Goal: Task Accomplishment & Management: Complete application form

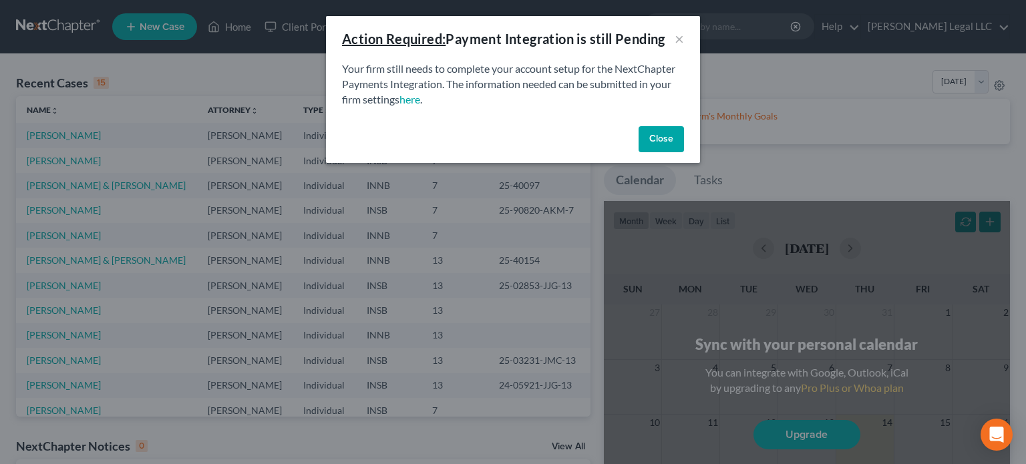
drag, startPoint x: 661, startPoint y: 140, endPoint x: 605, endPoint y: 136, distance: 56.3
click at [659, 140] on button "Close" at bounding box center [661, 139] width 45 height 27
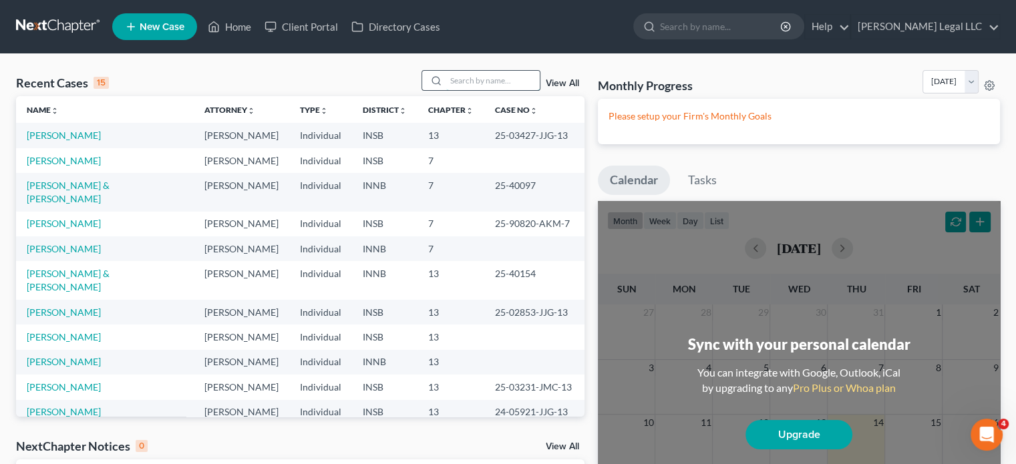
click at [518, 78] on input "search" at bounding box center [493, 80] width 94 height 19
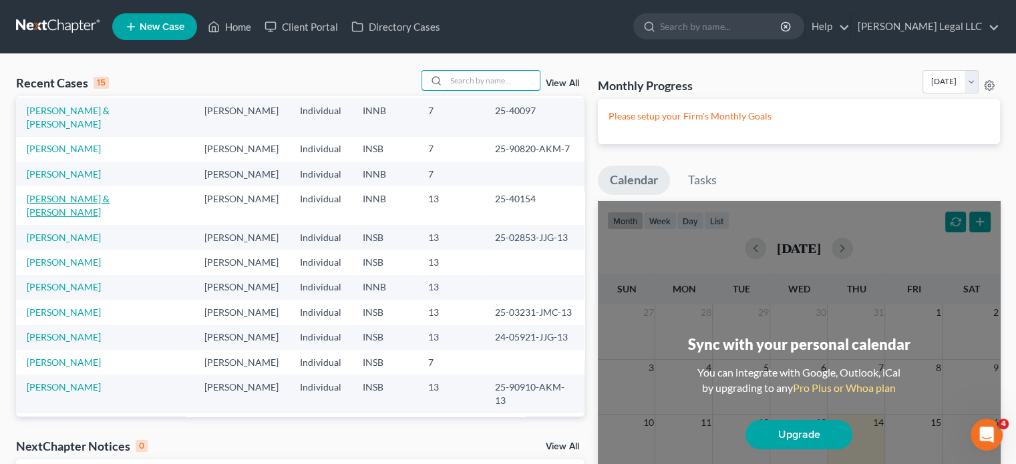
scroll to position [92, 0]
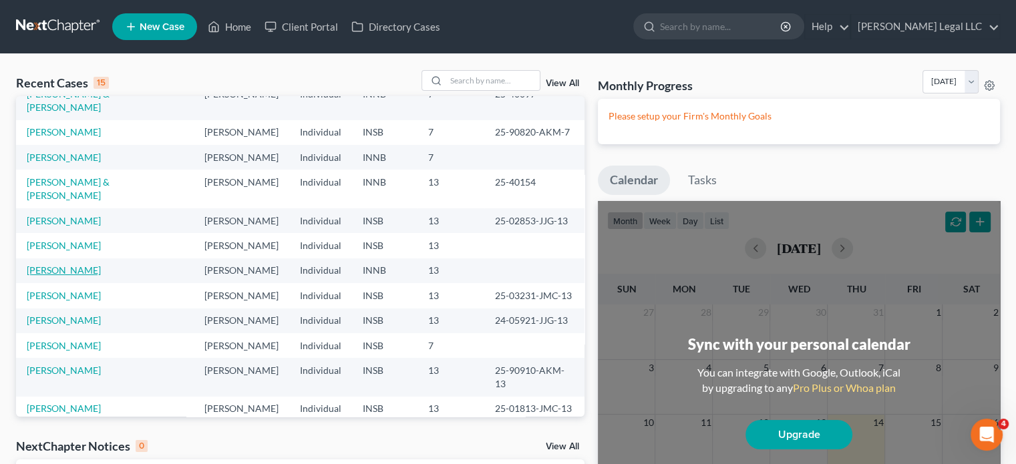
click at [65, 265] on link "[PERSON_NAME]" at bounding box center [64, 270] width 74 height 11
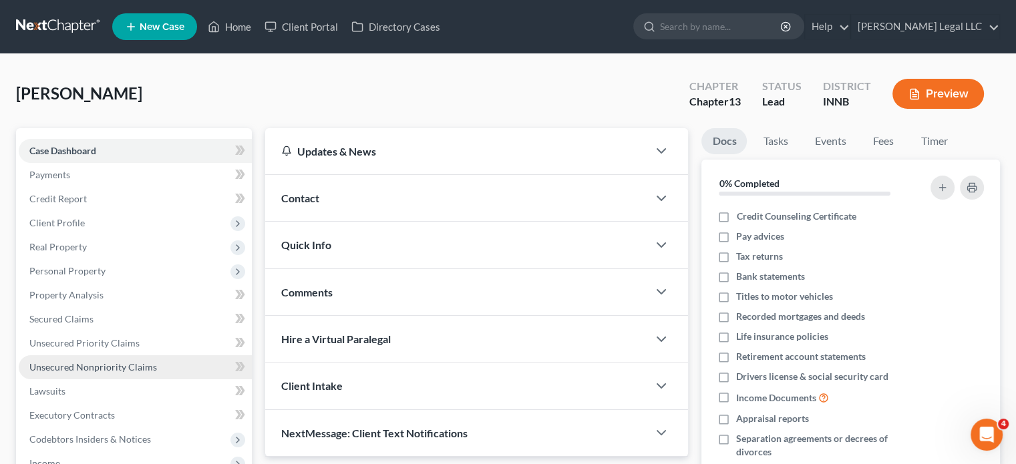
click at [52, 365] on span "Unsecured Nonpriority Claims" at bounding box center [93, 366] width 128 height 11
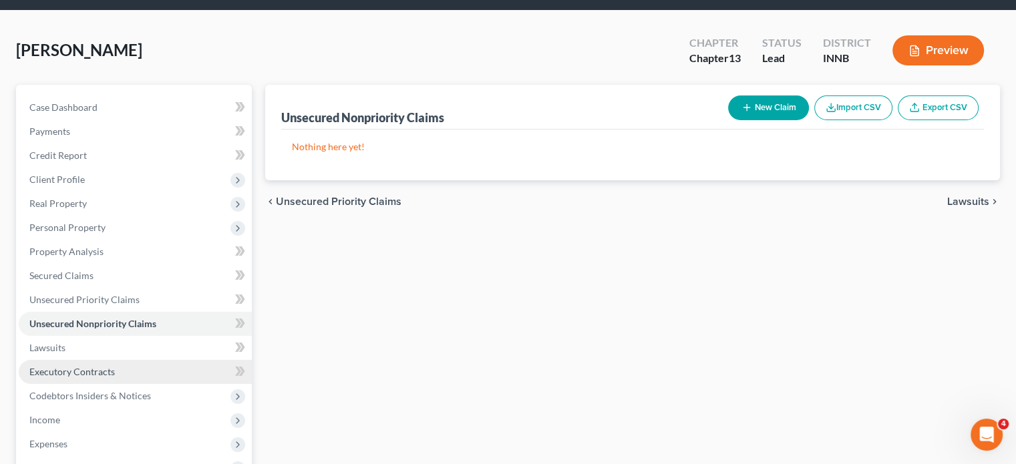
scroll to position [67, 0]
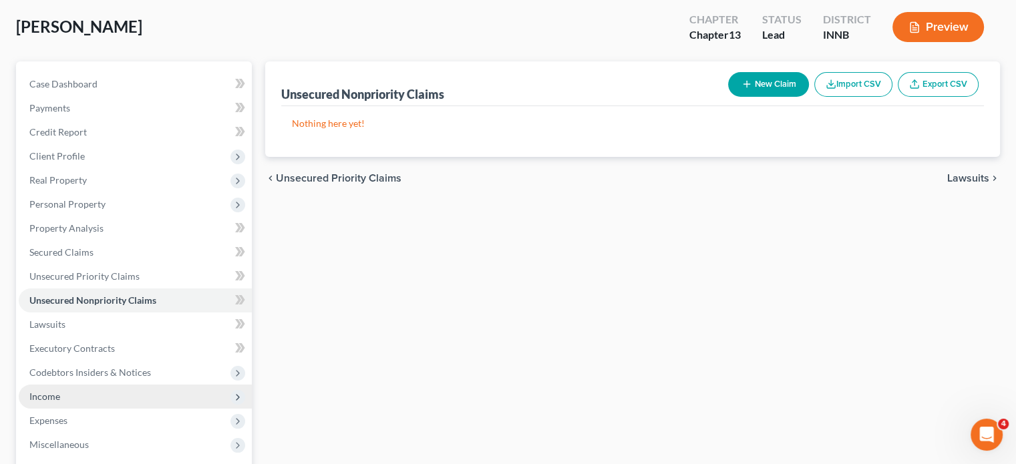
click at [43, 398] on span "Income" at bounding box center [44, 396] width 31 height 11
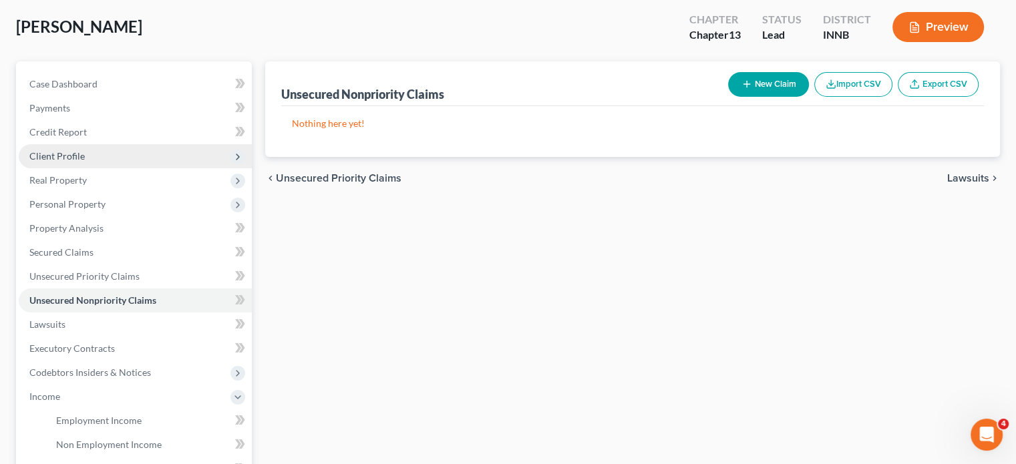
click at [69, 155] on span "Client Profile" at bounding box center [56, 155] width 55 height 11
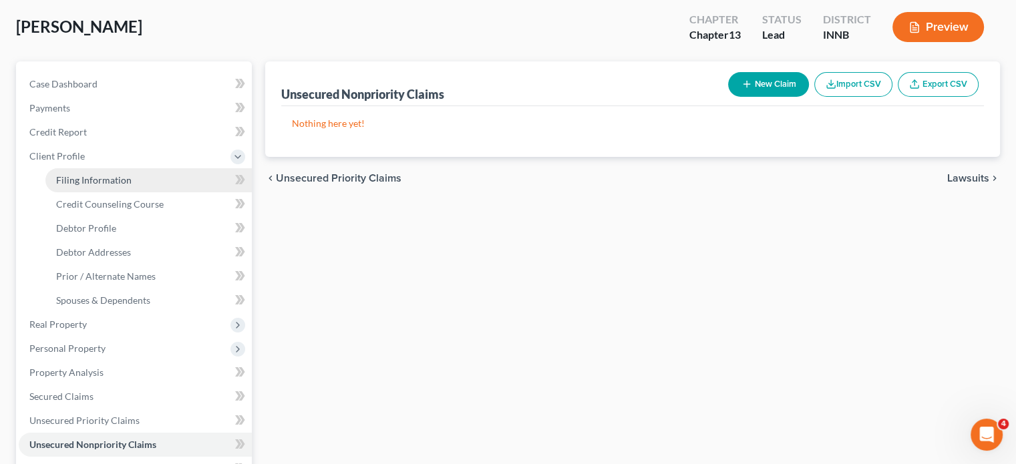
click at [78, 181] on span "Filing Information" at bounding box center [94, 179] width 76 height 11
select select "1"
select select "0"
select select "3"
select select "15"
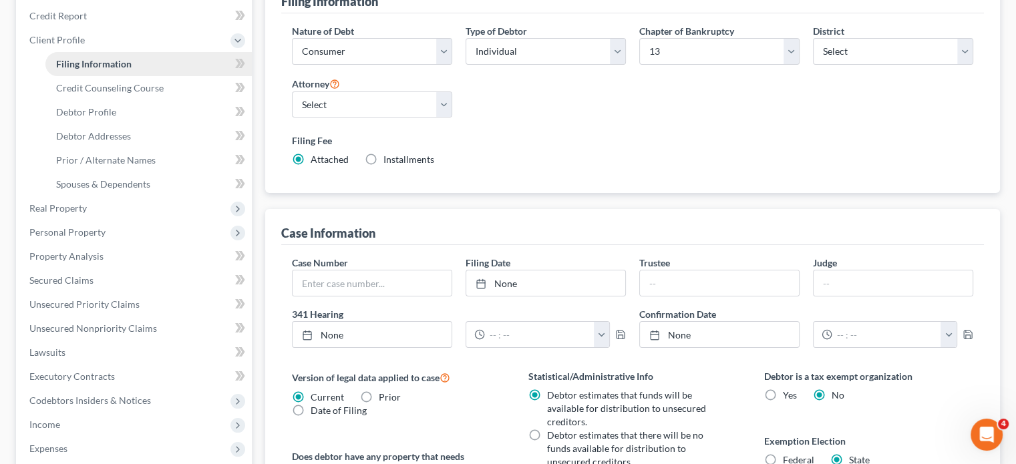
scroll to position [53, 0]
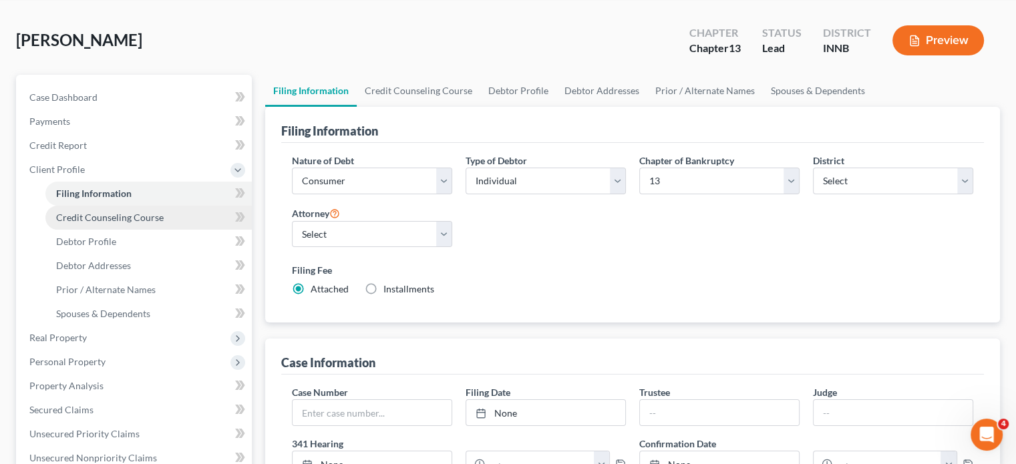
click at [72, 222] on span "Credit Counseling Course" at bounding box center [110, 217] width 108 height 11
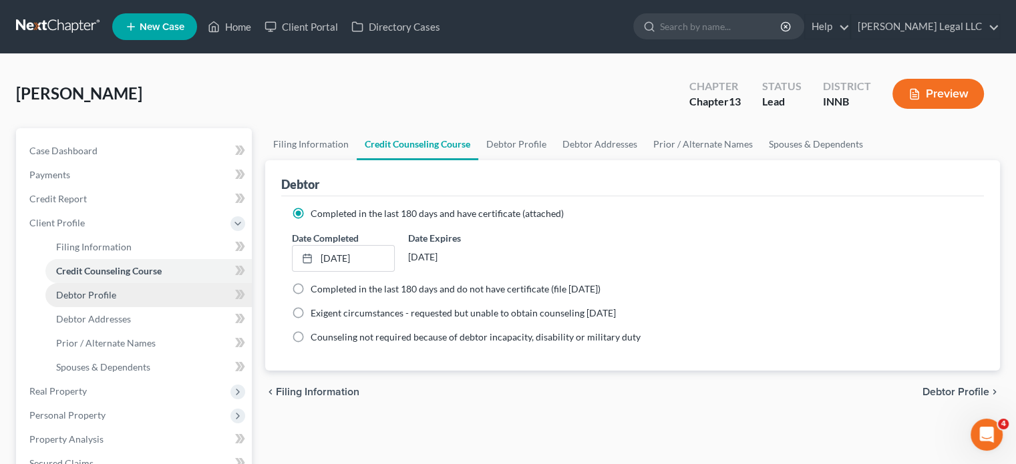
click at [76, 294] on span "Debtor Profile" at bounding box center [86, 294] width 60 height 11
select select "1"
select select "2"
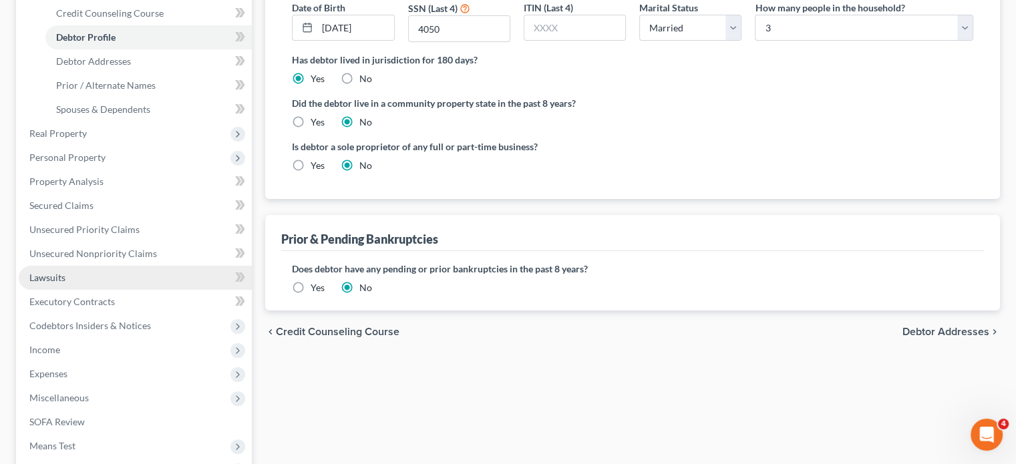
scroll to position [200, 0]
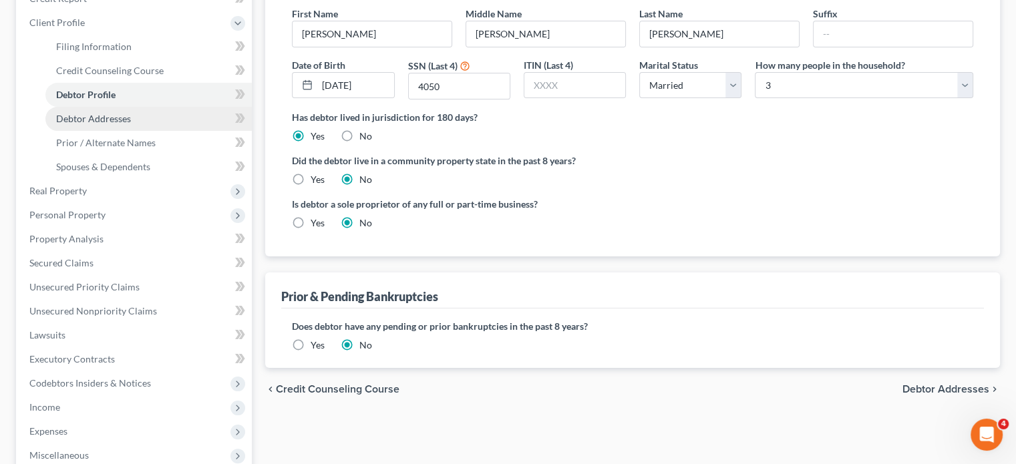
click at [95, 125] on link "Debtor Addresses" at bounding box center [148, 119] width 206 height 24
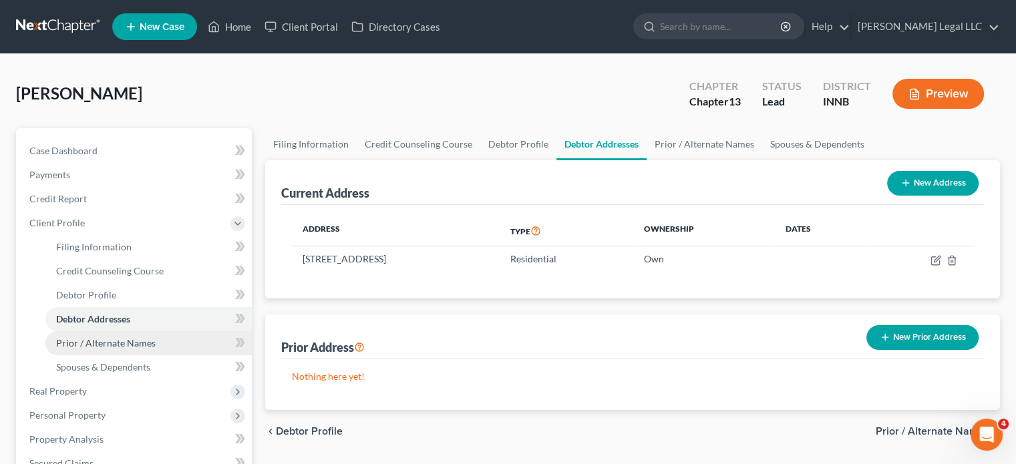
click at [143, 352] on link "Prior / Alternate Names" at bounding box center [148, 343] width 206 height 24
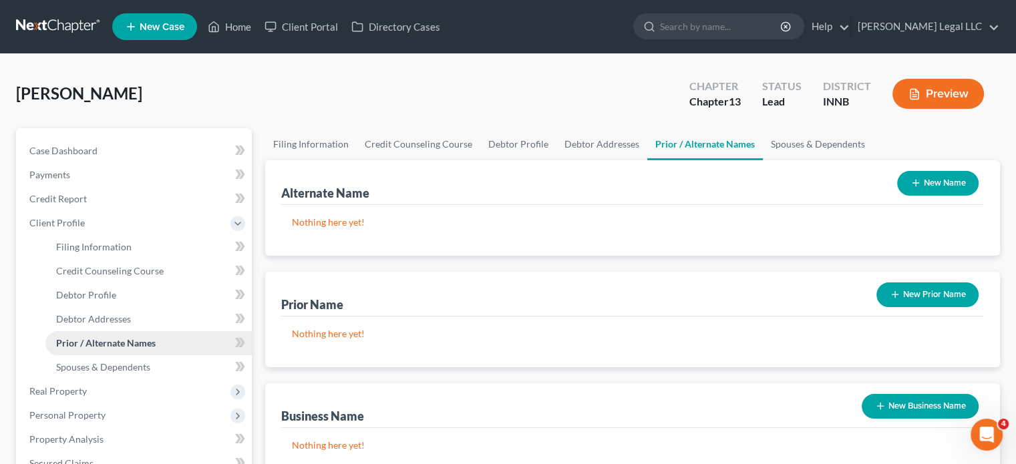
click at [144, 331] on link "Prior / Alternate Names" at bounding box center [148, 343] width 206 height 24
click at [144, 323] on link "Debtor Addresses" at bounding box center [148, 319] width 206 height 24
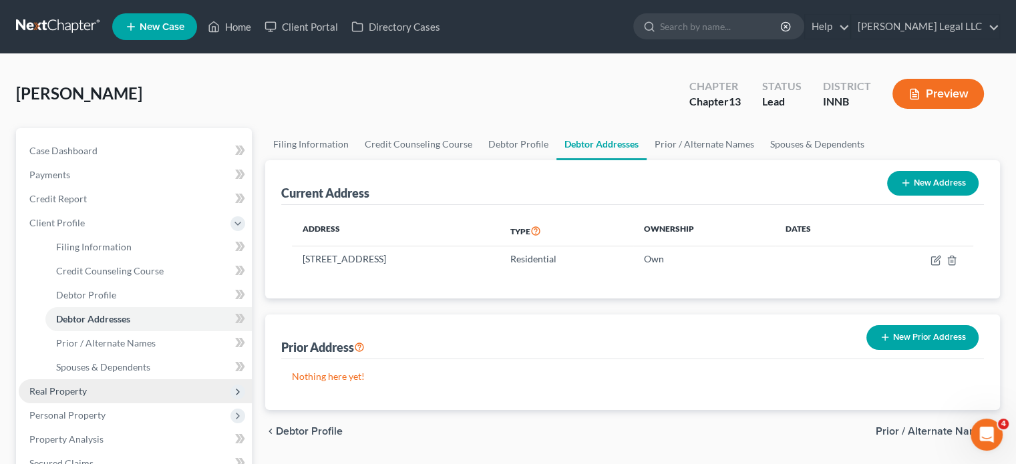
click at [83, 384] on span "Real Property" at bounding box center [135, 392] width 233 height 24
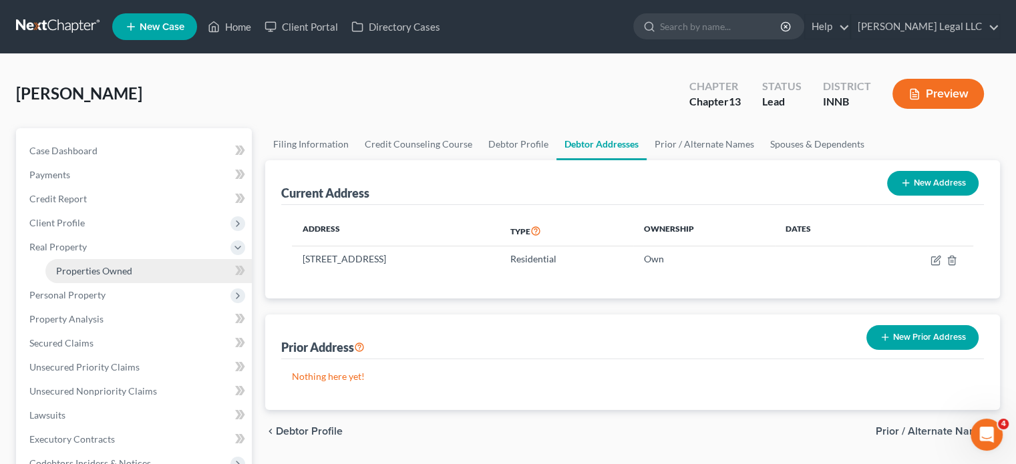
click at [81, 276] on span "Properties Owned" at bounding box center [94, 270] width 76 height 11
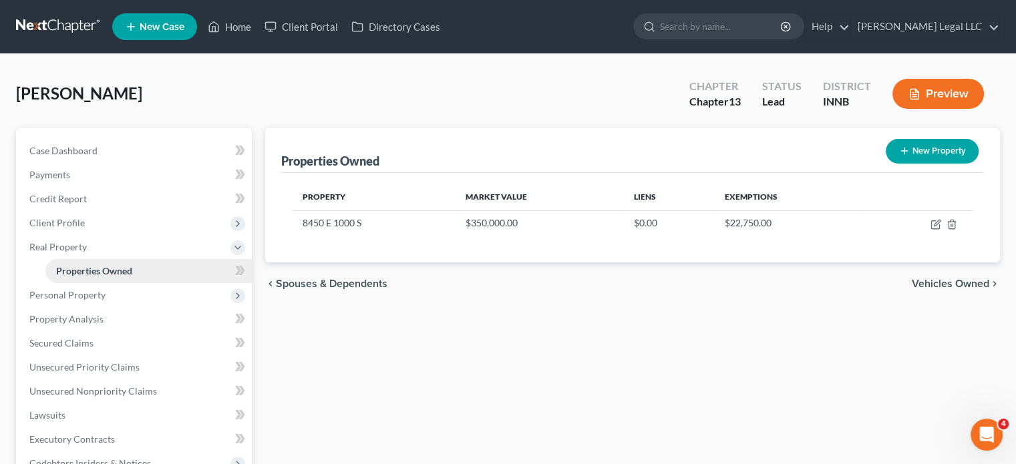
click at [70, 273] on span "Properties Owned" at bounding box center [94, 270] width 76 height 11
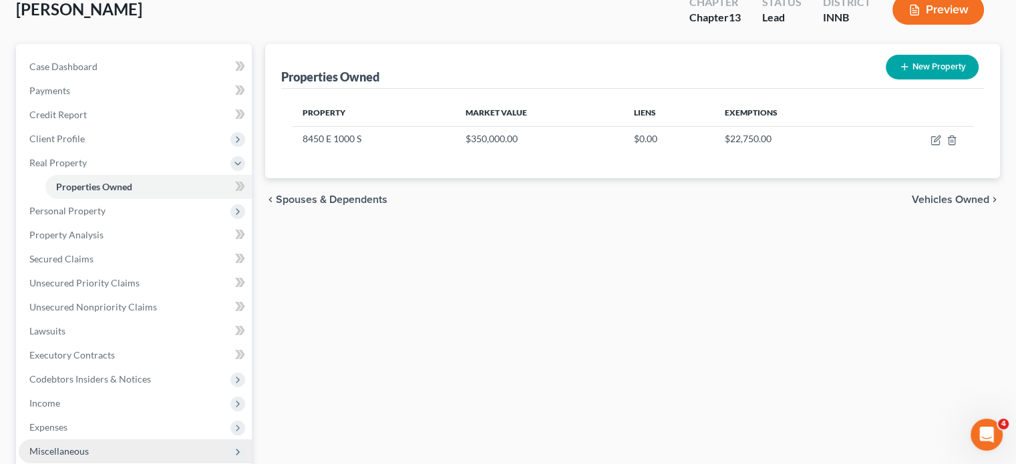
scroll to position [200, 0]
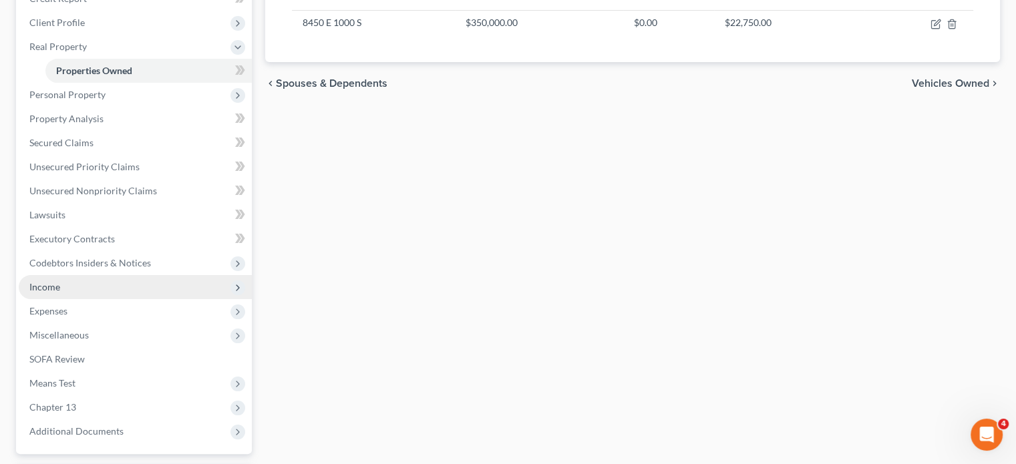
click at [53, 289] on span "Income" at bounding box center [44, 286] width 31 height 11
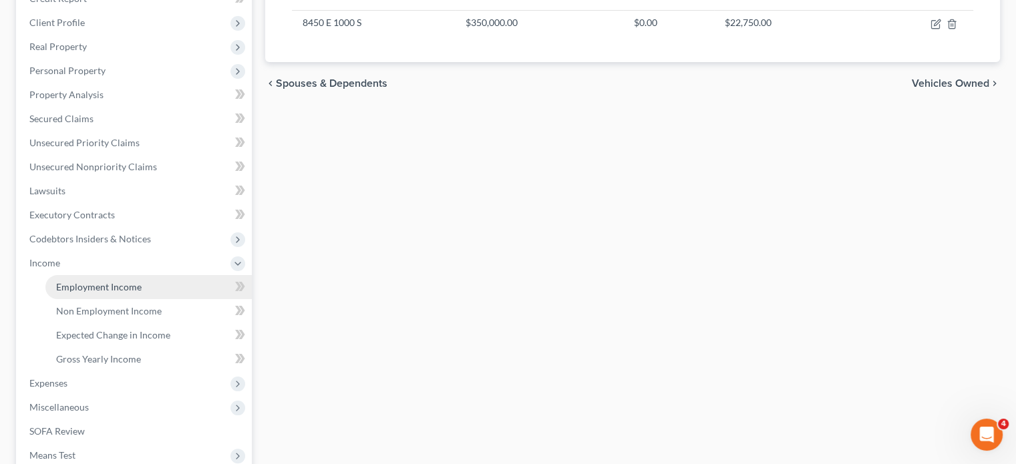
click at [70, 283] on span "Employment Income" at bounding box center [99, 286] width 86 height 11
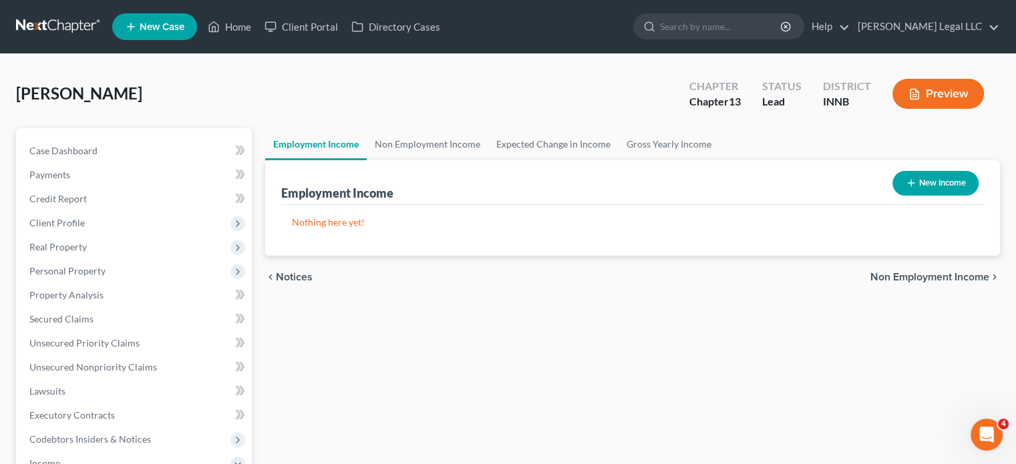
click at [941, 178] on button "New Income" at bounding box center [936, 183] width 86 height 25
select select "0"
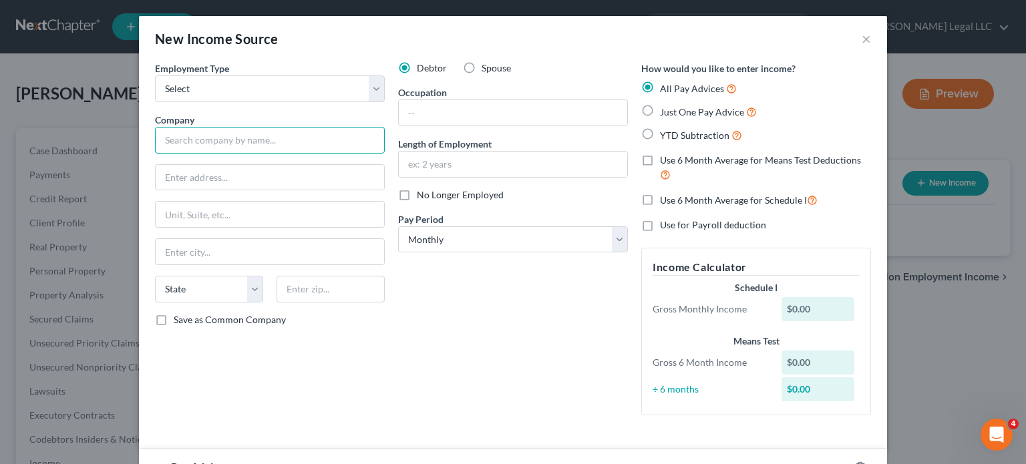
click at [196, 136] on input "text" at bounding box center [270, 140] width 230 height 27
type input "Four County Comprehensive Mental Health"
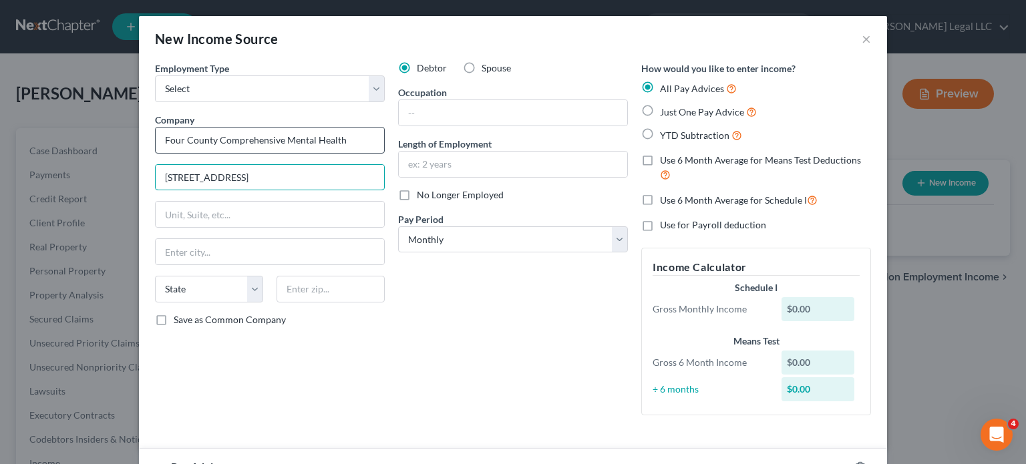
type input "[STREET_ADDRESS]"
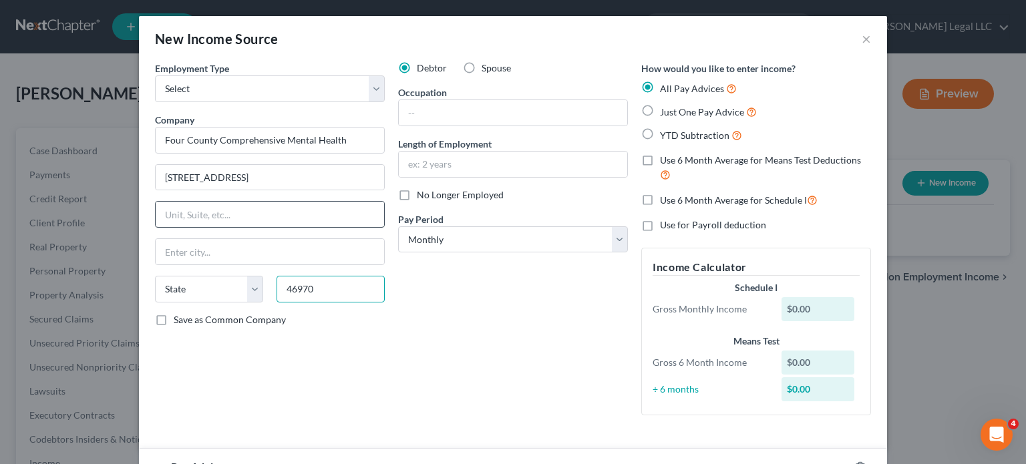
type input "46970"
click at [218, 210] on input "text" at bounding box center [270, 214] width 229 height 25
type input "[GEOGRAPHIC_DATA]"
select select "15"
click at [384, 347] on div "Employment Type * Select Full or [DEMOGRAPHIC_DATA] Employment Self Employment …" at bounding box center [269, 243] width 243 height 365
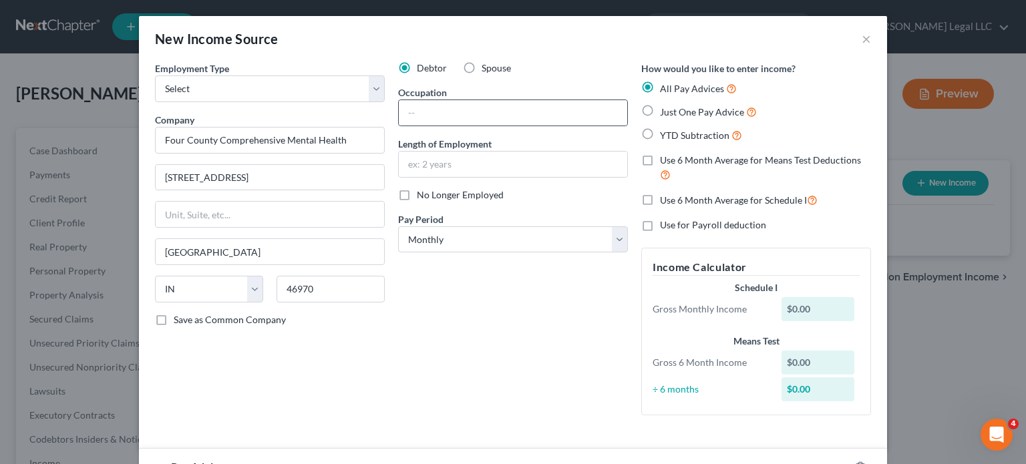
click at [449, 100] on div at bounding box center [513, 113] width 230 height 27
click at [452, 108] on input "text" at bounding box center [513, 112] width 229 height 25
click at [222, 96] on select "Select Full or [DEMOGRAPHIC_DATA] Employment Self Employment" at bounding box center [270, 89] width 230 height 27
select select "0"
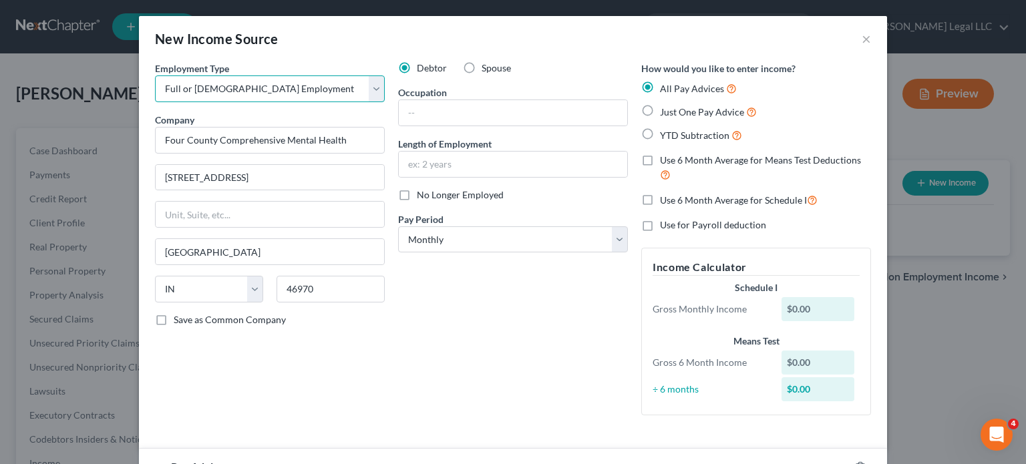
click at [155, 76] on select "Select Full or [DEMOGRAPHIC_DATA] Employment Self Employment" at bounding box center [270, 89] width 230 height 27
click at [430, 114] on input "text" at bounding box center [513, 112] width 229 height 25
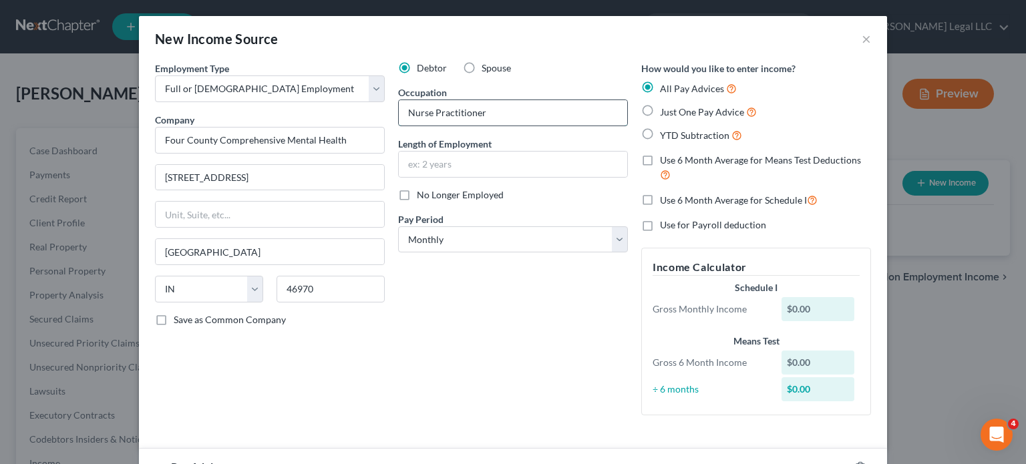
type input "Nurse Practitioner"
click at [527, 248] on select "Select Monthly Twice Monthly Every Other Week Weekly" at bounding box center [513, 240] width 230 height 27
select select "2"
click at [398, 227] on select "Select Monthly Twice Monthly Every Other Week Weekly" at bounding box center [513, 240] width 230 height 27
click at [486, 337] on div "Debtor Spouse Occupation Nurse Practitioner Length of Employment No Longer Empl…" at bounding box center [513, 243] width 243 height 365
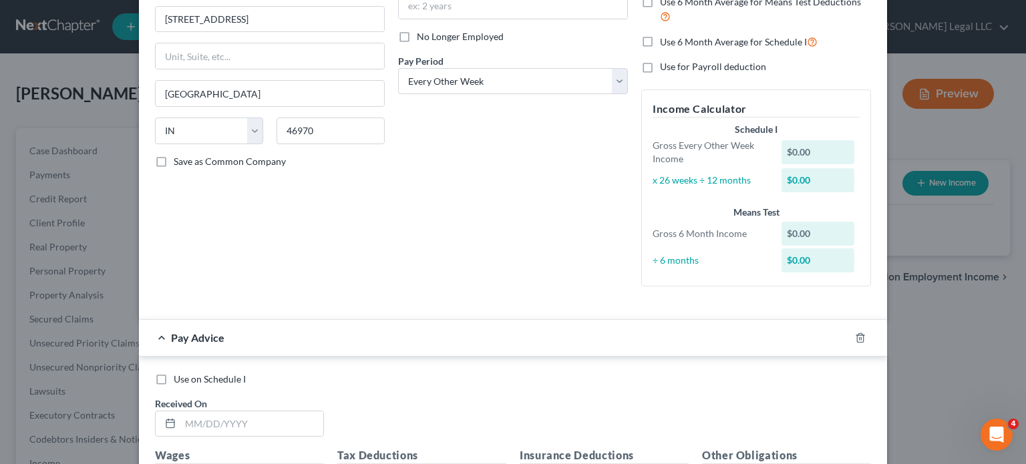
scroll to position [334, 0]
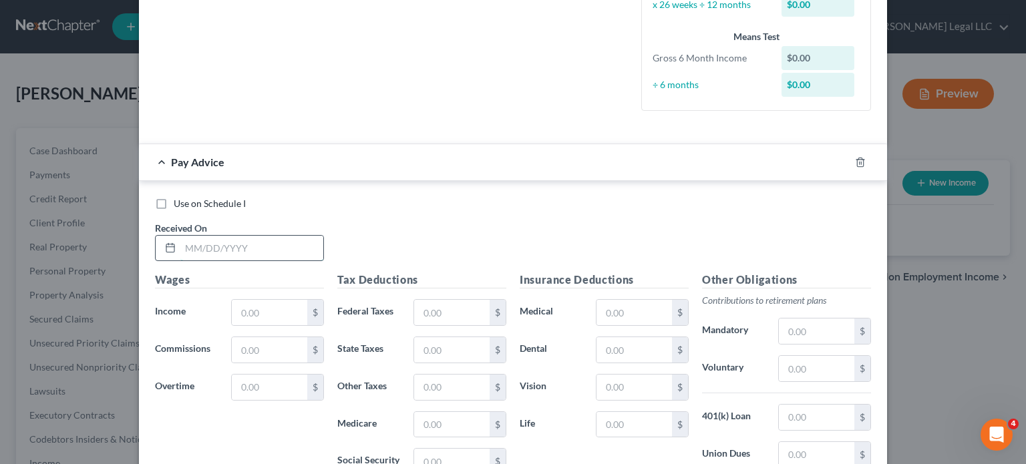
click at [214, 244] on input "text" at bounding box center [251, 248] width 143 height 25
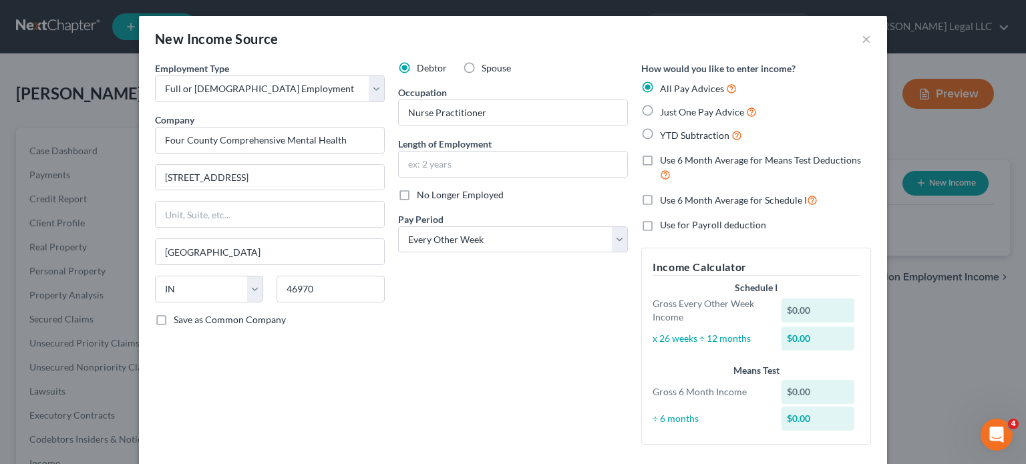
drag, startPoint x: 641, startPoint y: 134, endPoint x: 638, endPoint y: 146, distance: 13.1
click at [660, 134] on label "YTD Subtraction" at bounding box center [701, 135] width 82 height 15
click at [665, 134] on input "YTD Subtraction" at bounding box center [669, 132] width 9 height 9
radio input "true"
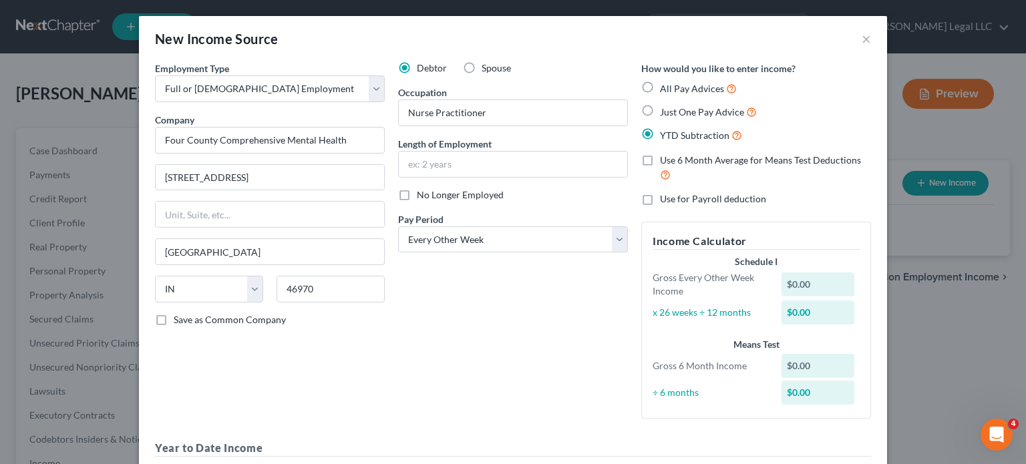
click at [660, 162] on label "Use 6 Month Average for Means Test Deductions" at bounding box center [765, 168] width 211 height 29
click at [665, 162] on input "Use 6 Month Average for Means Test Deductions" at bounding box center [669, 158] width 9 height 9
checkbox input "true"
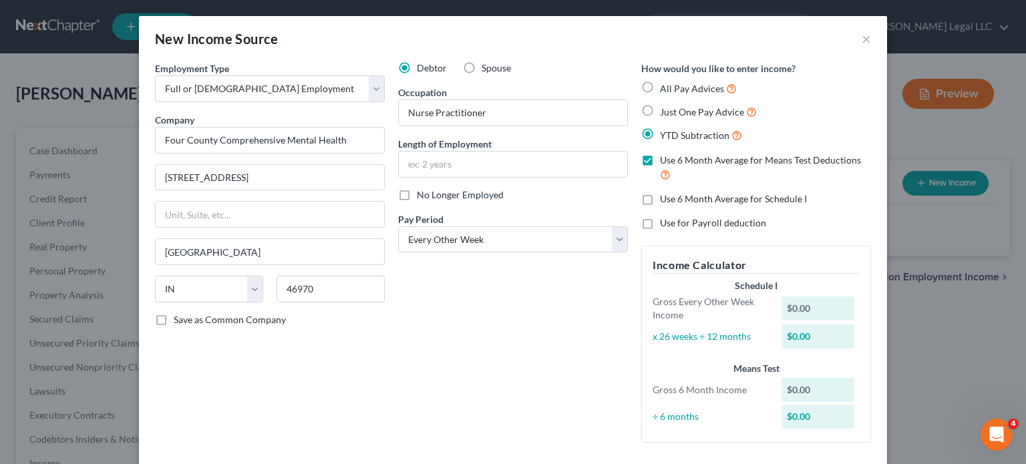
click at [660, 198] on label "Use 6 Month Average for Schedule I" at bounding box center [733, 198] width 147 height 13
click at [665, 198] on input "Use 6 Month Average for Schedule I" at bounding box center [669, 196] width 9 height 9
checkbox input "true"
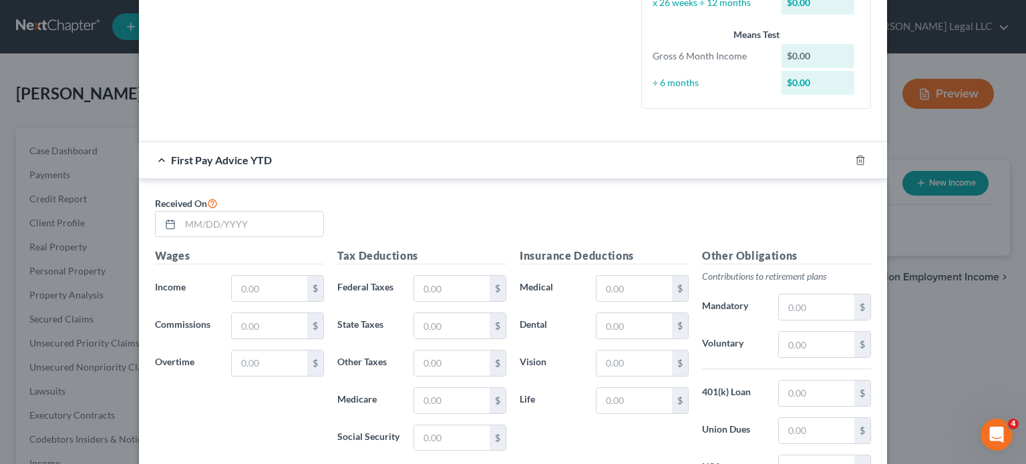
scroll to position [401, 0]
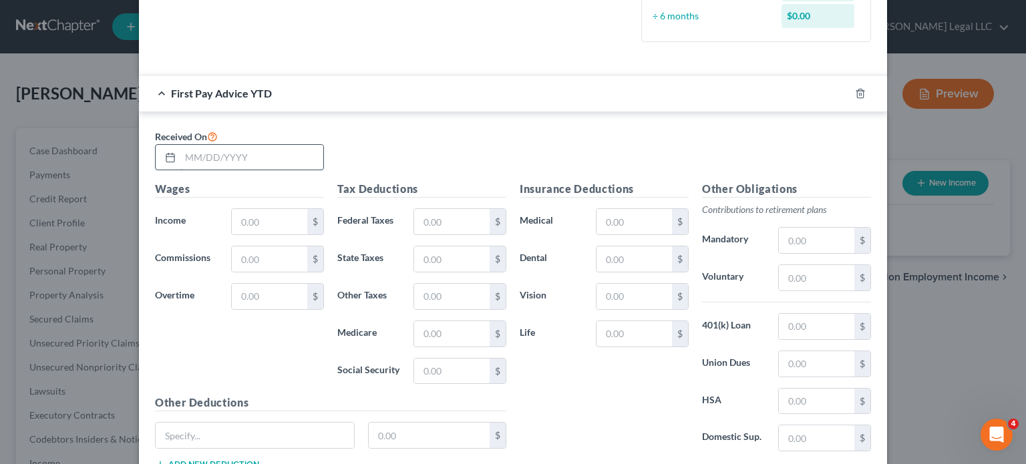
click at [230, 161] on input "text" at bounding box center [251, 157] width 143 height 25
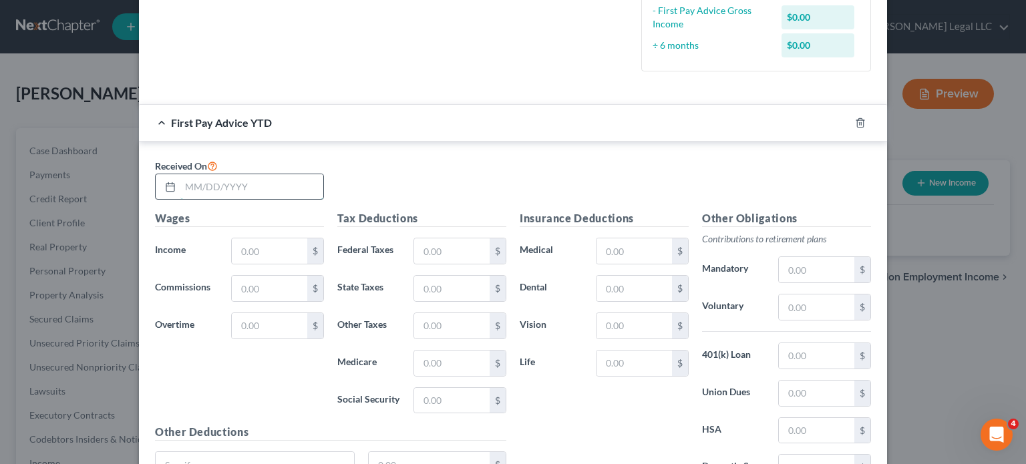
click at [237, 181] on input "text" at bounding box center [251, 186] width 143 height 25
click at [235, 190] on input "text" at bounding box center [251, 186] width 143 height 25
type input "[DATE]"
type input "16,153.85"
click at [446, 259] on input "text" at bounding box center [452, 251] width 76 height 25
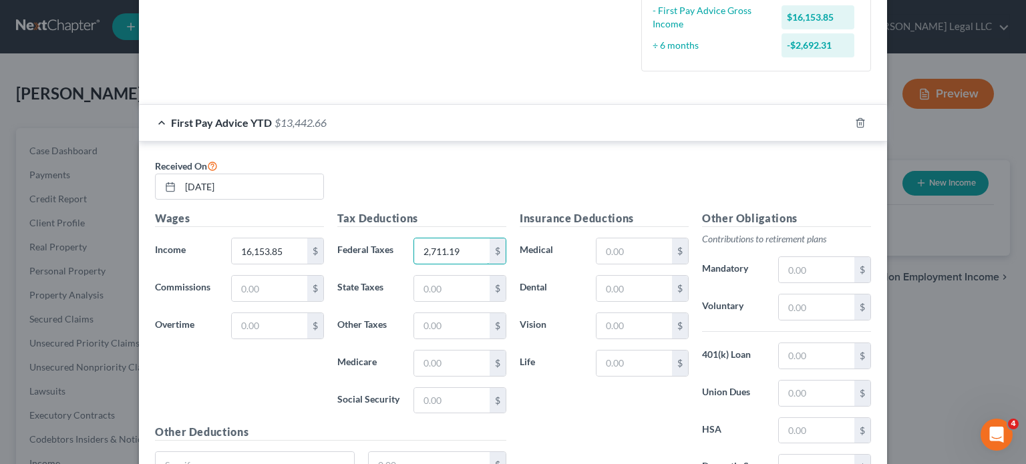
type input "2,711.19"
type input "544.62"
type input "410.31"
type input "234.23"
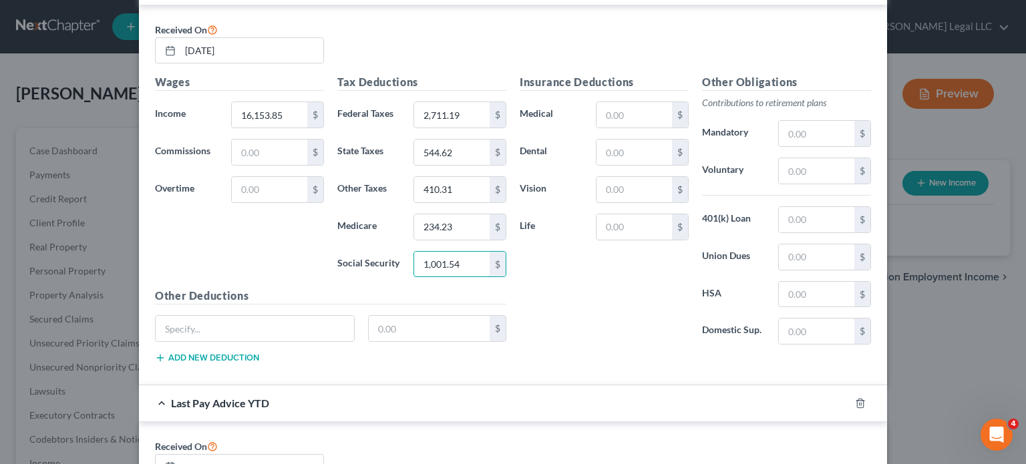
scroll to position [668, 0]
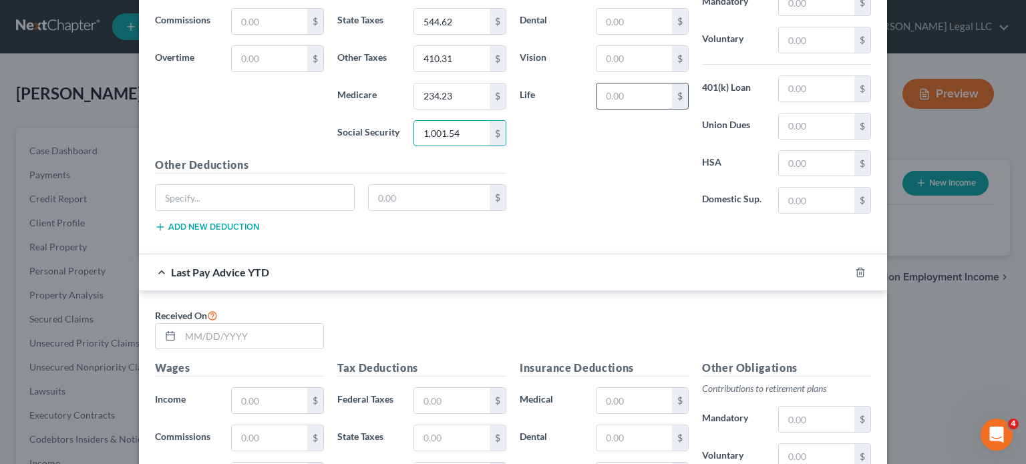
type input "1,001.54"
click at [614, 98] on input "text" at bounding box center [635, 96] width 76 height 25
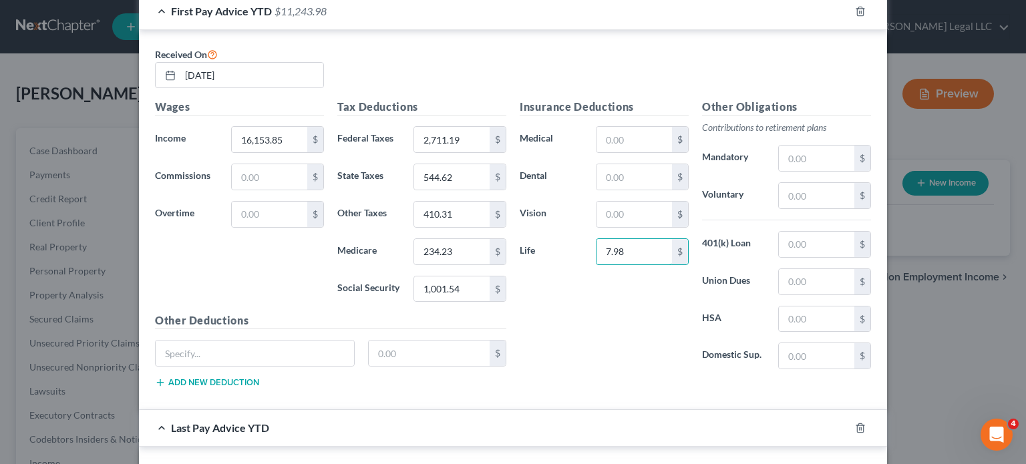
scroll to position [401, 0]
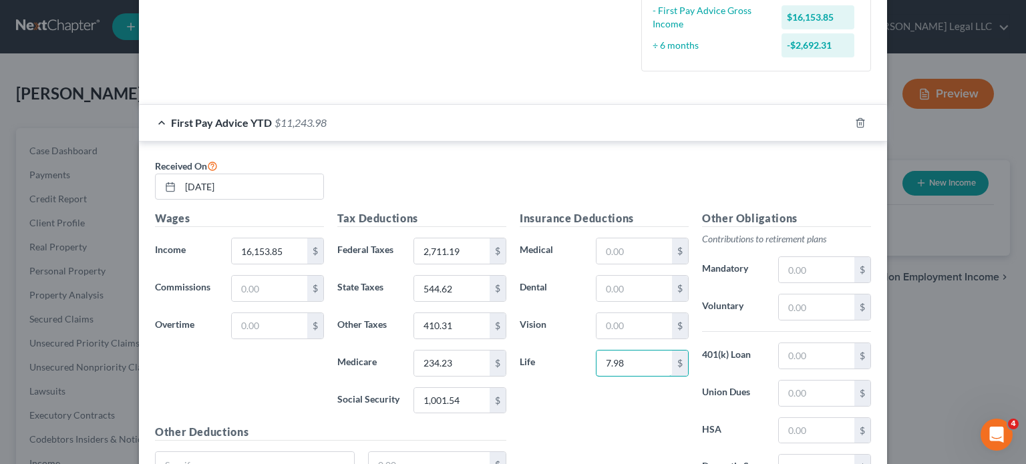
type input "7.98"
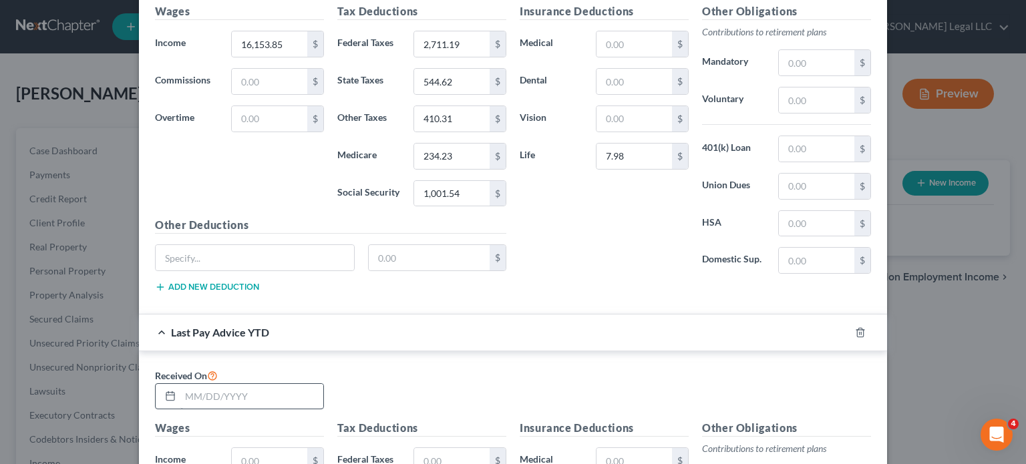
scroll to position [735, 0]
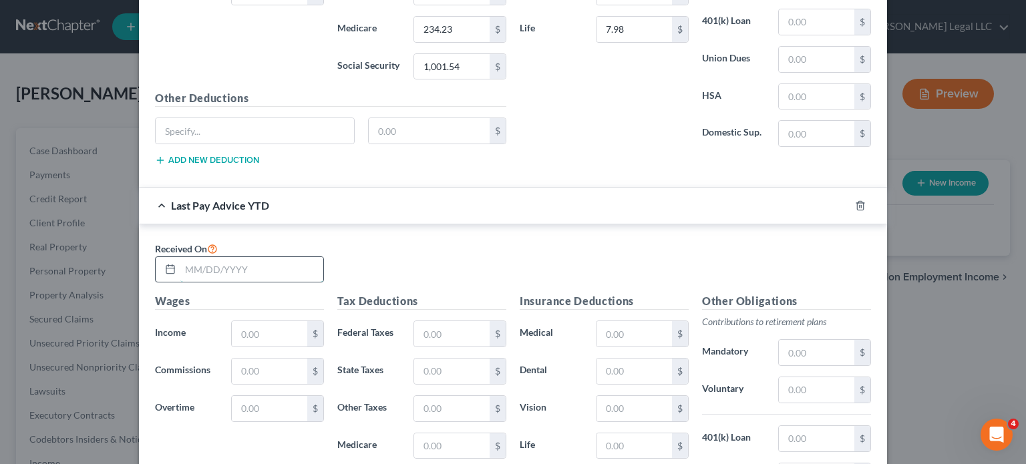
click at [246, 269] on input "text" at bounding box center [251, 269] width 143 height 25
type input "[DATE]"
click at [253, 341] on input "text" at bounding box center [270, 333] width 76 height 25
click at [253, 329] on input "text" at bounding box center [270, 333] width 76 height 25
click at [289, 327] on input "text" at bounding box center [270, 333] width 76 height 25
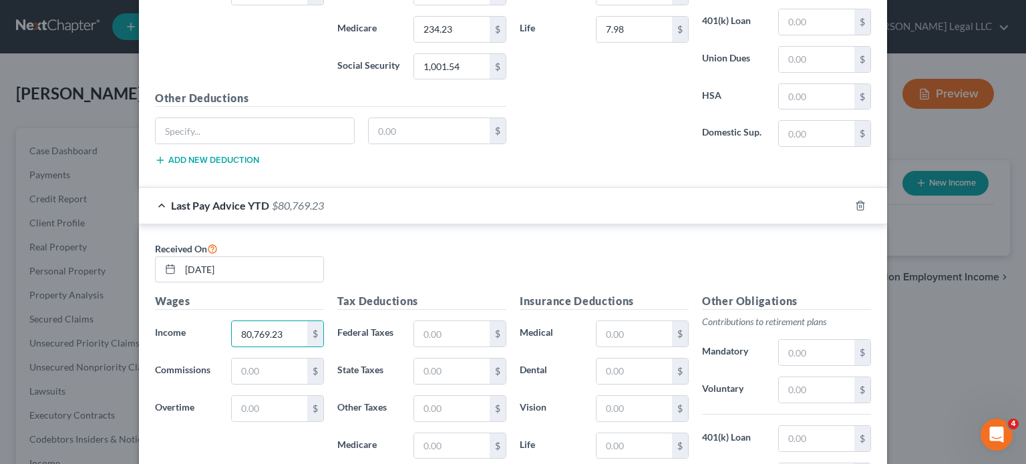
type input "80,769.23"
click at [438, 334] on input "text" at bounding box center [452, 333] width 76 height 25
type input "14,555.95"
click at [432, 368] on input "text" at bounding box center [452, 371] width 76 height 25
type input "3,163.10"
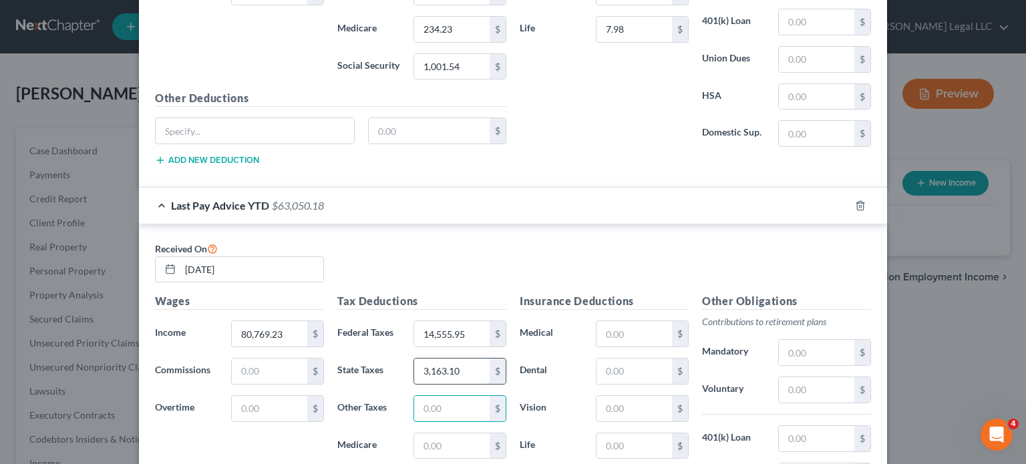
type input "2"
click at [438, 407] on input "text" at bounding box center [452, 408] width 76 height 25
type input "2,051.55"
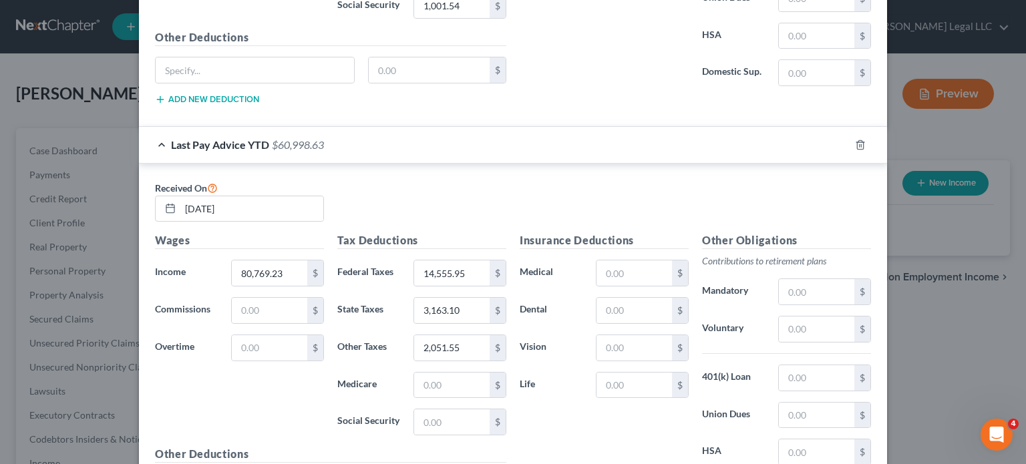
scroll to position [869, 0]
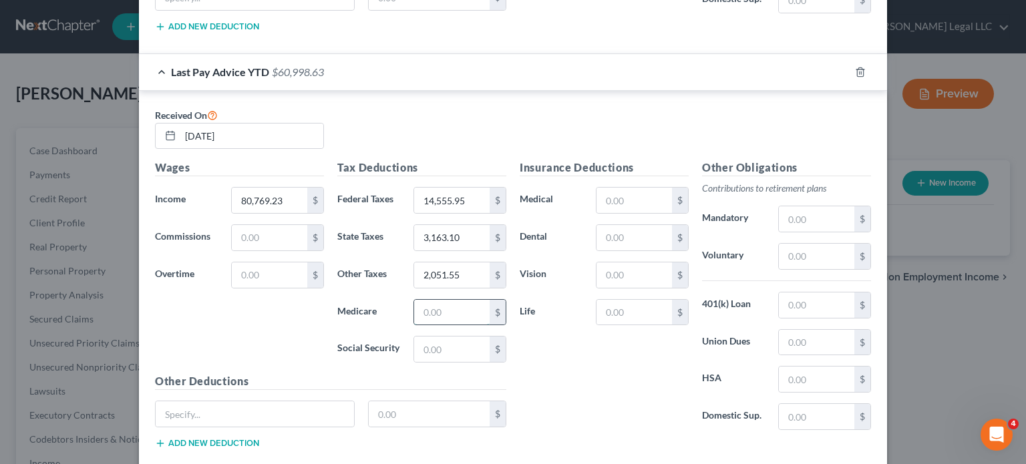
click at [454, 307] on input "text" at bounding box center [452, 312] width 76 height 25
type input "1,171.15"
click at [446, 344] on input "text" at bounding box center [452, 349] width 76 height 25
type input "5,007.69"
click at [635, 315] on input "text" at bounding box center [635, 312] width 76 height 25
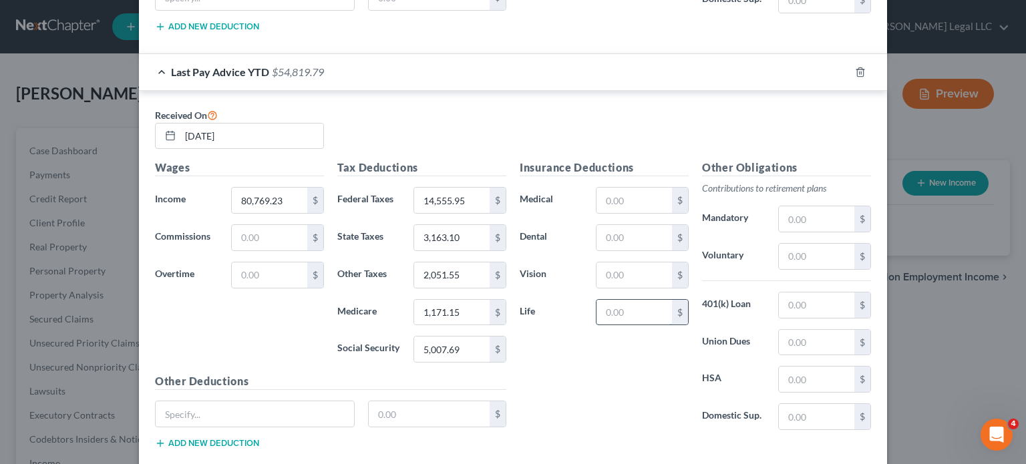
click at [627, 301] on input "text" at bounding box center [635, 312] width 76 height 25
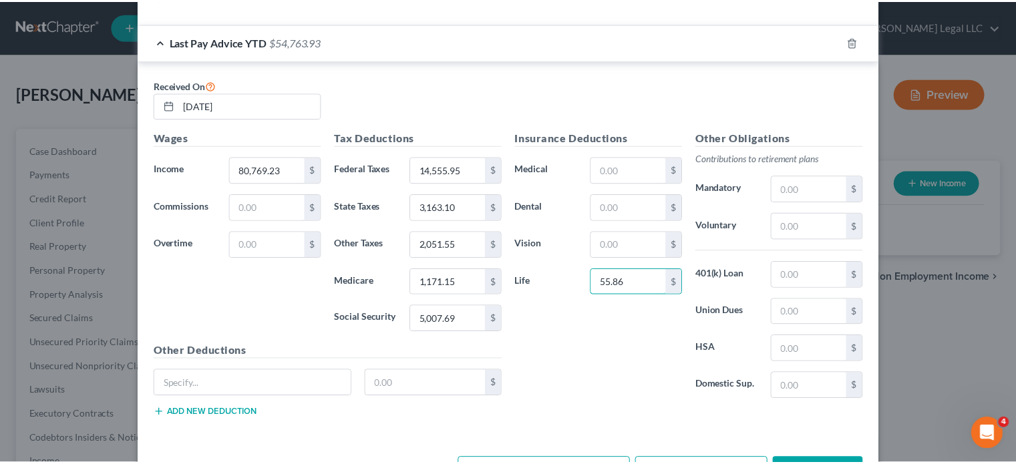
scroll to position [943, 0]
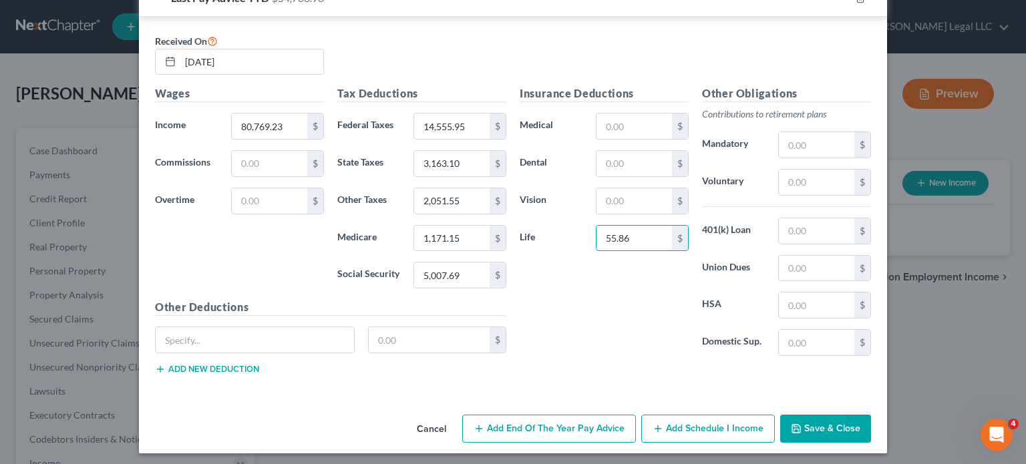
type input "55.86"
click at [833, 423] on button "Save & Close" at bounding box center [825, 429] width 91 height 28
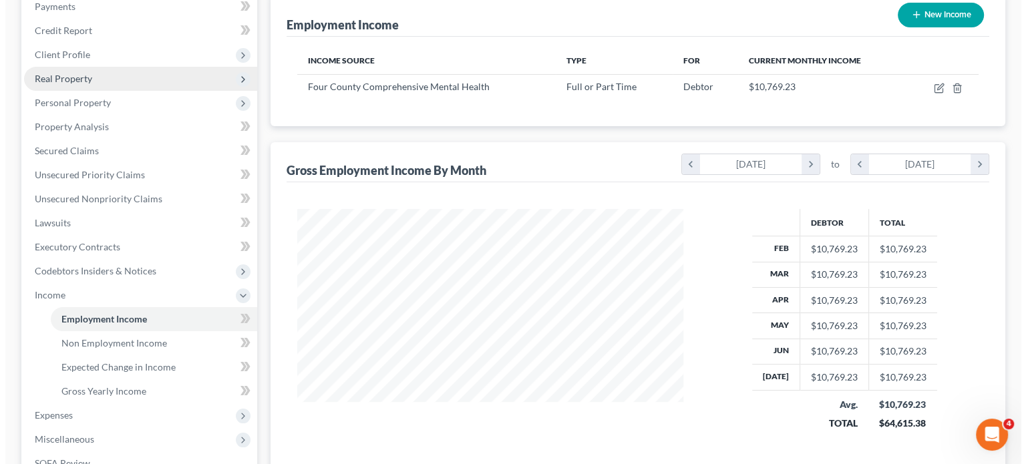
scroll to position [0, 0]
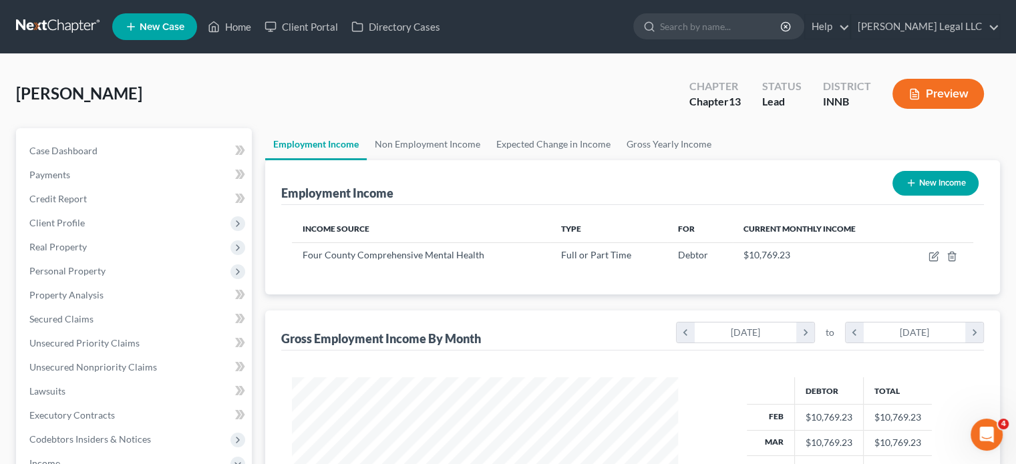
click at [937, 178] on button "New Income" at bounding box center [936, 183] width 86 height 25
select select "0"
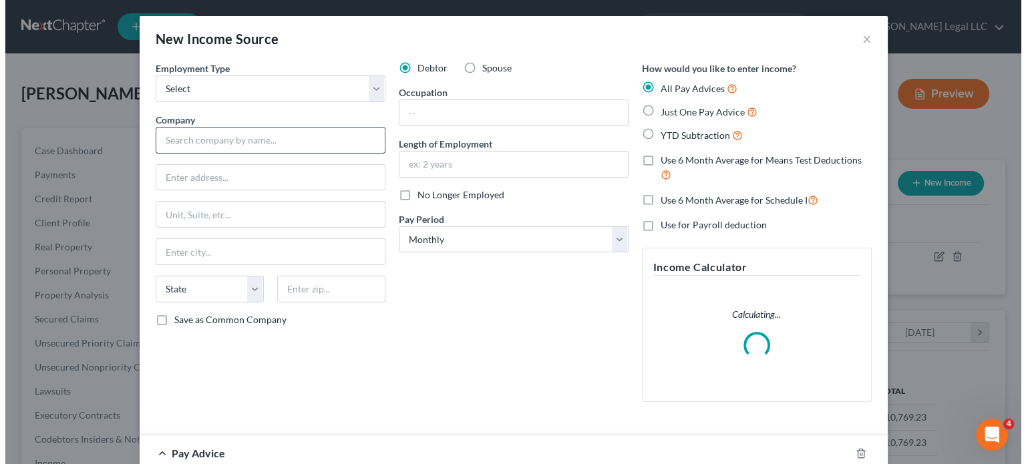
scroll to position [238, 417]
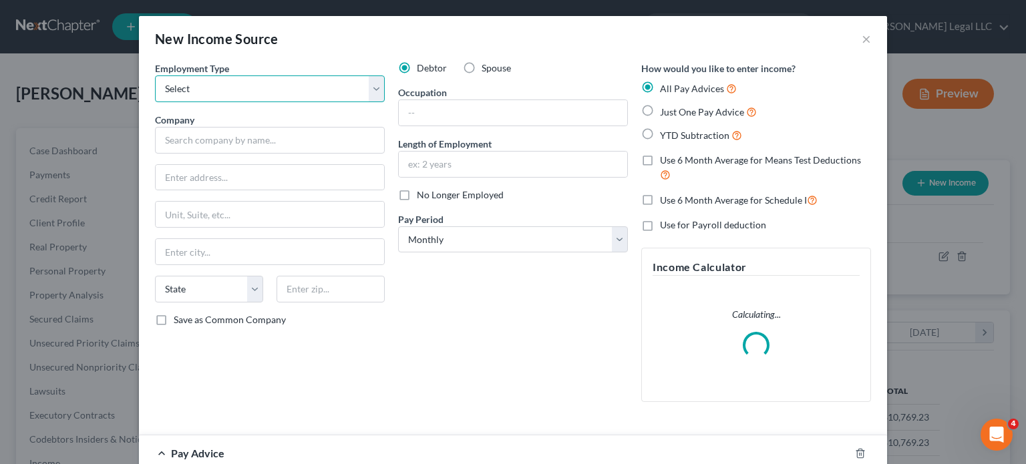
click at [261, 80] on select "Select Full or [DEMOGRAPHIC_DATA] Employment Self Employment" at bounding box center [270, 89] width 230 height 27
select select "0"
click at [155, 76] on select "Select Full or [DEMOGRAPHIC_DATA] Employment Self Employment" at bounding box center [270, 89] width 230 height 27
click at [482, 69] on label "Spouse" at bounding box center [496, 67] width 29 height 13
click at [487, 69] on input "Spouse" at bounding box center [491, 65] width 9 height 9
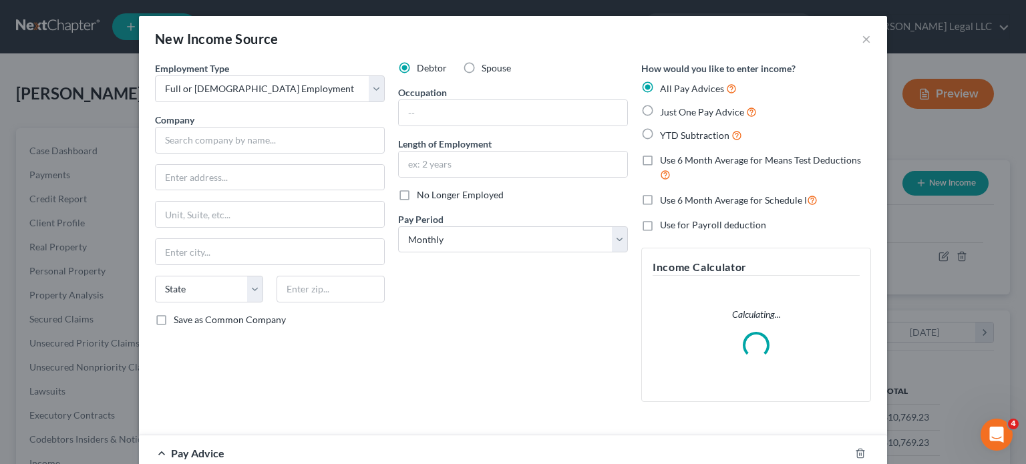
radio input "true"
drag, startPoint x: 297, startPoint y: 135, endPoint x: 57, endPoint y: 209, distance: 250.4
click at [295, 136] on input "text" at bounding box center [270, 140] width 230 height 27
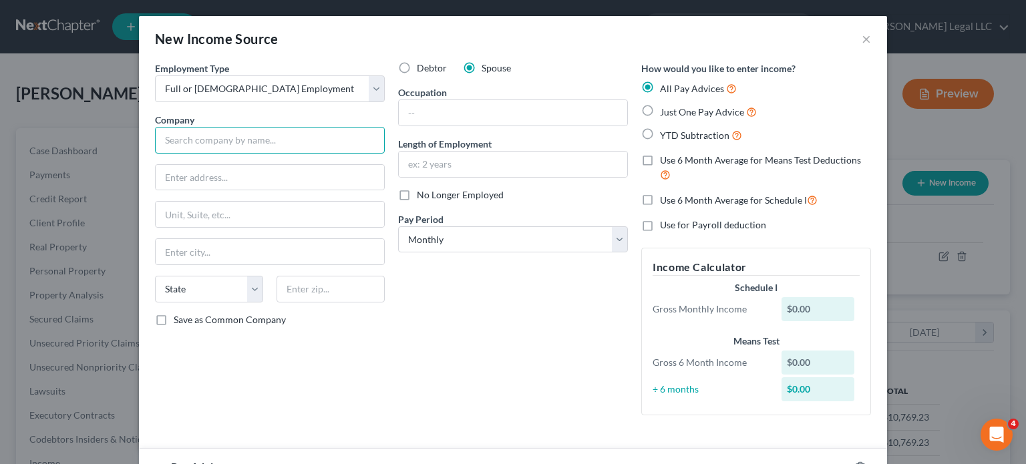
click at [267, 133] on input "text" at bounding box center [270, 140] width 230 height 27
type input "[US_STATE] Gas Company, Inc."
drag, startPoint x: 235, startPoint y: 188, endPoint x: 239, endPoint y: 178, distance: 9.9
click at [235, 188] on input "text" at bounding box center [270, 177] width 229 height 25
click at [238, 177] on input "text" at bounding box center [270, 177] width 229 height 25
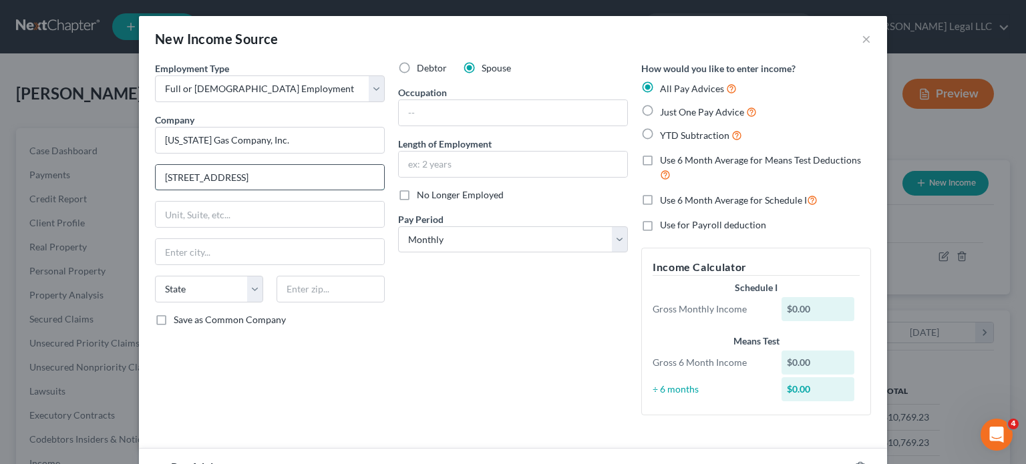
type input "[STREET_ADDRESS]"
type input "46911"
click at [279, 230] on div "Employment Type * Select Full or [DEMOGRAPHIC_DATA] Employment Self Employment …" at bounding box center [269, 243] width 243 height 365
click at [281, 222] on input "text" at bounding box center [270, 214] width 229 height 25
type input "Amboy"
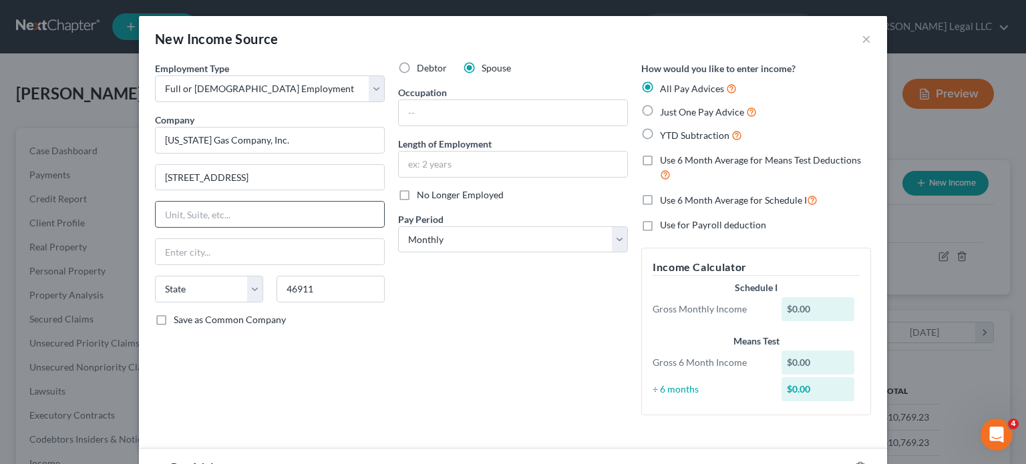
select select "15"
click at [470, 347] on div "Debtor Spouse Occupation Length of Employment No Longer Employed Pay Period * S…" at bounding box center [513, 243] width 243 height 365
drag, startPoint x: 458, startPoint y: 112, endPoint x: 473, endPoint y: 122, distance: 18.2
click at [458, 112] on input "text" at bounding box center [513, 112] width 229 height 25
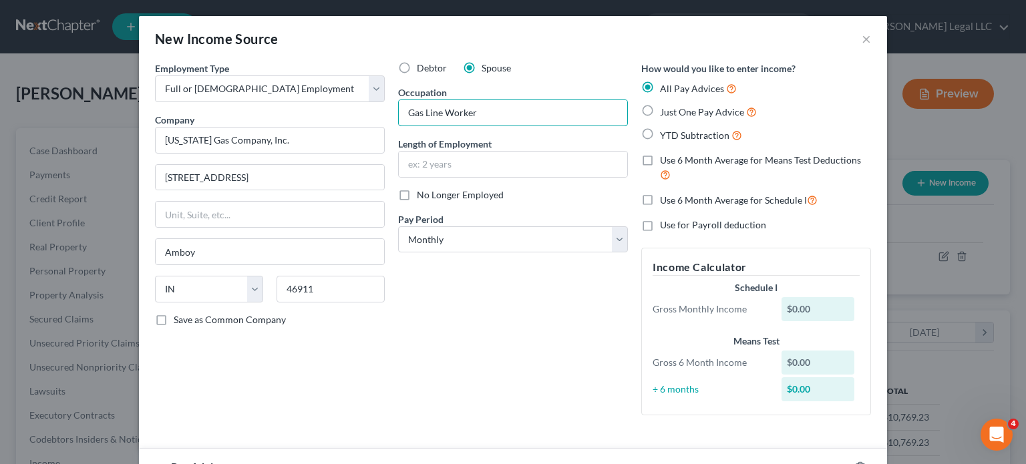
type input "Gas Line Worker"
click at [476, 160] on input "text" at bounding box center [513, 164] width 229 height 25
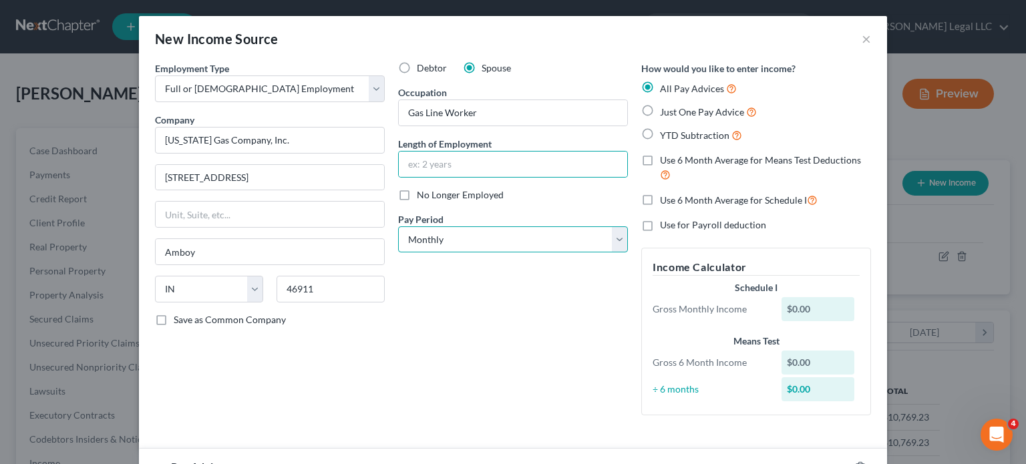
click at [436, 233] on select "Select Monthly Twice Monthly Every Other Week Weekly" at bounding box center [513, 240] width 230 height 27
select select "2"
click at [398, 227] on select "Select Monthly Twice Monthly Every Other Week Weekly" at bounding box center [513, 240] width 230 height 27
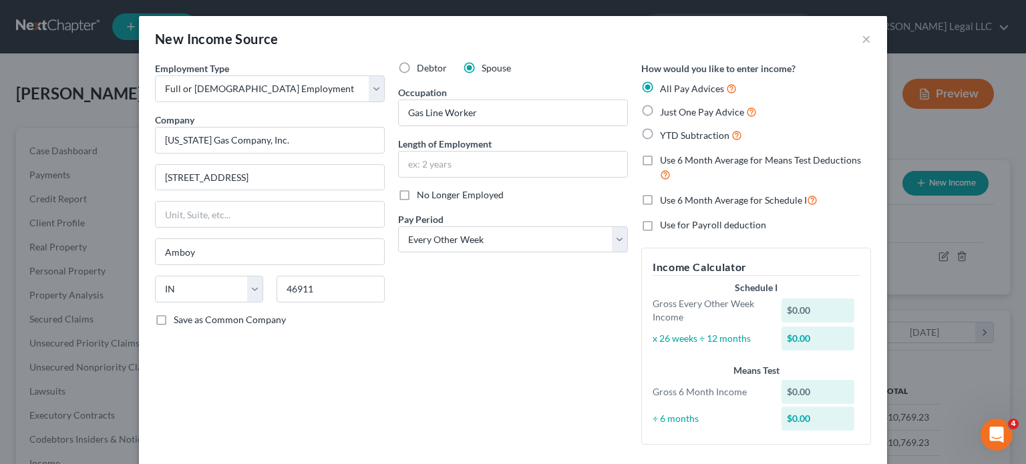
click at [660, 134] on label "YTD Subtraction" at bounding box center [701, 135] width 82 height 15
click at [665, 134] on input "YTD Subtraction" at bounding box center [669, 132] width 9 height 9
radio input "true"
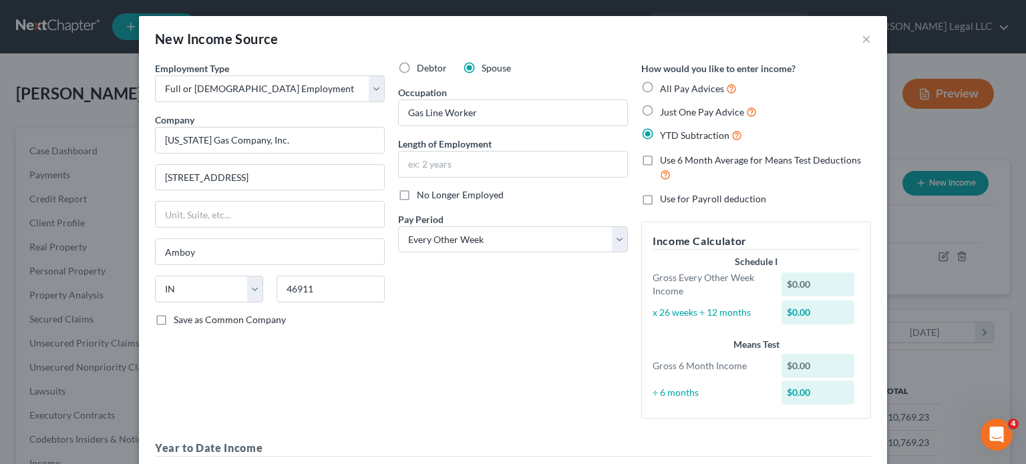
click at [660, 161] on label "Use 6 Month Average for Means Test Deductions" at bounding box center [765, 168] width 211 height 29
click at [665, 161] on input "Use 6 Month Average for Means Test Deductions" at bounding box center [669, 158] width 9 height 9
checkbox input "true"
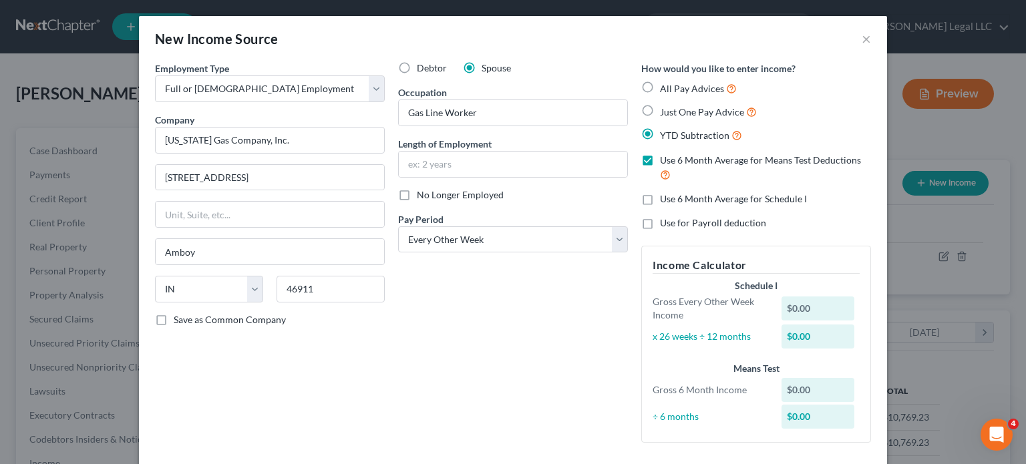
click at [660, 199] on label "Use 6 Month Average for Schedule I" at bounding box center [733, 198] width 147 height 13
click at [665, 199] on input "Use 6 Month Average for Schedule I" at bounding box center [669, 196] width 9 height 9
checkbox input "true"
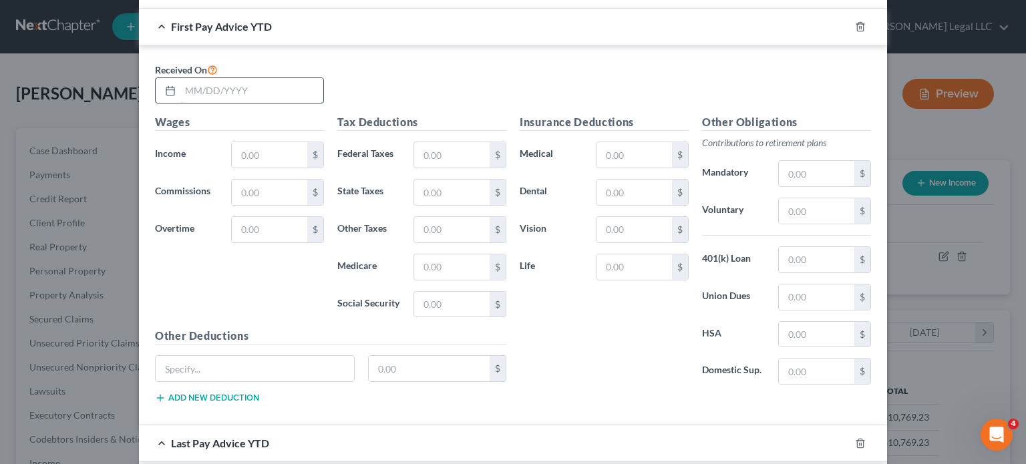
click at [219, 96] on input "text" at bounding box center [251, 90] width 143 height 25
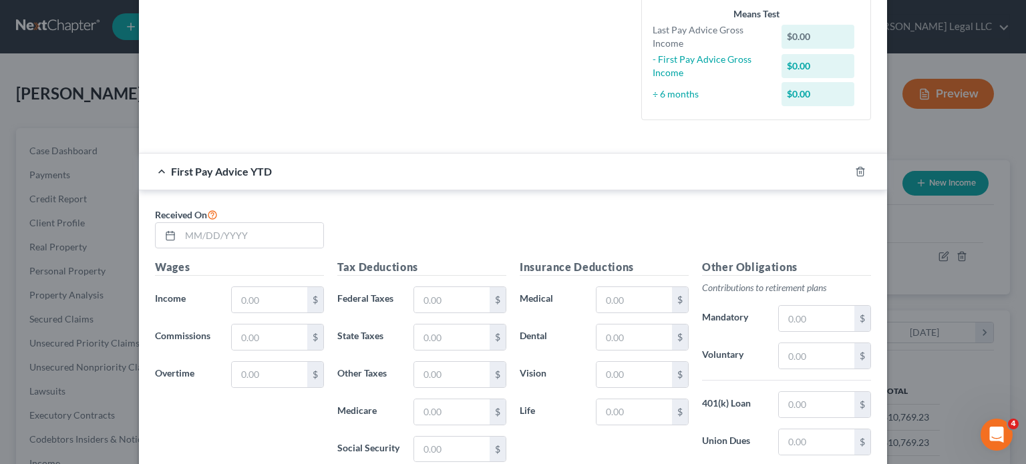
scroll to position [497, 0]
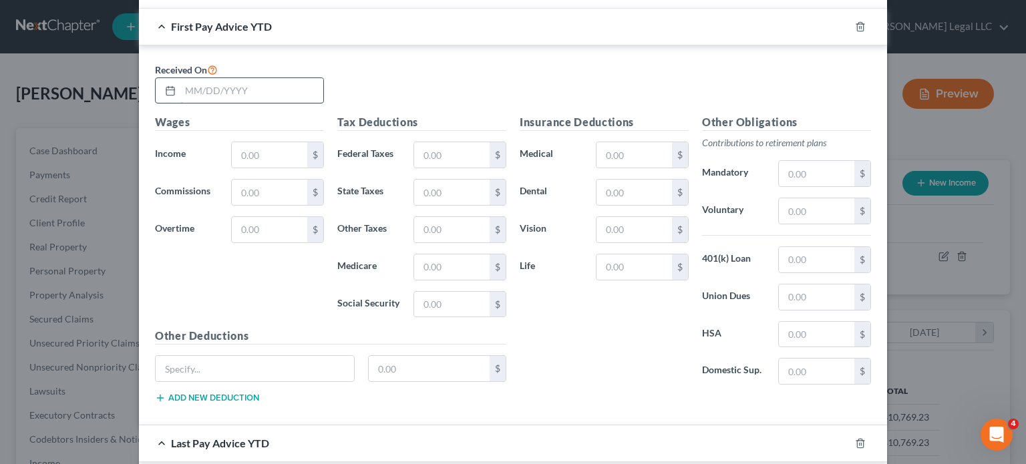
click at [190, 89] on input "text" at bounding box center [251, 90] width 143 height 25
type input "[DATE]"
click at [246, 168] on div "Wages Income * $ Commissions $ Overtime $" at bounding box center [239, 221] width 182 height 214
click at [243, 166] on input "text" at bounding box center [270, 154] width 76 height 25
click at [274, 148] on input "text" at bounding box center [270, 154] width 76 height 25
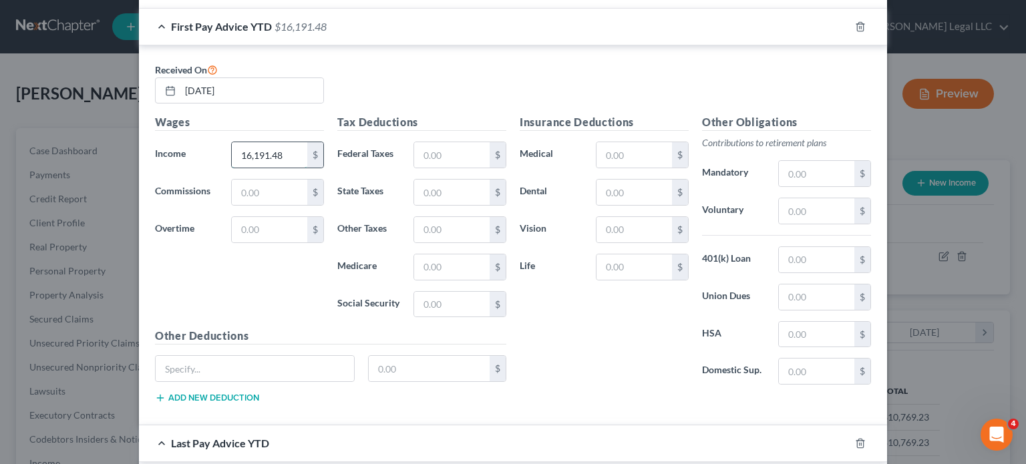
click at [243, 152] on input "16,191.48" at bounding box center [270, 154] width 76 height 25
type input "11,055.21"
click at [435, 156] on input "text" at bounding box center [452, 154] width 76 height 25
click at [461, 161] on input "text" at bounding box center [452, 154] width 76 height 25
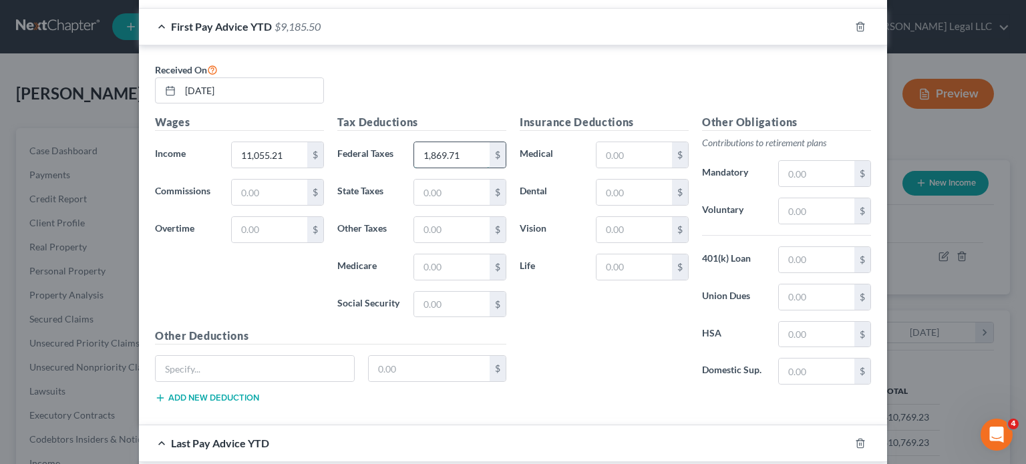
type input "1,869.71"
click at [438, 198] on input "text" at bounding box center [452, 192] width 76 height 25
type input "579.89"
click at [454, 227] on input "text" at bounding box center [452, 229] width 76 height 25
type input "300.47"
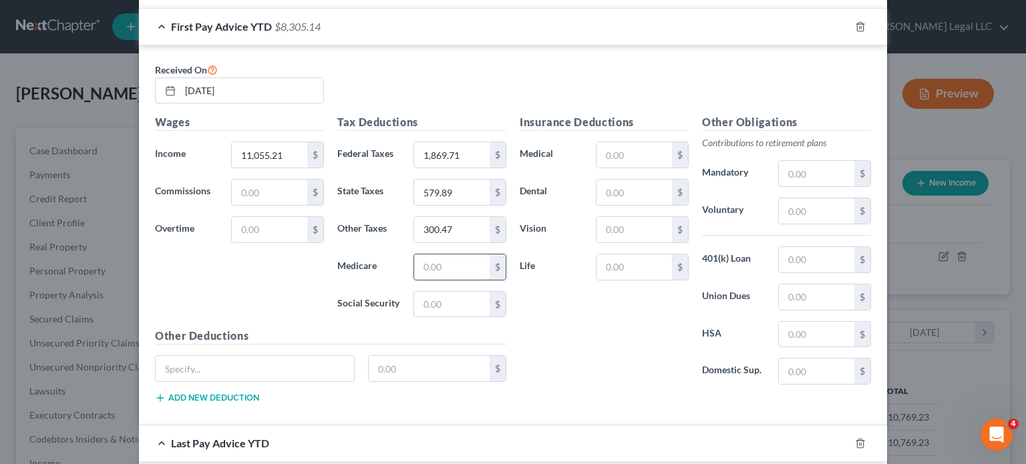
click at [440, 265] on input "text" at bounding box center [452, 267] width 76 height 25
type input "171.53"
click at [452, 292] on input "text" at bounding box center [452, 304] width 76 height 25
type input "733.42"
click at [546, 344] on div "Insurance Deductions Medical $ Dental $ Vision $ Life $" at bounding box center [604, 254] width 182 height 281
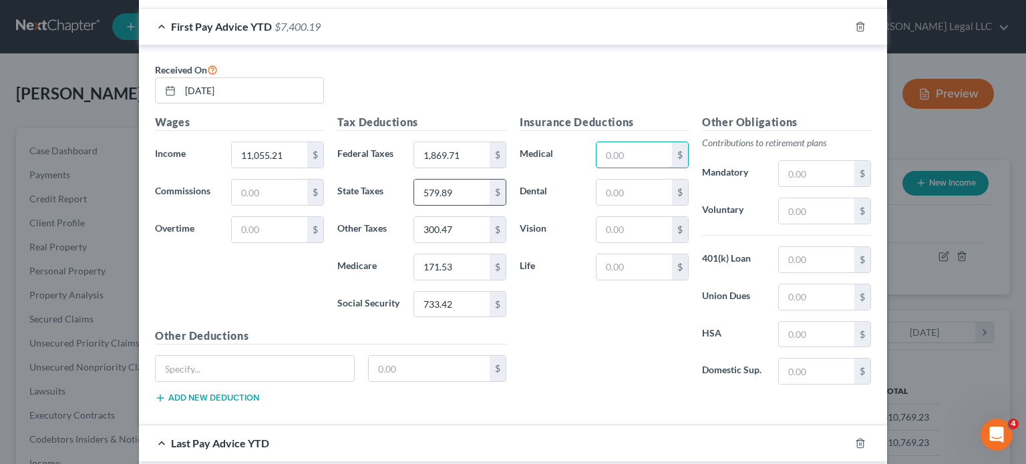
drag, startPoint x: 631, startPoint y: 154, endPoint x: 472, endPoint y: 184, distance: 162.4
click at [631, 154] on input "text" at bounding box center [635, 154] width 76 height 25
click at [651, 166] on div "$" at bounding box center [642, 155] width 93 height 27
click at [637, 153] on input "text" at bounding box center [635, 154] width 76 height 25
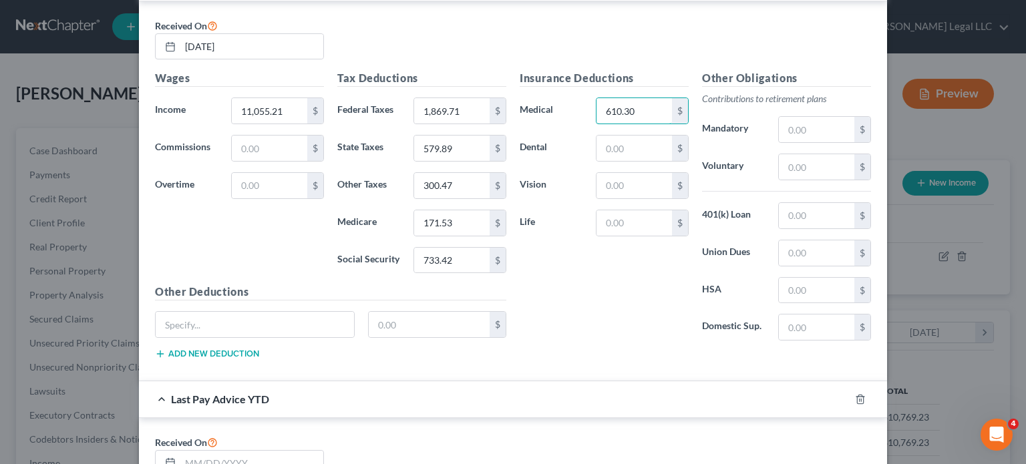
scroll to position [609, 0]
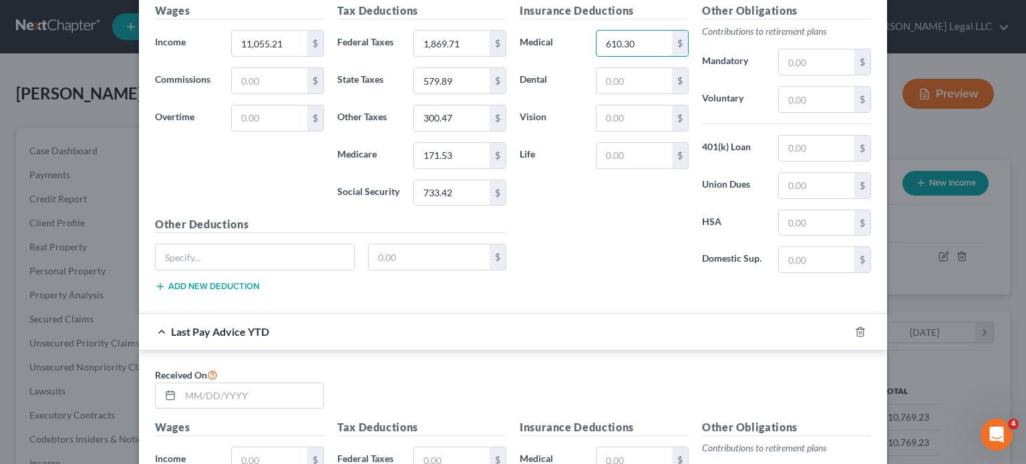
type input "610.30"
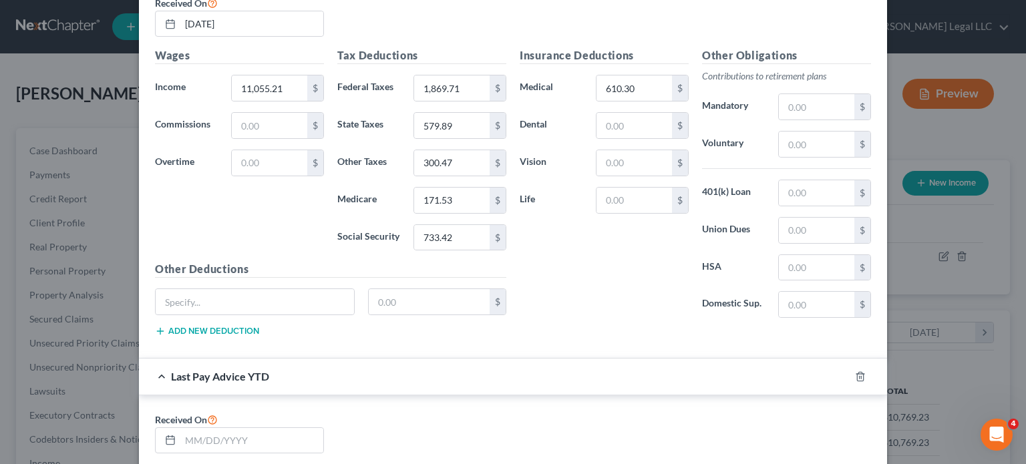
scroll to position [475, 0]
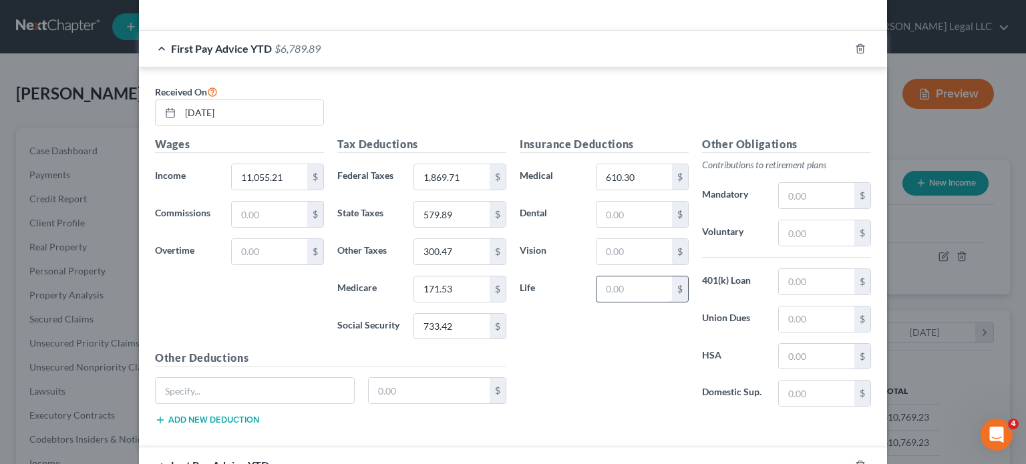
click at [629, 295] on input "text" at bounding box center [635, 289] width 76 height 25
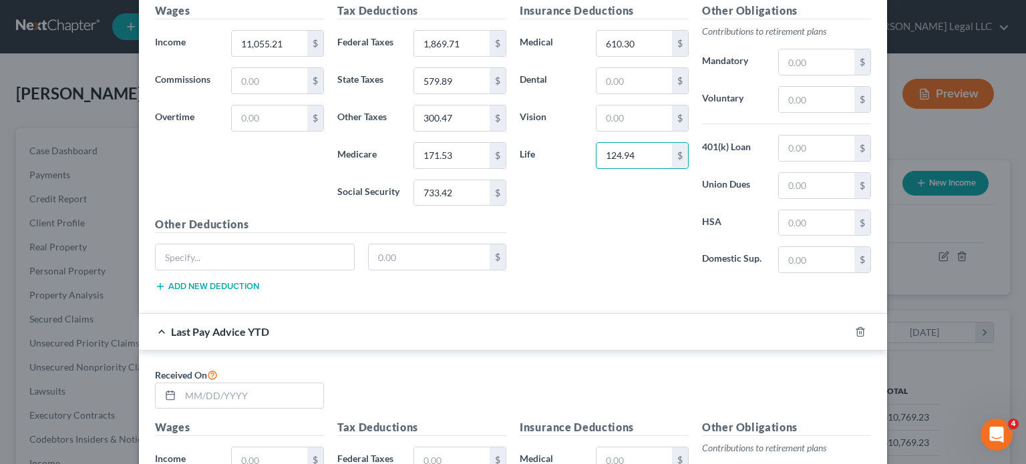
type input "124.94"
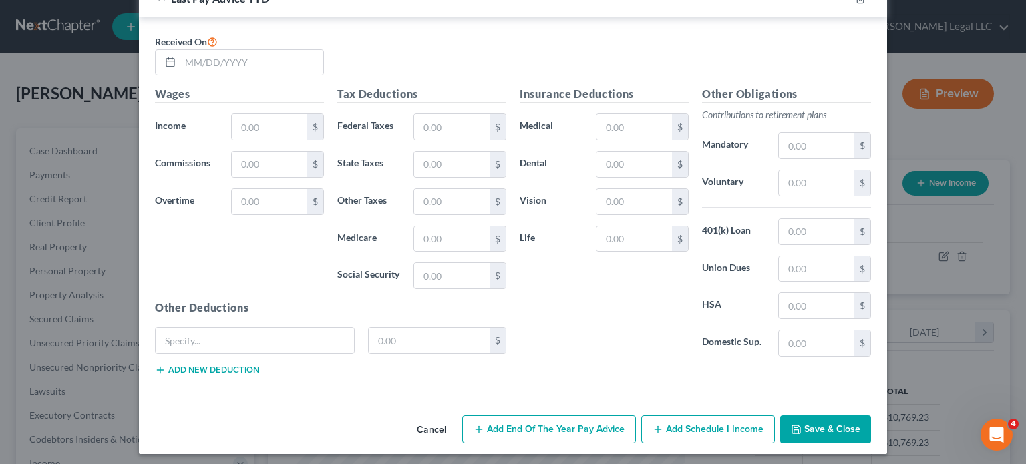
scroll to position [943, 0]
click at [211, 61] on input "text" at bounding box center [251, 61] width 143 height 25
click at [194, 60] on input "text" at bounding box center [251, 61] width 143 height 25
type input "[DATE]"
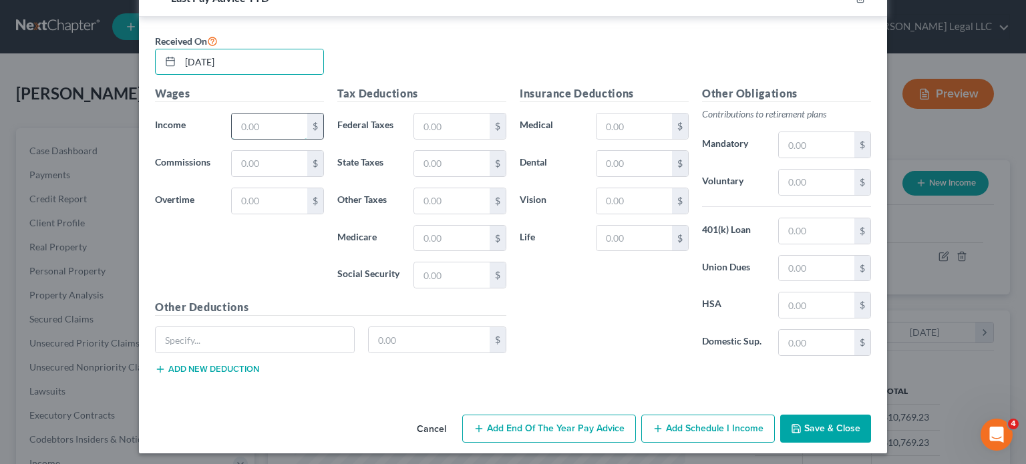
click at [257, 136] on input "text" at bounding box center [270, 126] width 76 height 25
click at [245, 125] on input "text" at bounding box center [270, 126] width 76 height 25
type input "55,016.81"
click at [438, 136] on input "text" at bounding box center [452, 126] width 76 height 25
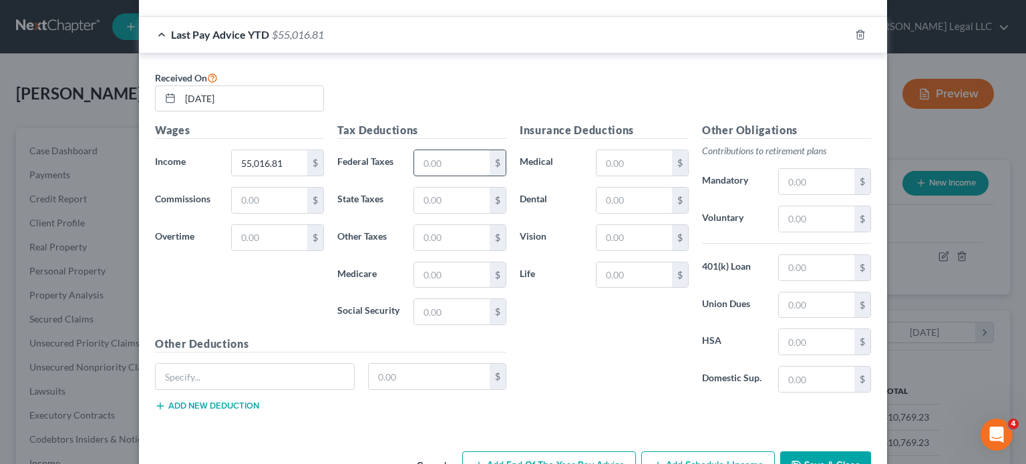
scroll to position [876, 0]
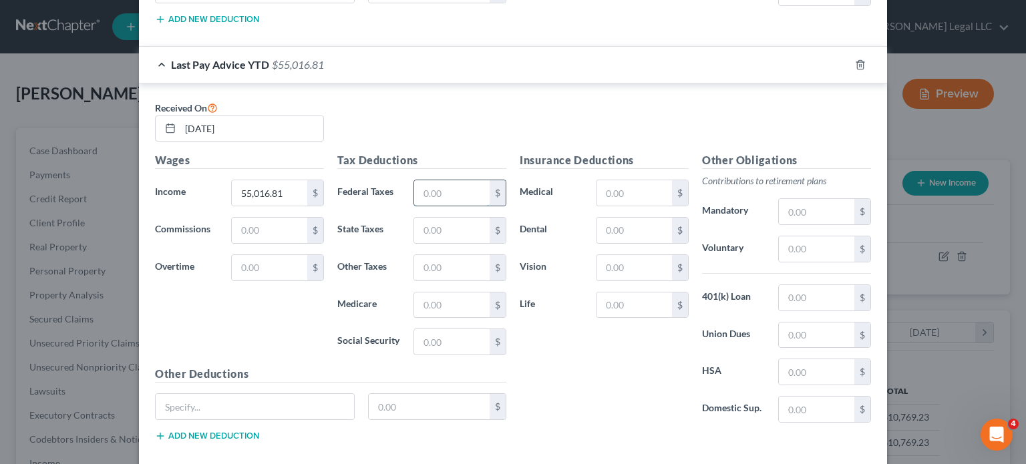
click at [417, 184] on input "text" at bounding box center [452, 192] width 76 height 25
type input "7,752.39"
click at [430, 222] on input "text" at bounding box center [452, 230] width 76 height 25
type input "2,687.14"
click at [434, 264] on input "text" at bounding box center [452, 267] width 76 height 25
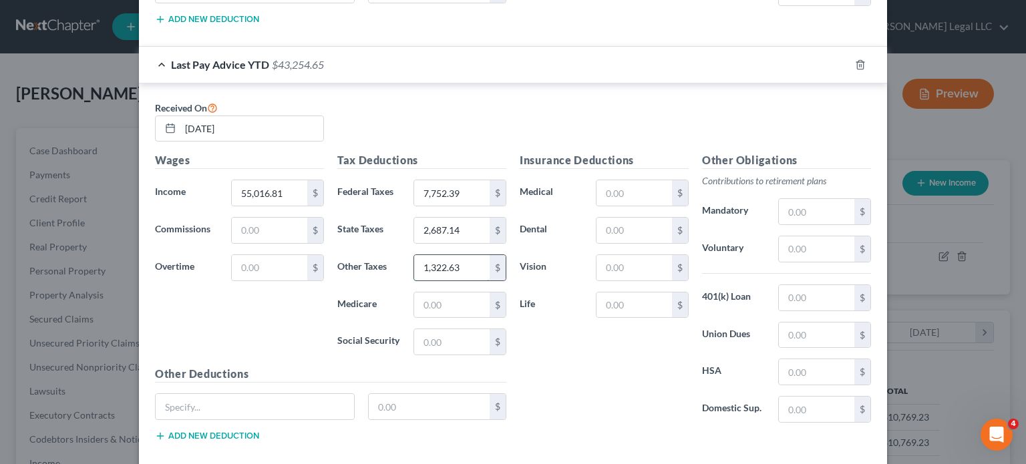
type input "1,322.63"
drag, startPoint x: 400, startPoint y: 281, endPoint x: 468, endPoint y: 300, distance: 70.9
click at [400, 281] on div "Tax Deductions Federal Taxes 7,752.39 $ State Taxes 2,687.14 $ Other Taxes 1,32…" at bounding box center [422, 259] width 182 height 214
click at [470, 301] on input "text" at bounding box center [452, 305] width 76 height 25
type input "803.96"
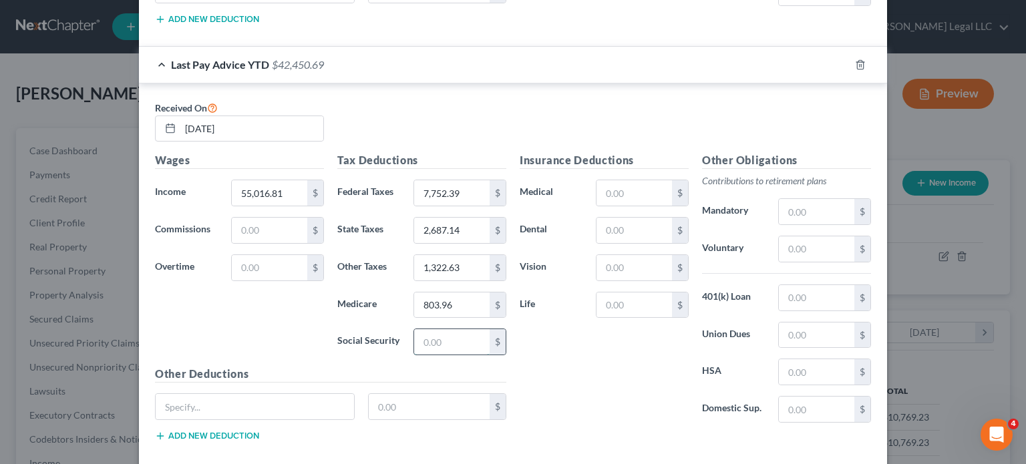
click at [441, 344] on input "text" at bounding box center [452, 341] width 76 height 25
type input "3,437.64"
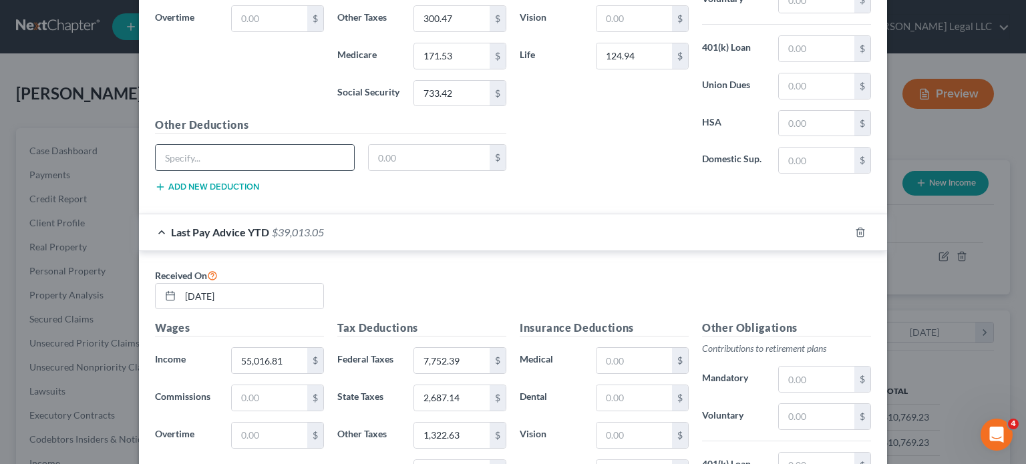
scroll to position [542, 0]
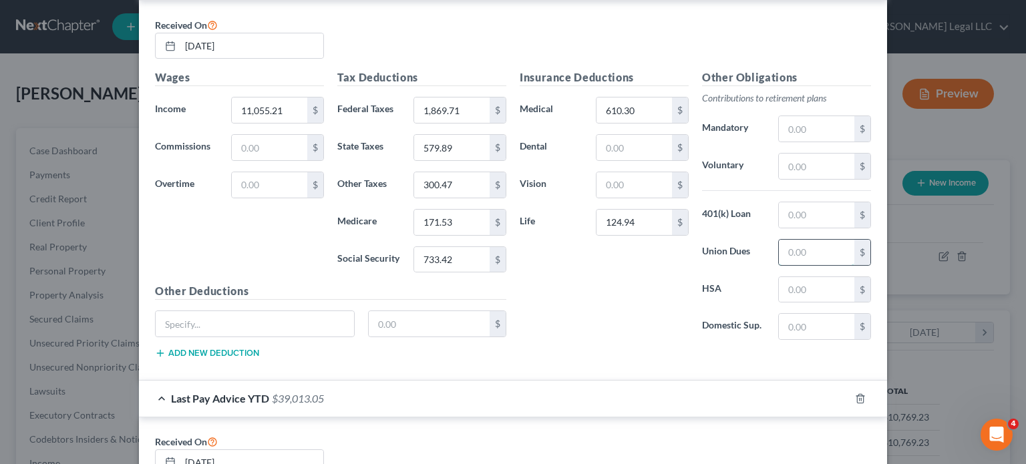
click at [795, 255] on input "text" at bounding box center [817, 252] width 76 height 25
type input "121.11"
click at [805, 160] on input "text" at bounding box center [817, 166] width 76 height 25
click at [802, 168] on input "text" at bounding box center [817, 166] width 76 height 25
type input "2,498.32"
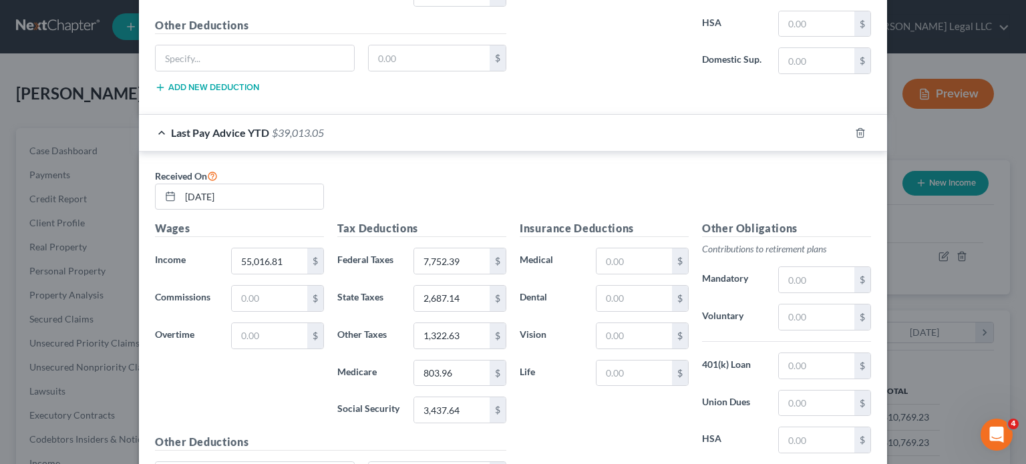
scroll to position [809, 0]
drag, startPoint x: 632, startPoint y: 257, endPoint x: 611, endPoint y: 259, distance: 21.5
click at [632, 257] on input "text" at bounding box center [635, 259] width 76 height 25
click at [619, 253] on input "text" at bounding box center [635, 259] width 76 height 25
type input "4,272.10"
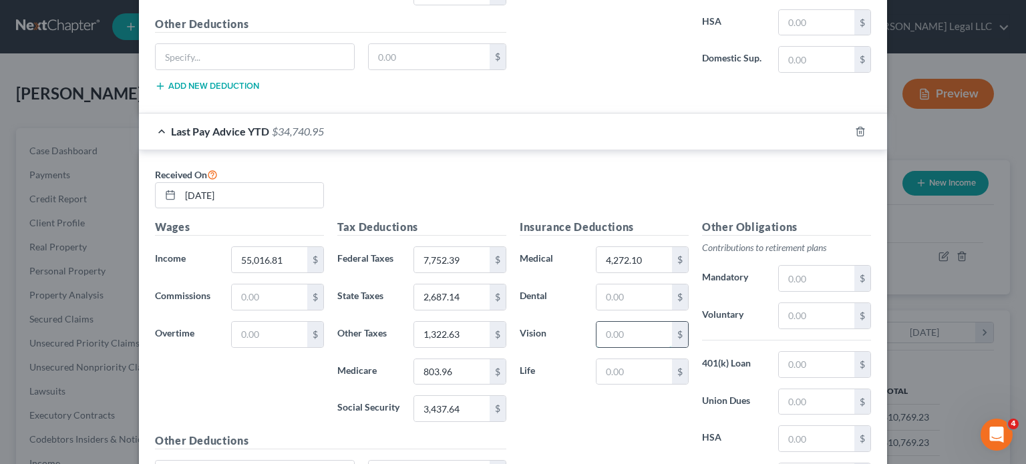
click at [624, 336] on input "text" at bounding box center [635, 334] width 76 height 25
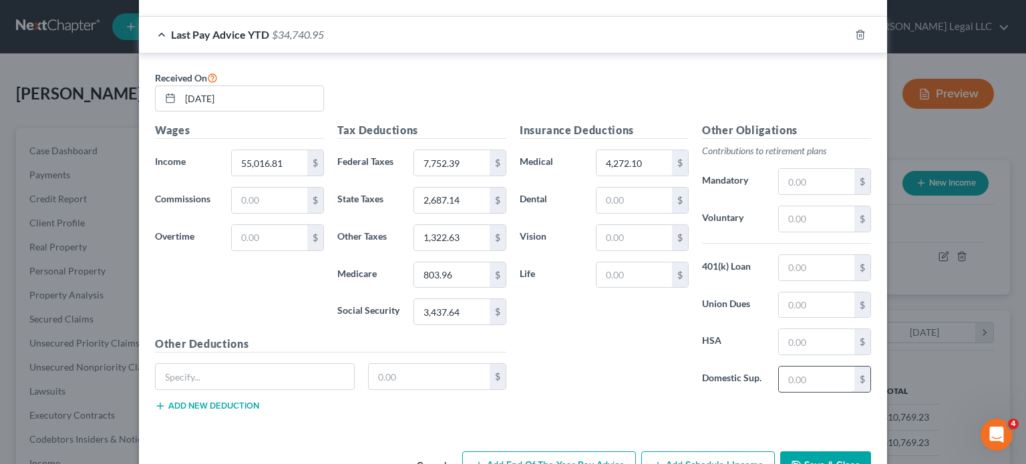
scroll to position [876, 0]
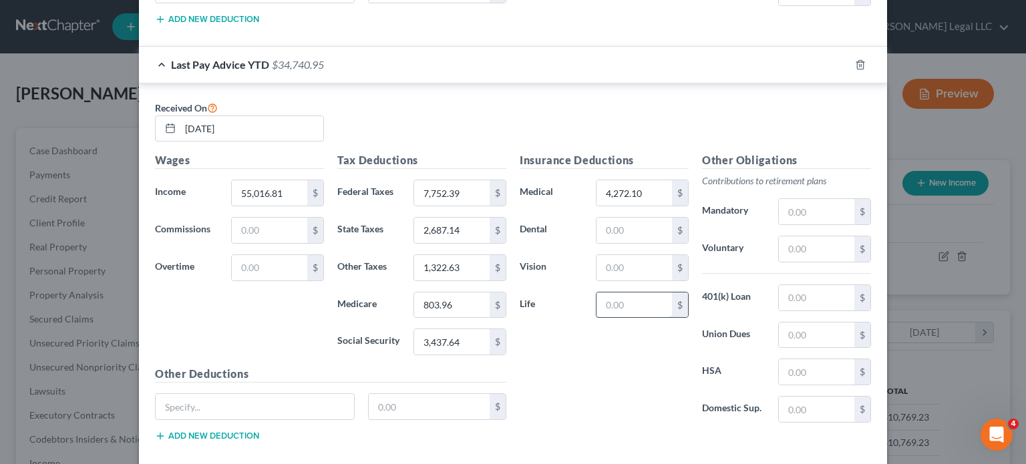
click at [609, 304] on input "text" at bounding box center [635, 305] width 76 height 25
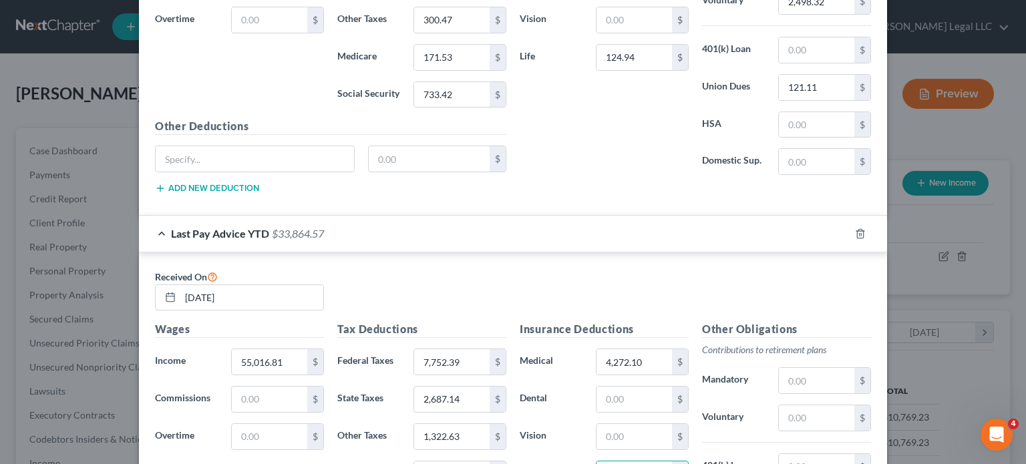
scroll to position [809, 0]
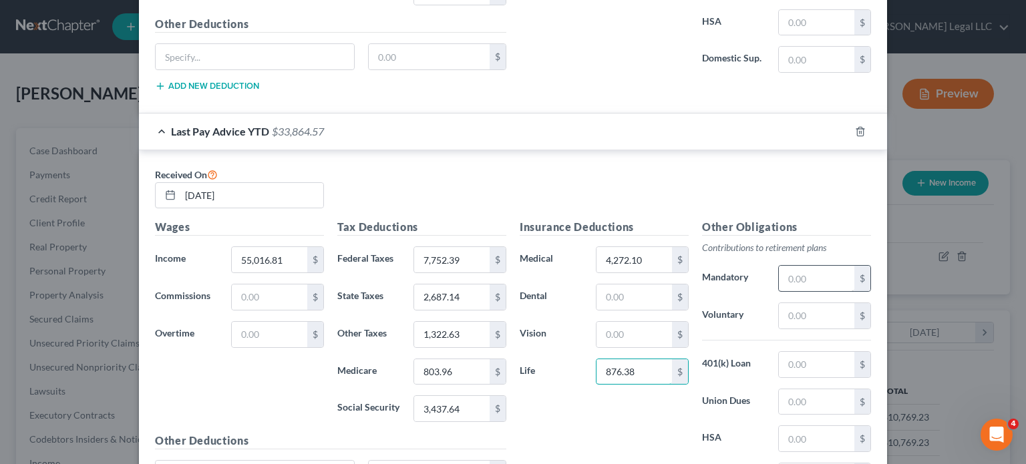
type input "876.38"
click at [810, 279] on input "text" at bounding box center [817, 278] width 76 height 25
click at [782, 309] on input "text" at bounding box center [817, 315] width 76 height 25
click at [795, 316] on input "text" at bounding box center [817, 315] width 76 height 25
type input "6,117.32"
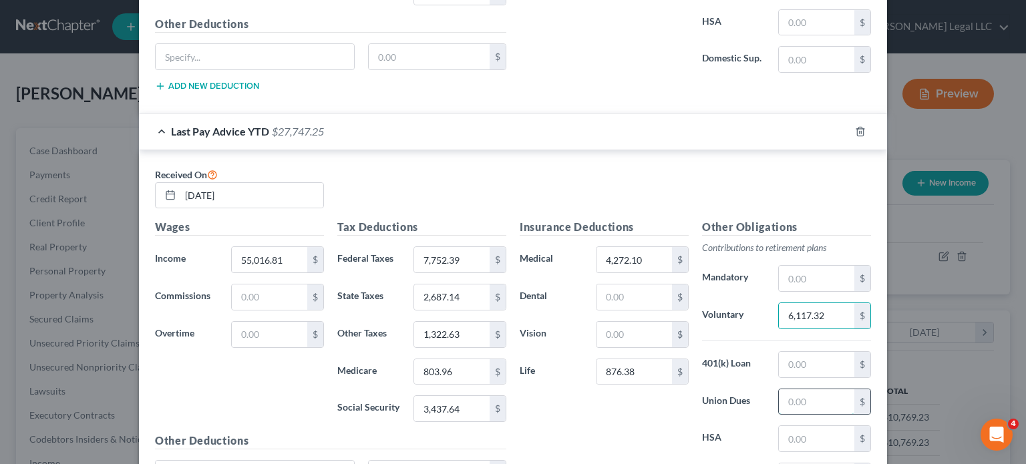
click at [804, 403] on input "text" at bounding box center [817, 402] width 76 height 25
type input "858.66"
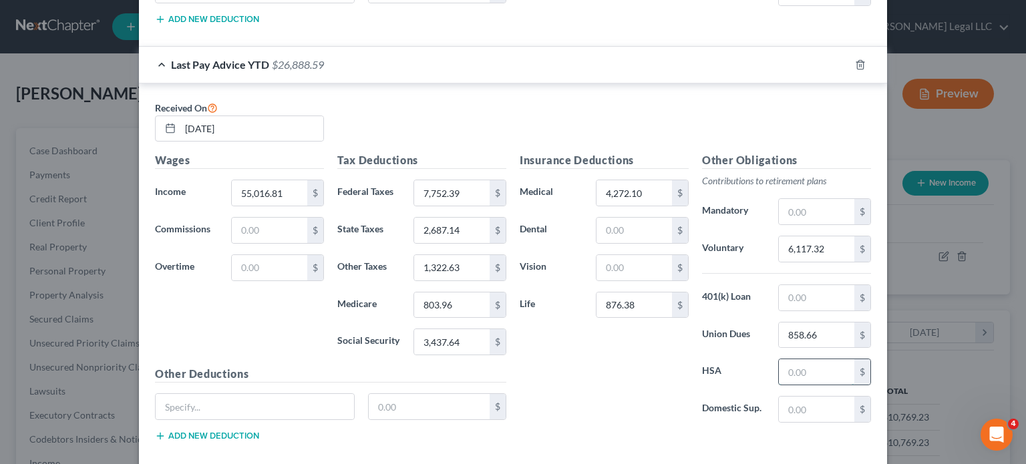
click at [802, 375] on input "text" at bounding box center [817, 371] width 76 height 25
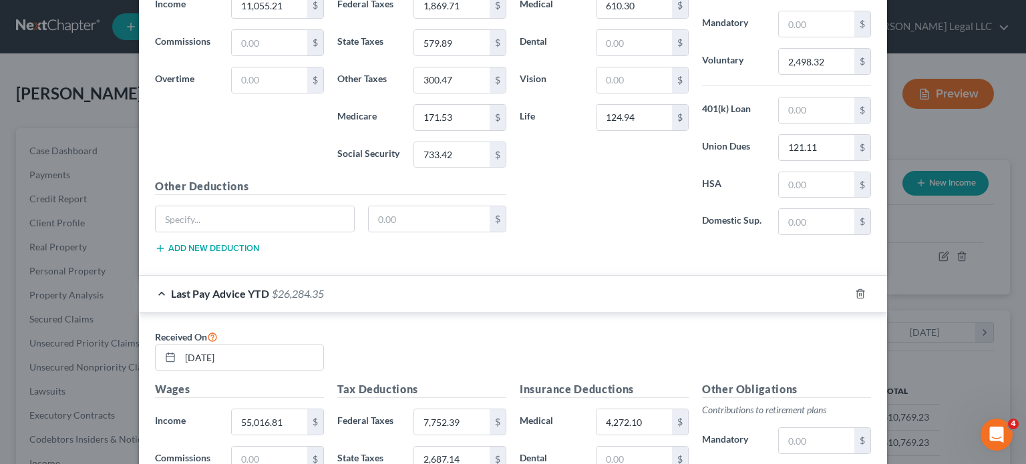
scroll to position [475, 0]
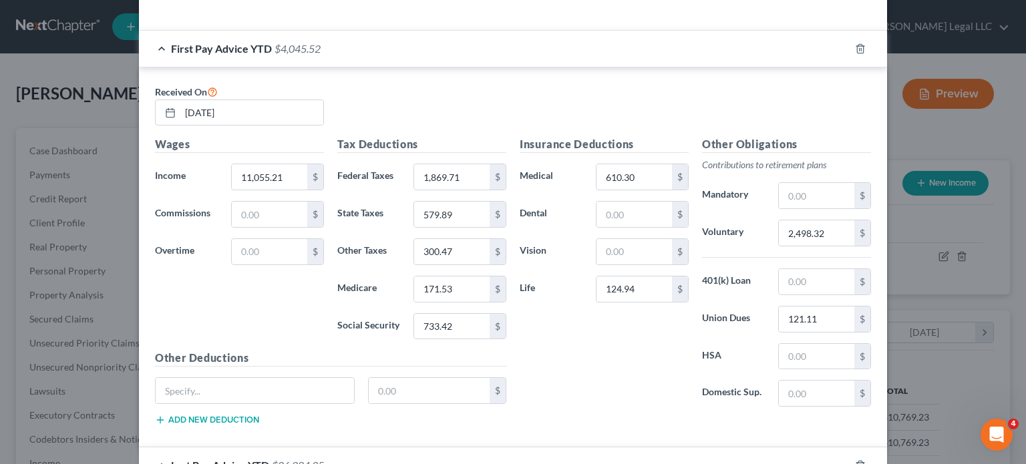
type input "604.24"
click at [829, 350] on input "text" at bounding box center [817, 356] width 76 height 25
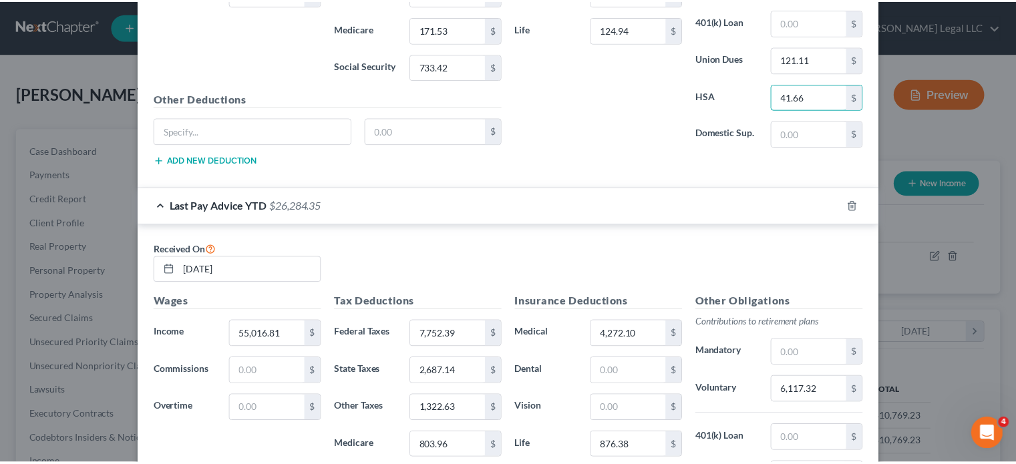
scroll to position [943, 0]
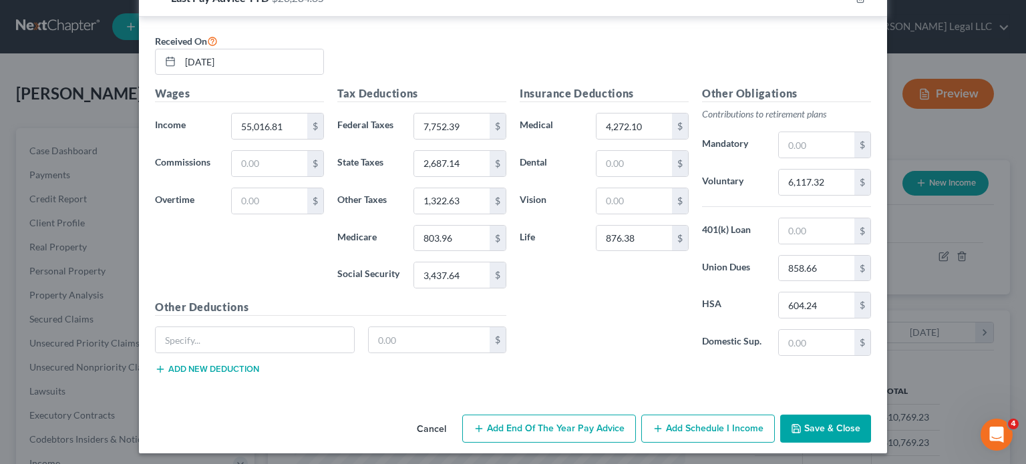
type input "41.66"
click at [816, 420] on button "Save & Close" at bounding box center [825, 429] width 91 height 28
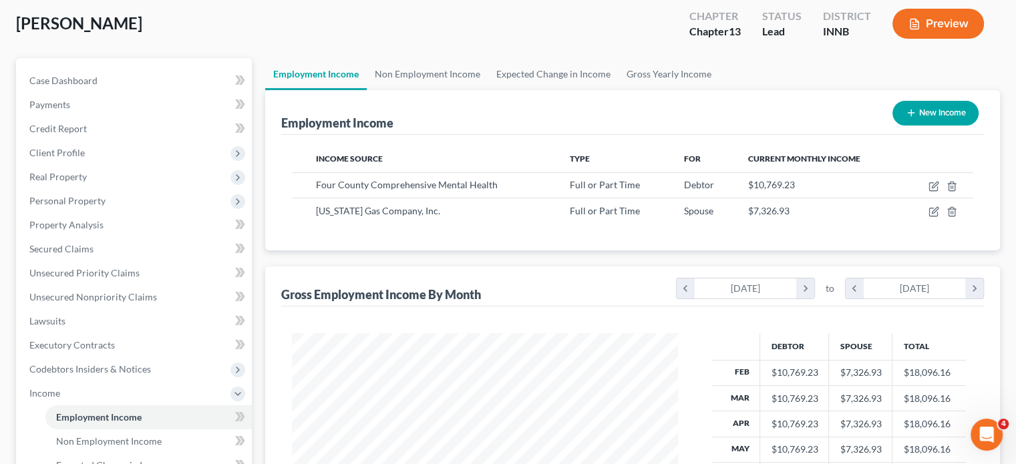
scroll to position [267, 0]
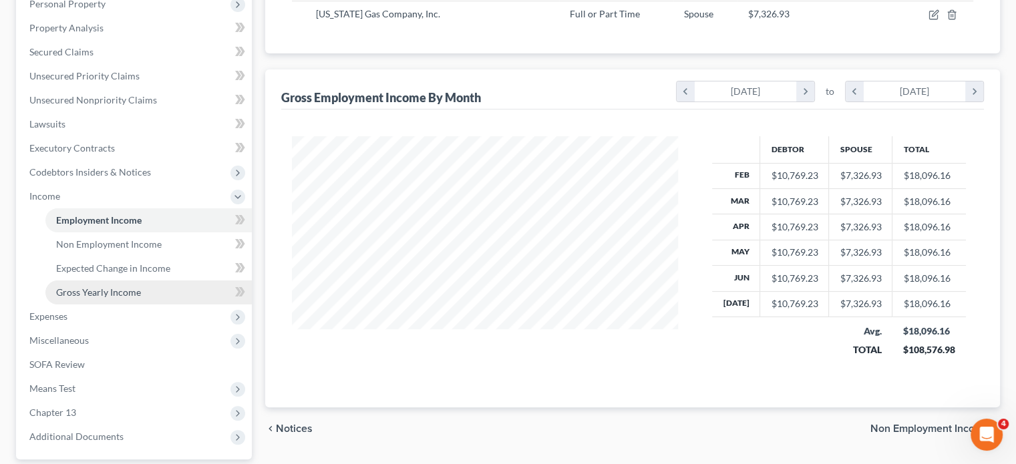
click at [67, 297] on span "Gross Yearly Income" at bounding box center [98, 292] width 85 height 11
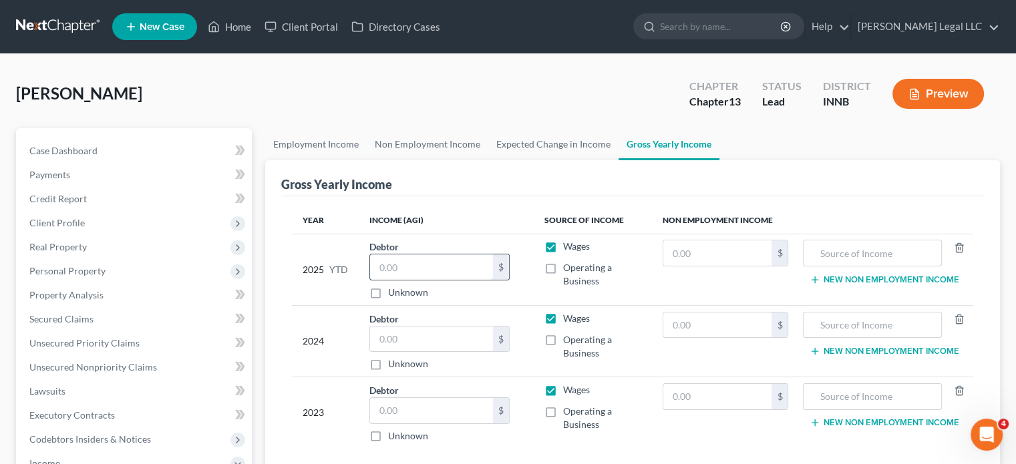
click at [424, 267] on input "text" at bounding box center [431, 267] width 123 height 25
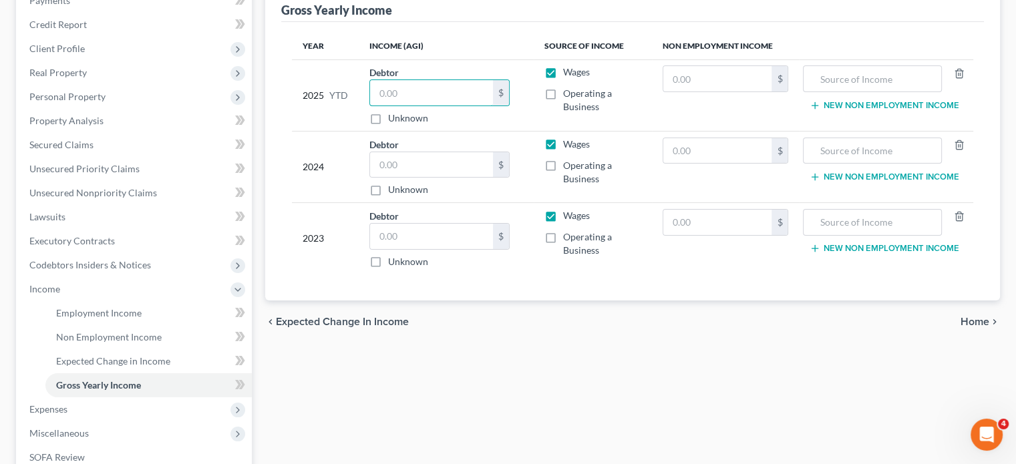
scroll to position [67, 0]
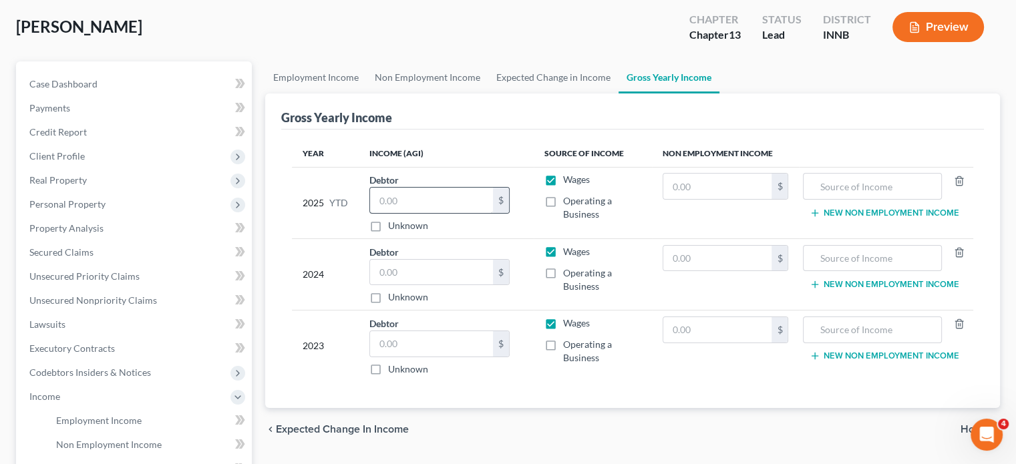
click at [401, 186] on div "Debtor $ Unknown Balance Undetermined $ Unknown" at bounding box center [446, 202] width 154 height 59
click at [409, 196] on input "text" at bounding box center [431, 200] width 123 height 25
type input "86,153.85"
click at [426, 271] on input "text" at bounding box center [431, 272] width 123 height 25
type input "140,000"
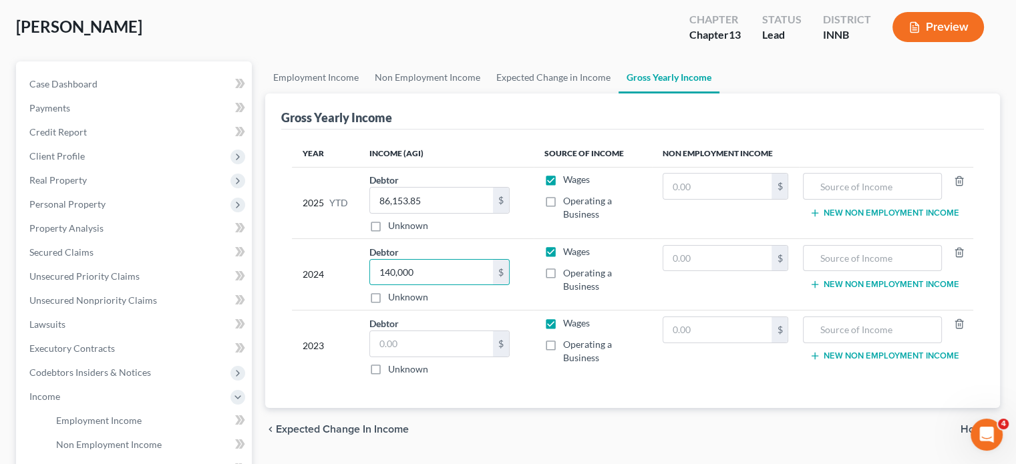
click at [679, 422] on div "chevron_left Expected Change in Income Home chevron_right" at bounding box center [632, 429] width 735 height 43
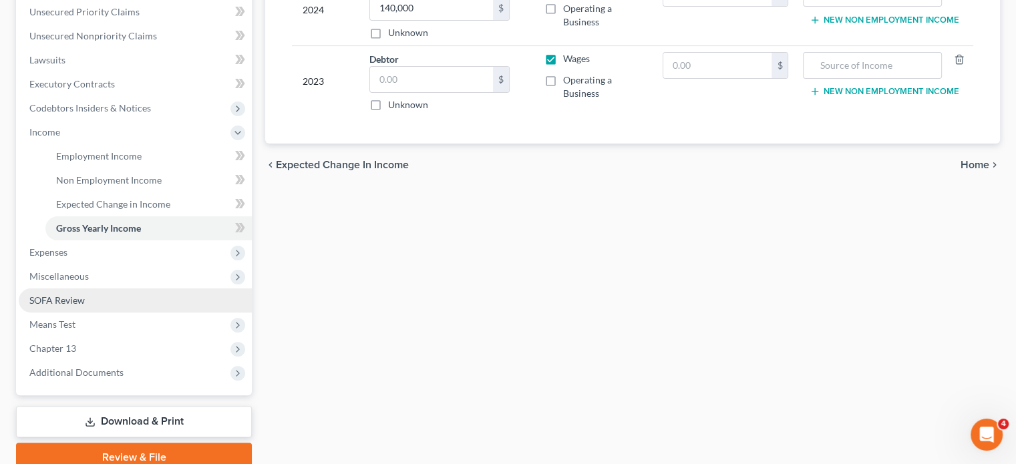
scroll to position [334, 0]
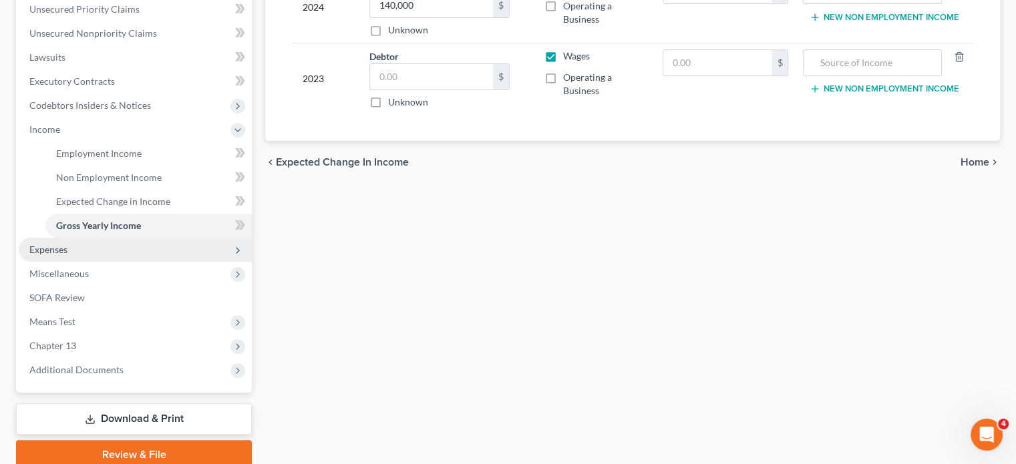
click at [67, 253] on span "Expenses" at bounding box center [48, 249] width 38 height 11
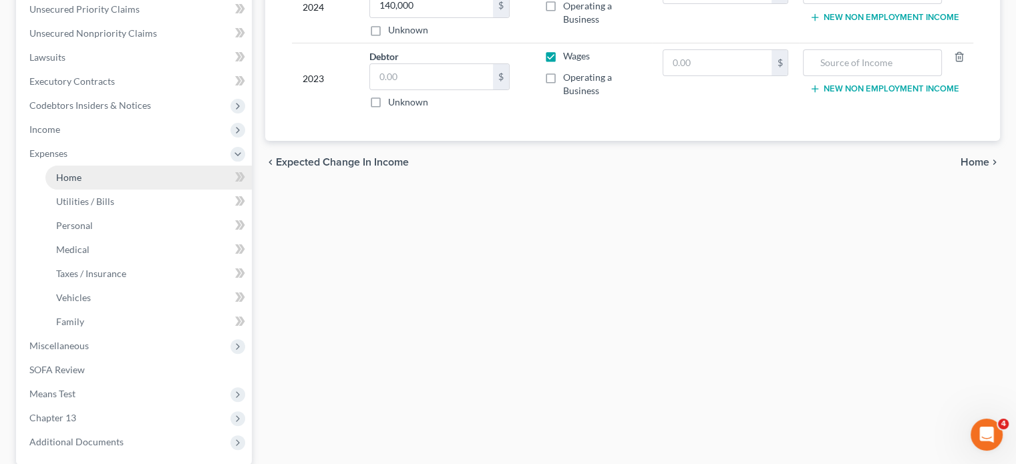
click at [83, 180] on link "Home" at bounding box center [148, 178] width 206 height 24
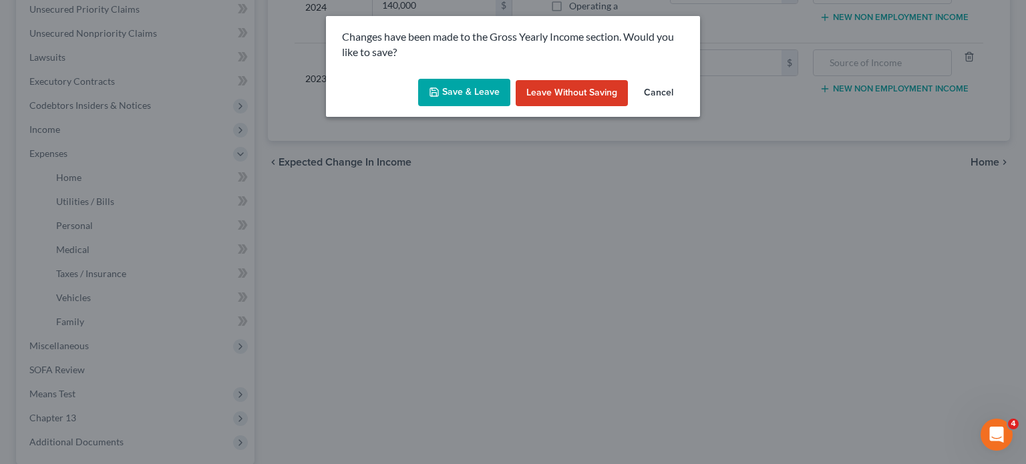
click at [479, 96] on button "Save & Leave" at bounding box center [464, 93] width 92 height 28
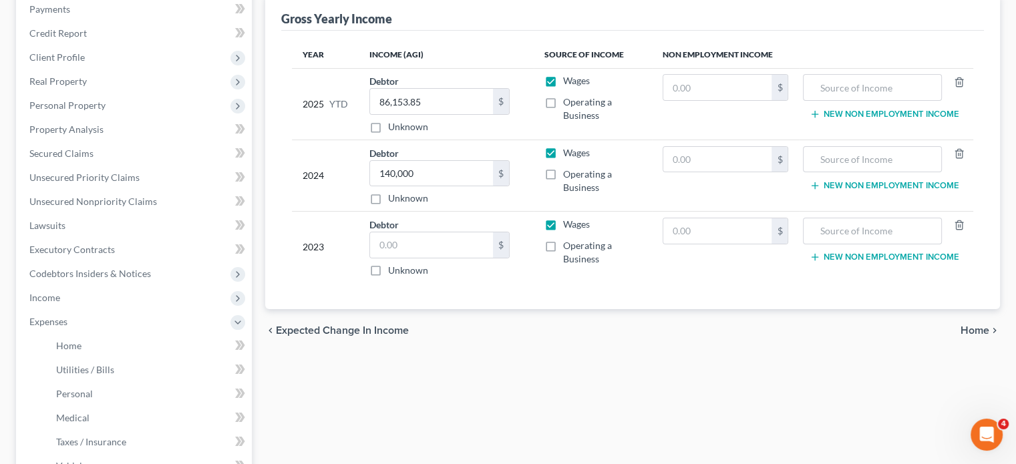
scroll to position [0, 0]
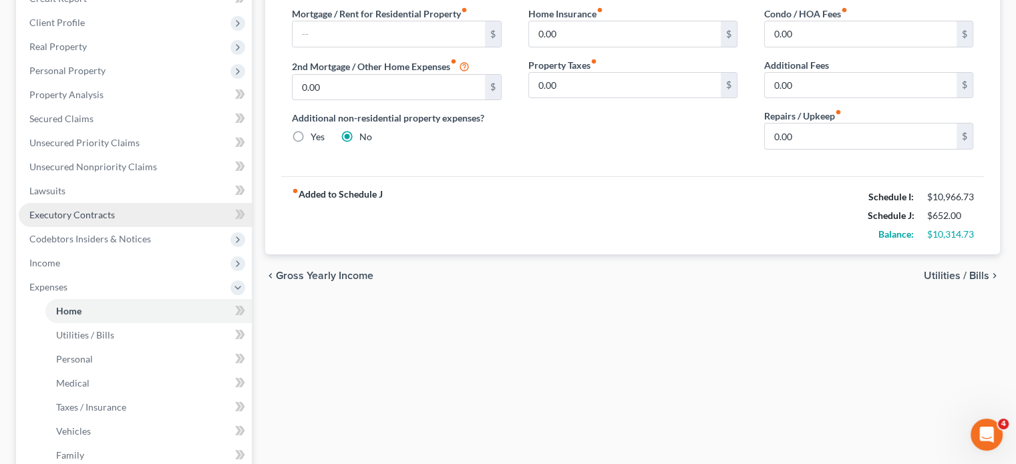
scroll to position [334, 0]
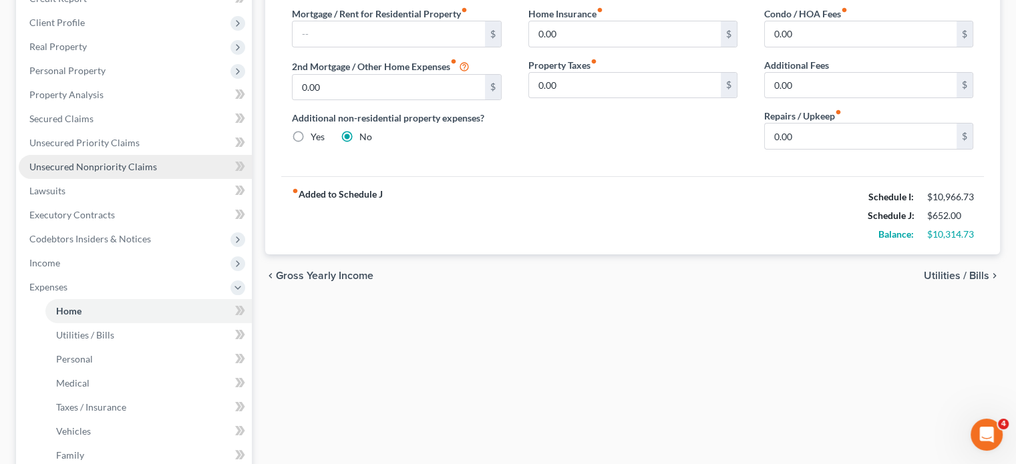
click at [110, 162] on span "Unsecured Nonpriority Claims" at bounding box center [93, 166] width 128 height 11
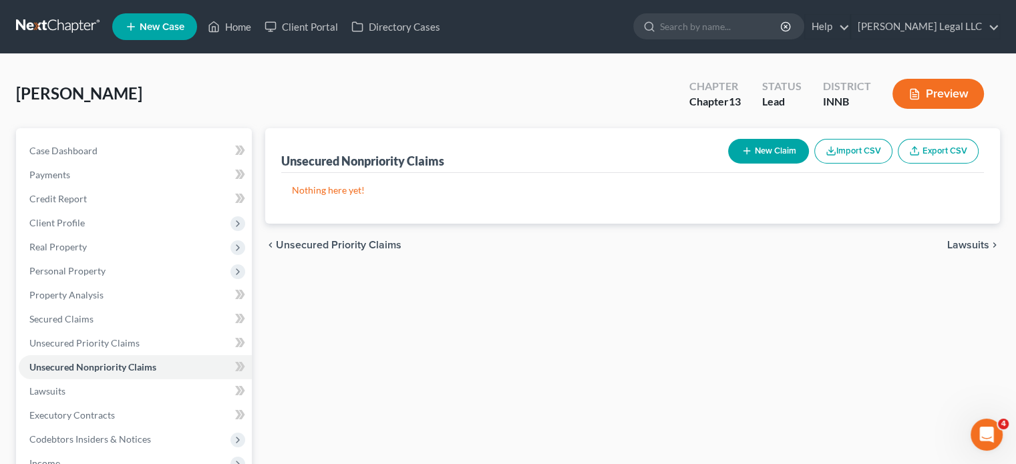
click at [755, 151] on button "New Claim" at bounding box center [768, 151] width 81 height 25
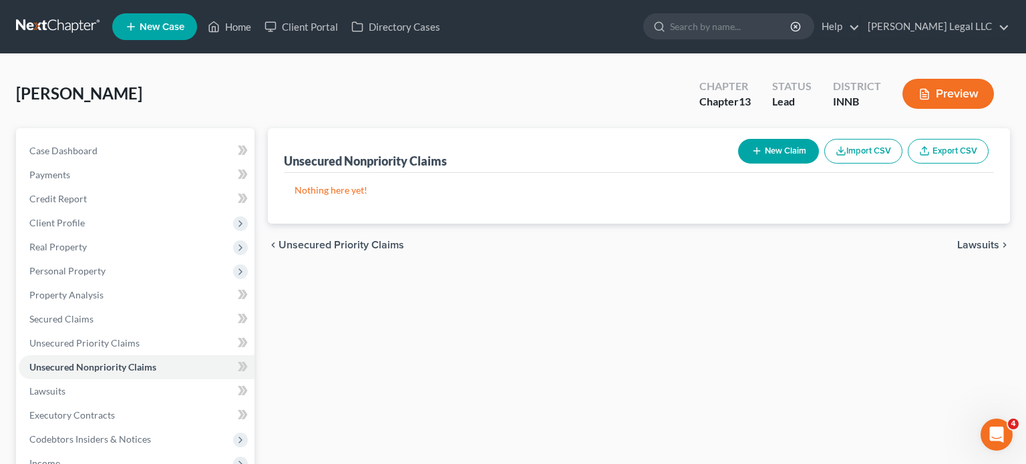
select select "0"
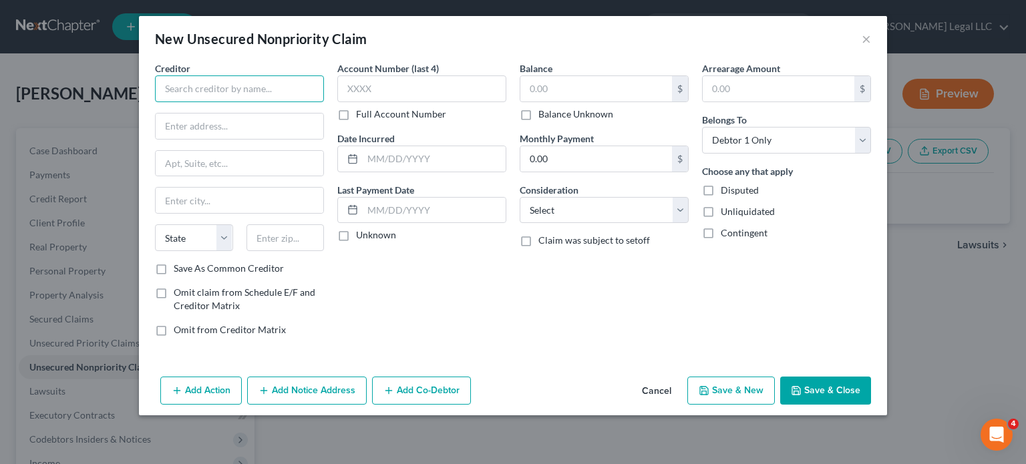
click at [249, 84] on input "text" at bounding box center [239, 89] width 169 height 27
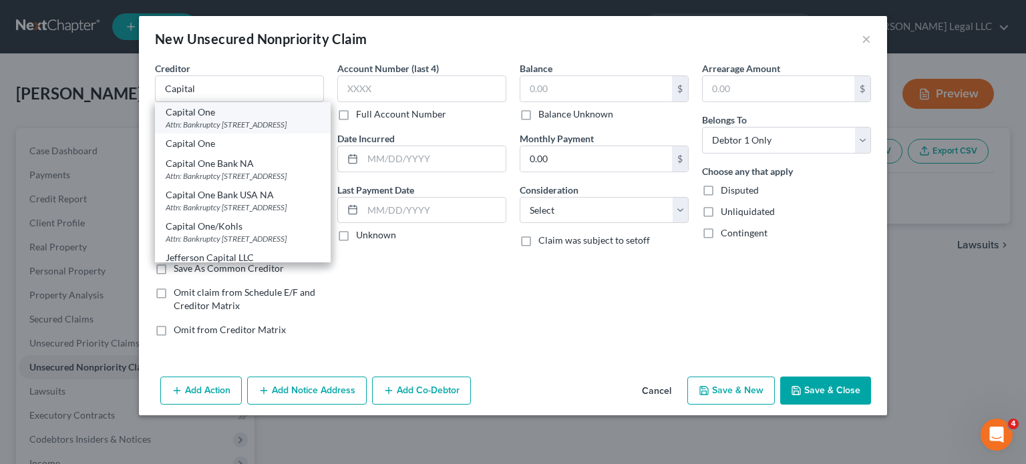
click at [249, 123] on div "Attn: Bankruptcy [STREET_ADDRESS]" at bounding box center [243, 124] width 154 height 11
type input "Capital One"
type input "Attn: Bankruptcy"
type input "PO Box 31293"
type input "[GEOGRAPHIC_DATA]"
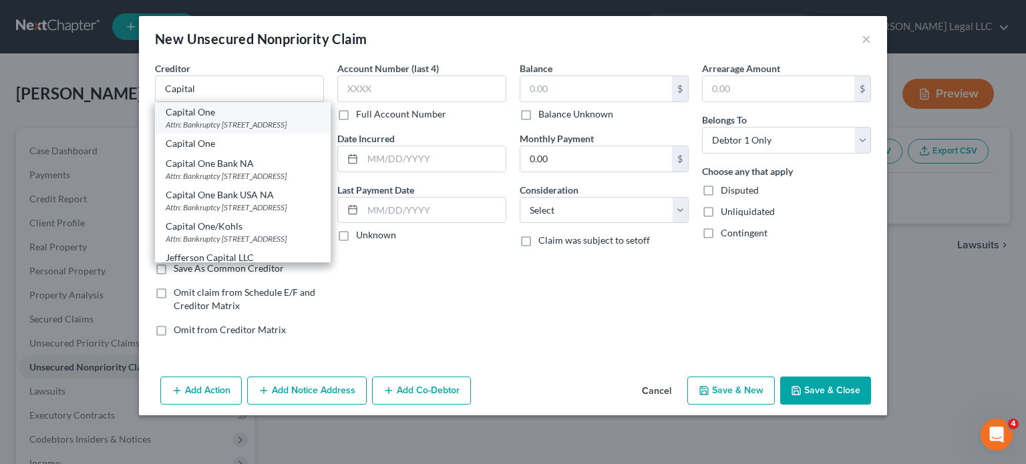
select select "46"
type input "84131"
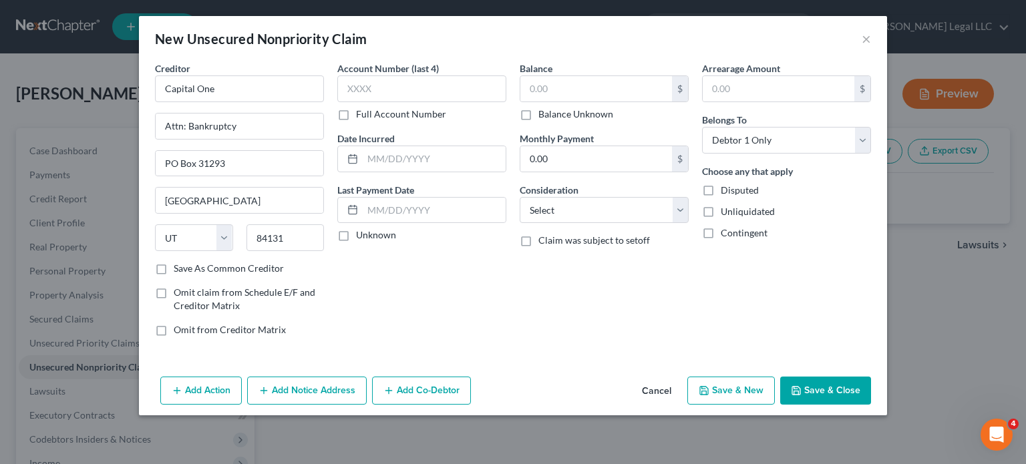
click at [356, 116] on label "Full Account Number" at bounding box center [401, 114] width 90 height 13
click at [361, 116] on input "Full Account Number" at bounding box center [365, 112] width 9 height 9
click at [359, 93] on input "text" at bounding box center [421, 89] width 169 height 27
paste input "468839XXXXXX"
type input "468839XXXXXX"
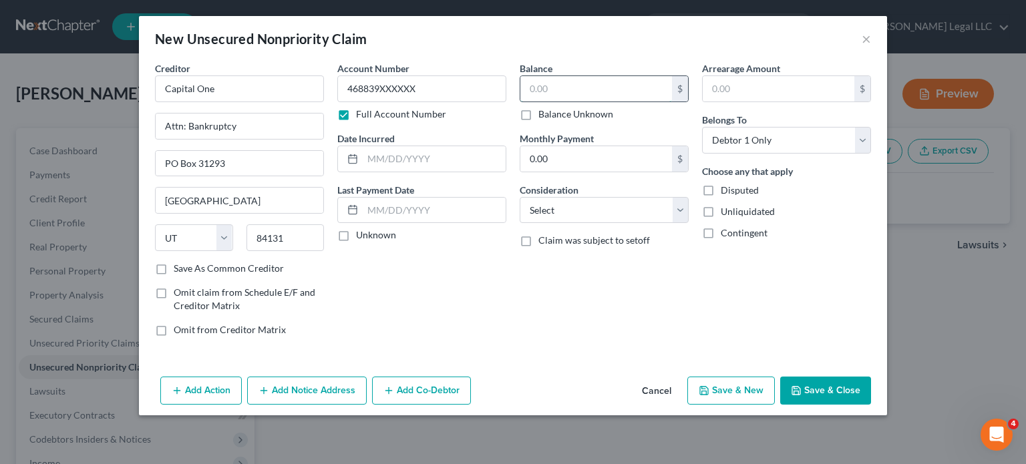
click at [575, 92] on input "text" at bounding box center [596, 88] width 152 height 25
type input "7,698"
click at [557, 209] on select "Select Cable / Satellite Services Collection Agency Credit Card Debt Debt Couns…" at bounding box center [604, 210] width 169 height 27
select select "2"
click at [520, 197] on select "Select Cable / Satellite Services Collection Agency Credit Card Debt Debt Couns…" at bounding box center [604, 210] width 169 height 27
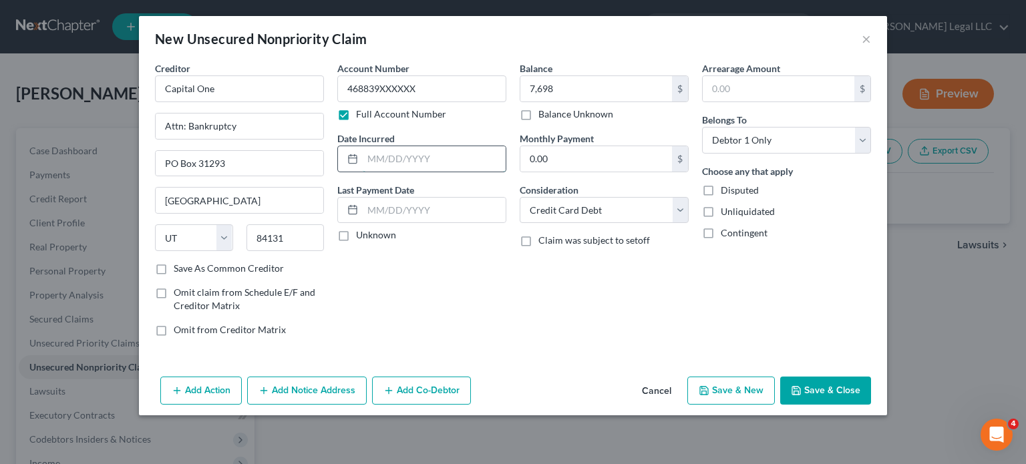
click at [420, 150] on input "text" at bounding box center [434, 158] width 143 height 25
type input "[DATE]"
click at [812, 387] on button "Save & Close" at bounding box center [825, 391] width 91 height 28
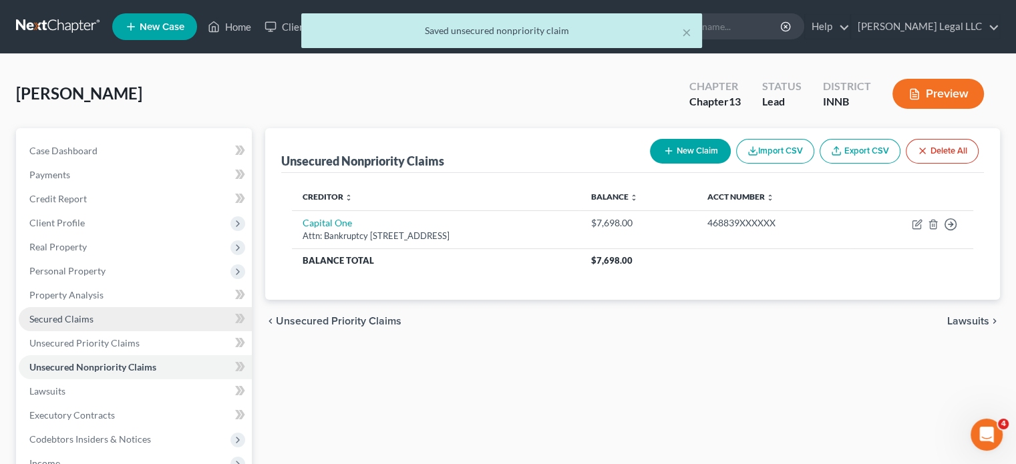
click at [58, 315] on span "Secured Claims" at bounding box center [61, 318] width 64 height 11
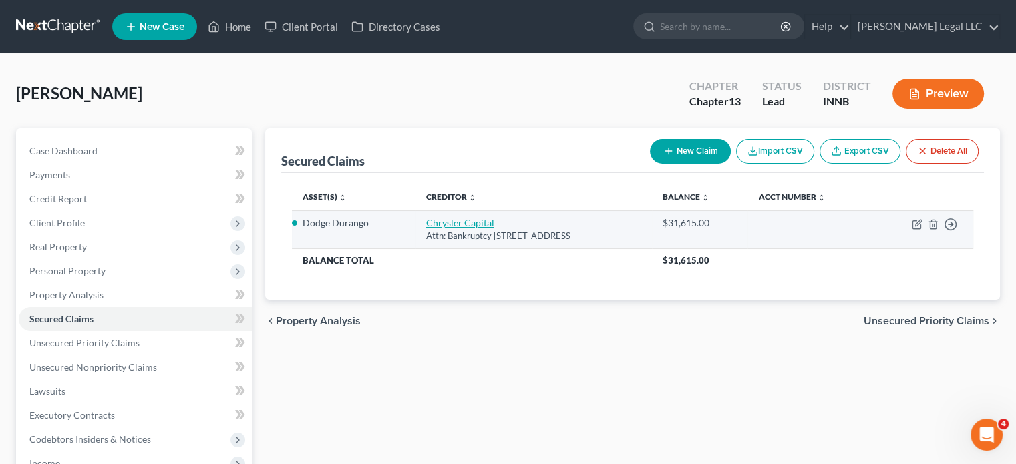
click at [426, 218] on link "Chrysler Capital" at bounding box center [460, 222] width 68 height 11
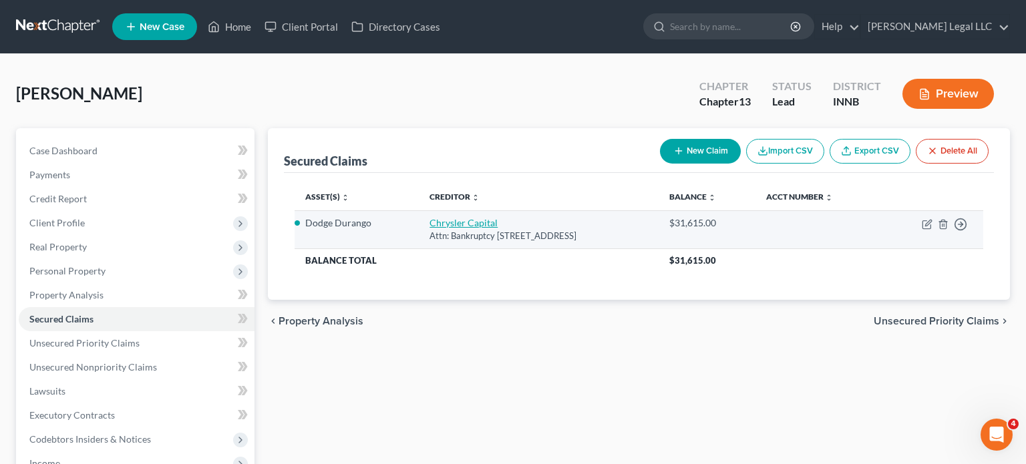
select select "45"
select select "2"
select select "3"
select select "0"
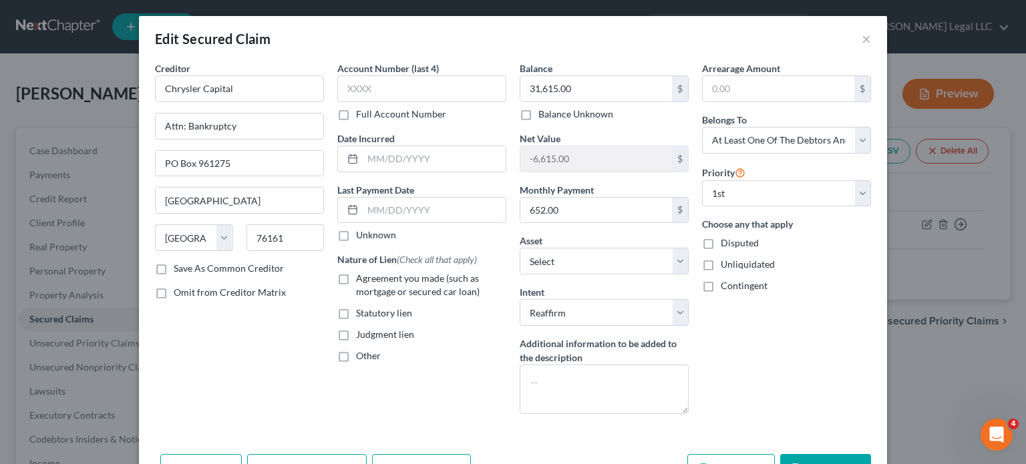
click at [356, 111] on label "Full Account Number" at bounding box center [401, 114] width 90 height 13
click at [361, 111] on input "Full Account Number" at bounding box center [365, 112] width 9 height 9
click at [360, 86] on input "text" at bounding box center [421, 89] width 169 height 27
paste input "300002XXXXXXXXXXX"
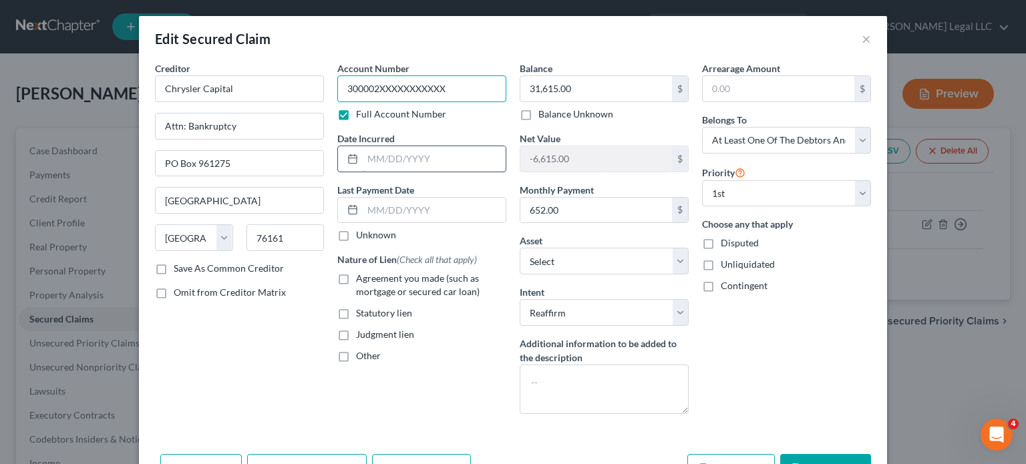
type input "300002XXXXXXXXXXX"
click at [388, 162] on input "text" at bounding box center [434, 158] width 143 height 25
type input "[DATE]"
click at [356, 279] on label "Agreement you made (such as mortgage or secured car loan)" at bounding box center [431, 285] width 150 height 27
click at [361, 279] on input "Agreement you made (such as mortgage or secured car loan)" at bounding box center [365, 276] width 9 height 9
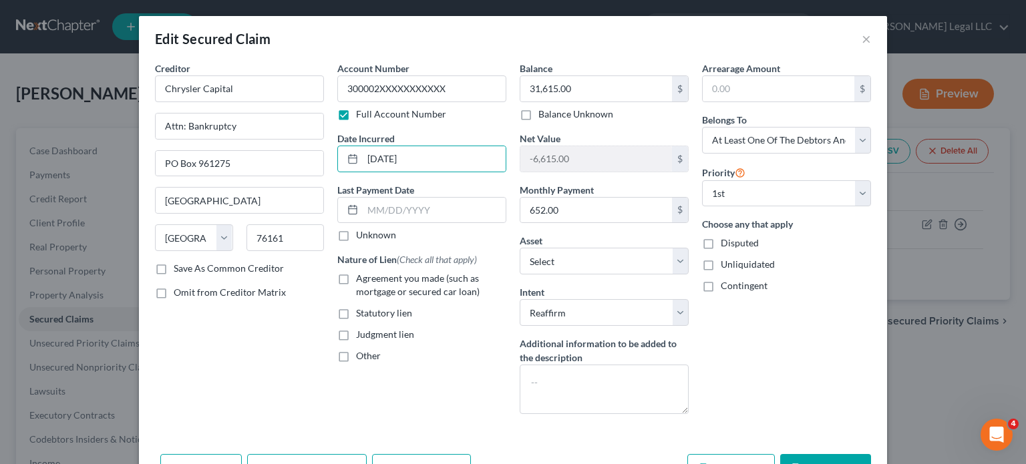
checkbox input "true"
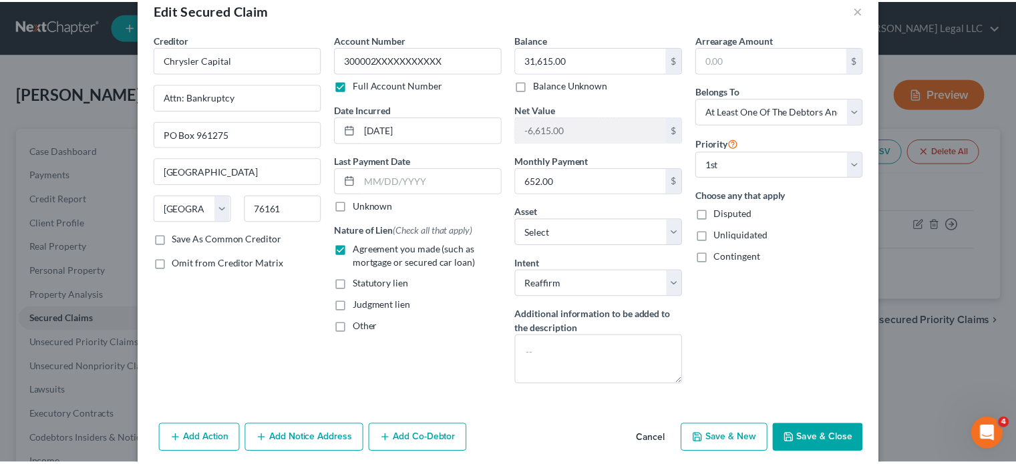
scroll to position [53, 0]
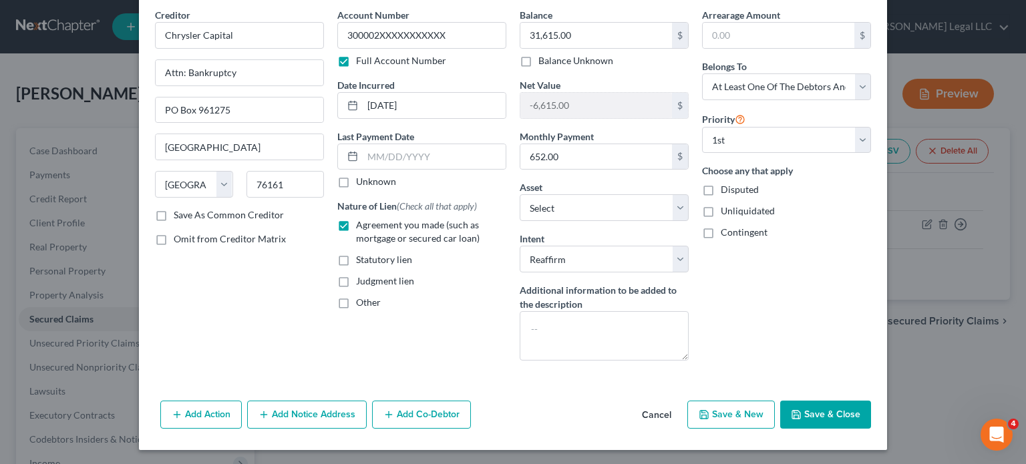
click at [793, 413] on icon "button" at bounding box center [796, 415] width 11 height 11
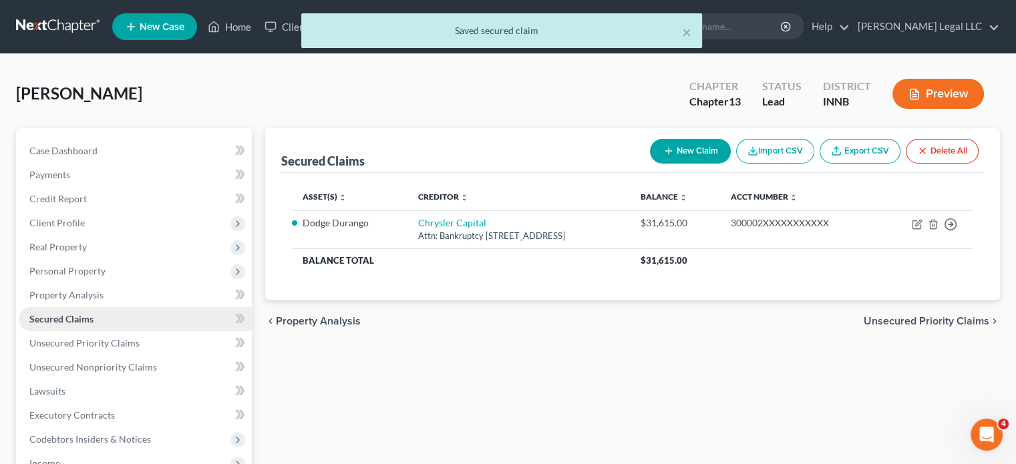
scroll to position [200, 0]
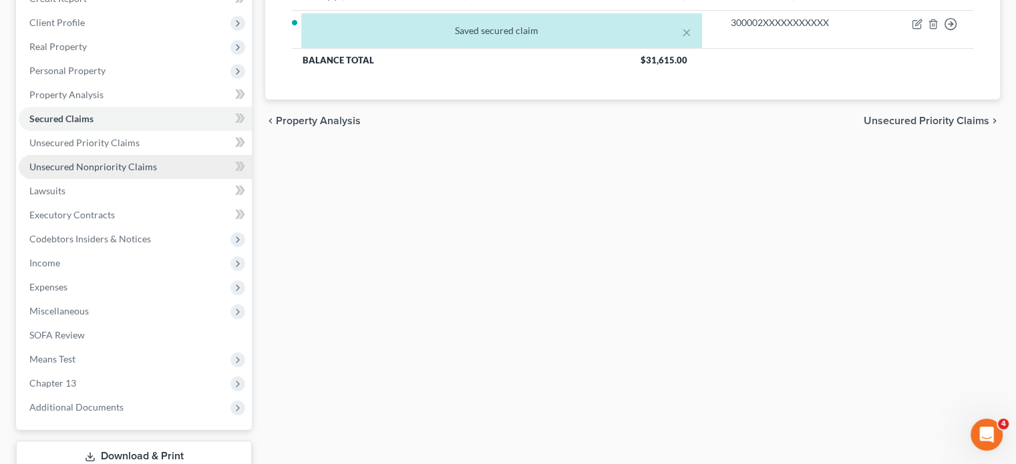
click at [87, 168] on span "Unsecured Nonpriority Claims" at bounding box center [93, 166] width 128 height 11
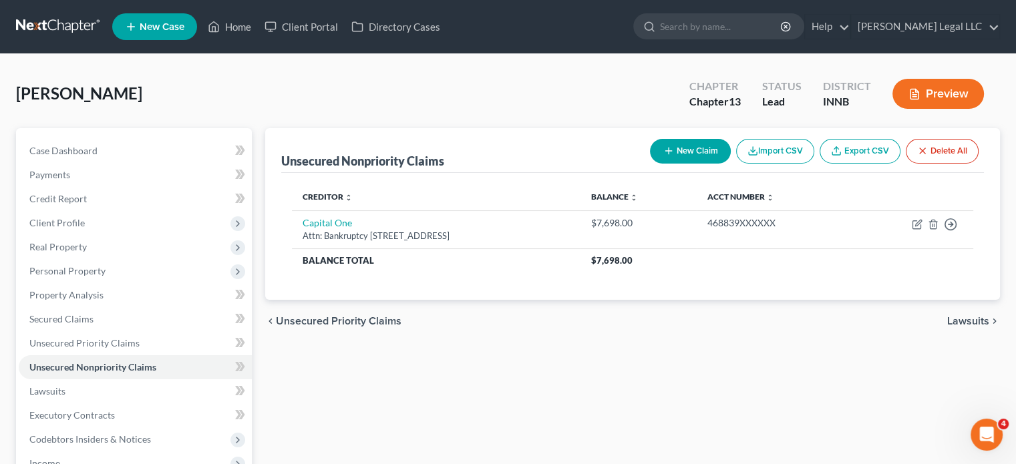
click at [665, 146] on icon "button" at bounding box center [668, 151] width 11 height 11
select select "0"
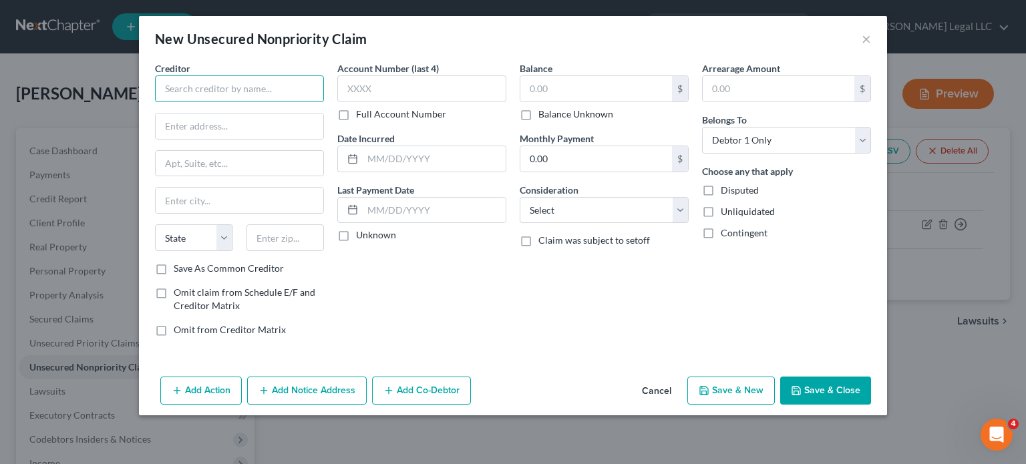
click at [185, 92] on input "text" at bounding box center [239, 89] width 169 height 27
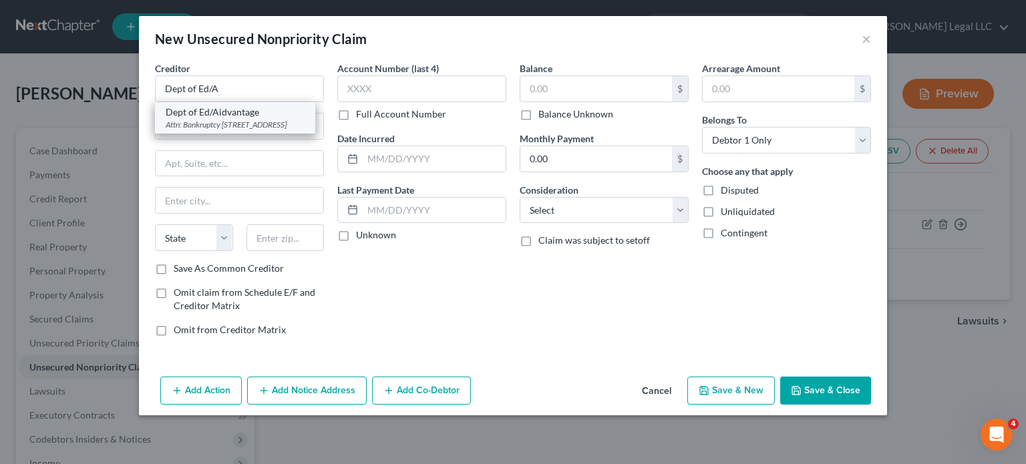
click at [257, 121] on div "Attn: Bankruptcy [STREET_ADDRESS]" at bounding box center [235, 124] width 139 height 11
type input "Dept of Ed/Aidvantage"
type input "Attn: Bankruptcy"
type input "PO Box 300001"
type input "[GEOGRAPHIC_DATA]"
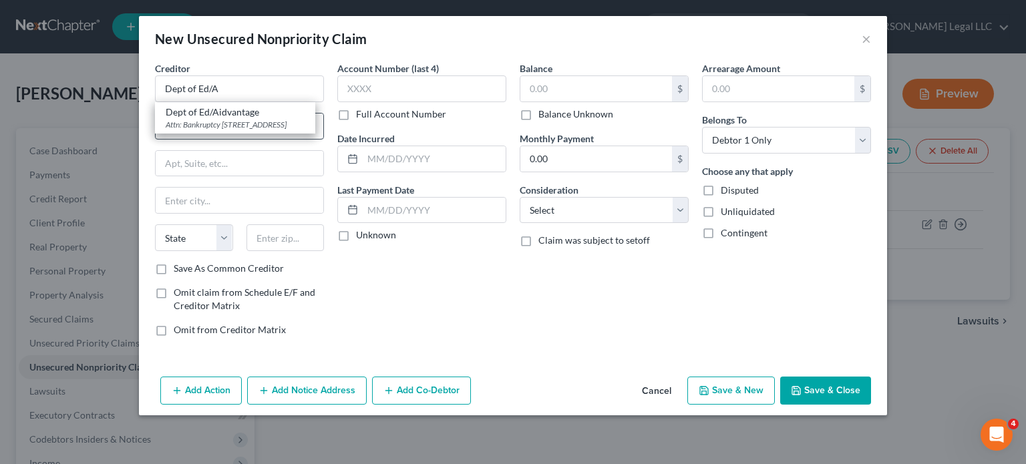
select select "45"
type input "75403"
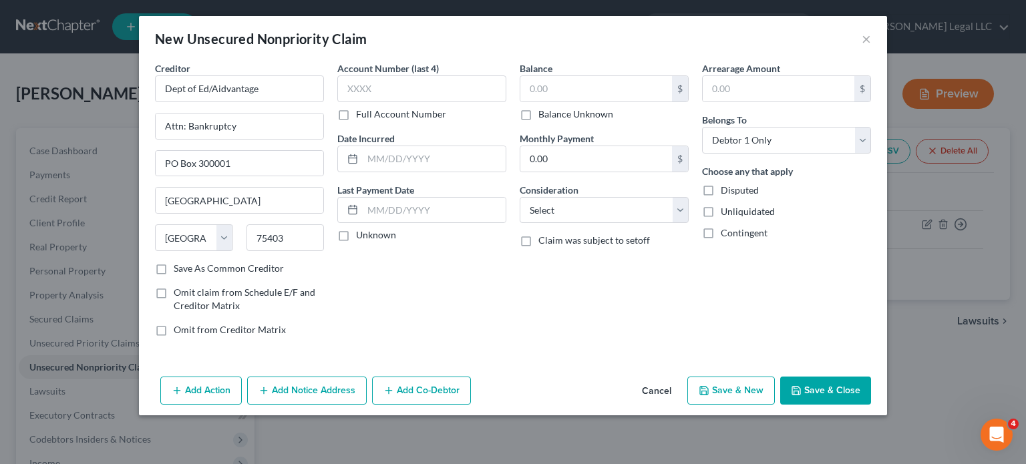
click at [356, 112] on label "Full Account Number" at bounding box center [401, 114] width 90 height 13
click at [361, 112] on input "Full Account Number" at bounding box center [365, 112] width 9 height 9
click at [368, 93] on input "text" at bounding box center [421, 89] width 169 height 27
paste input "964921XXXXXXXXXXXXXXXXXXXXXXX"
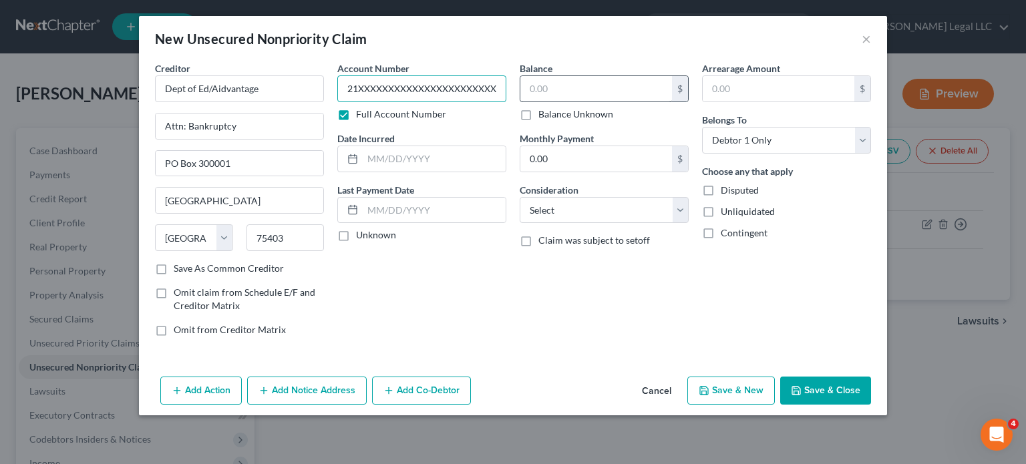
type input "964921XXXXXXXXXXXXXXXXXXXXXXX"
click at [613, 88] on input "text" at bounding box center [596, 88] width 152 height 25
type input "6,519"
click at [595, 214] on select "Select Cable / Satellite Services Collection Agency Credit Card Debt Debt Couns…" at bounding box center [604, 210] width 169 height 27
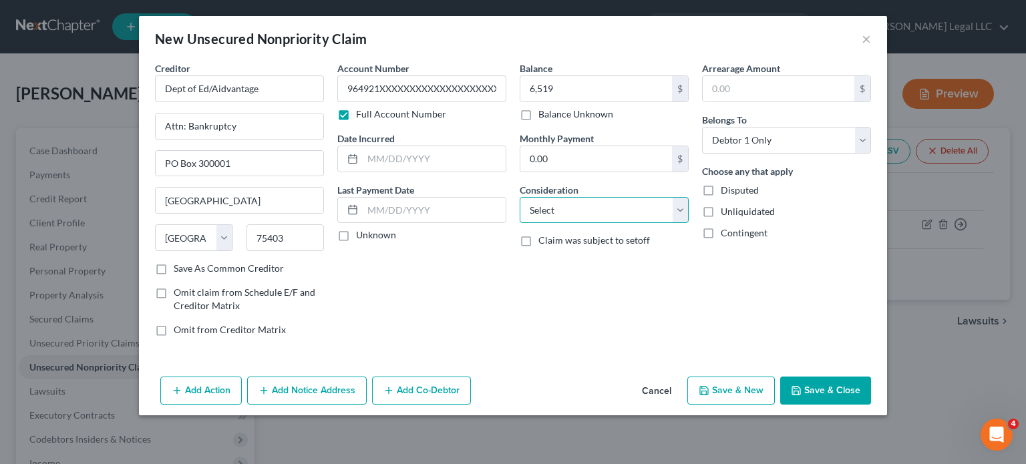
select select "2"
click at [520, 197] on select "Select Cable / Satellite Services Collection Agency Credit Card Debt Debt Couns…" at bounding box center [604, 210] width 169 height 27
click at [422, 160] on input "text" at bounding box center [434, 158] width 143 height 25
click at [416, 162] on input "text" at bounding box center [434, 158] width 143 height 25
type input "[DATE]"
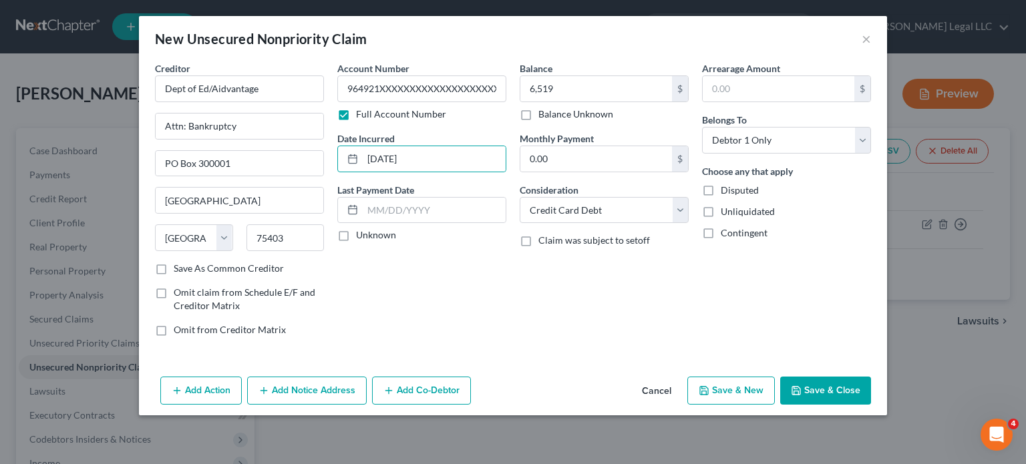
click at [728, 386] on button "Save & New" at bounding box center [732, 391] width 88 height 28
select select "0"
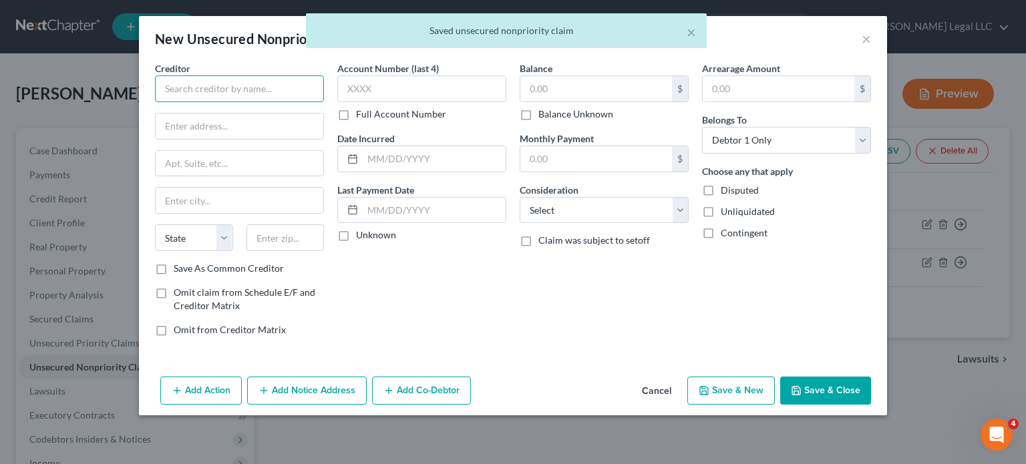
click at [227, 96] on input "text" at bounding box center [239, 89] width 169 height 27
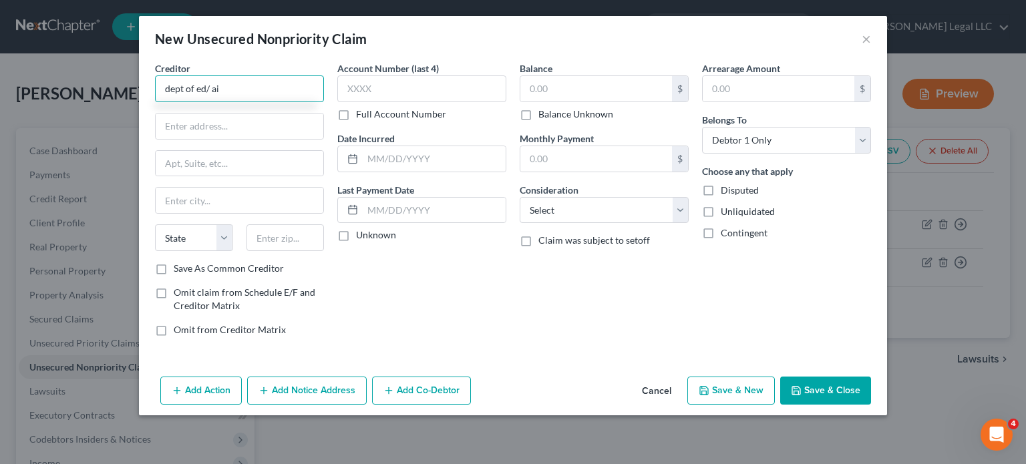
click at [211, 89] on input "dept of ed/ ai" at bounding box center [239, 89] width 169 height 27
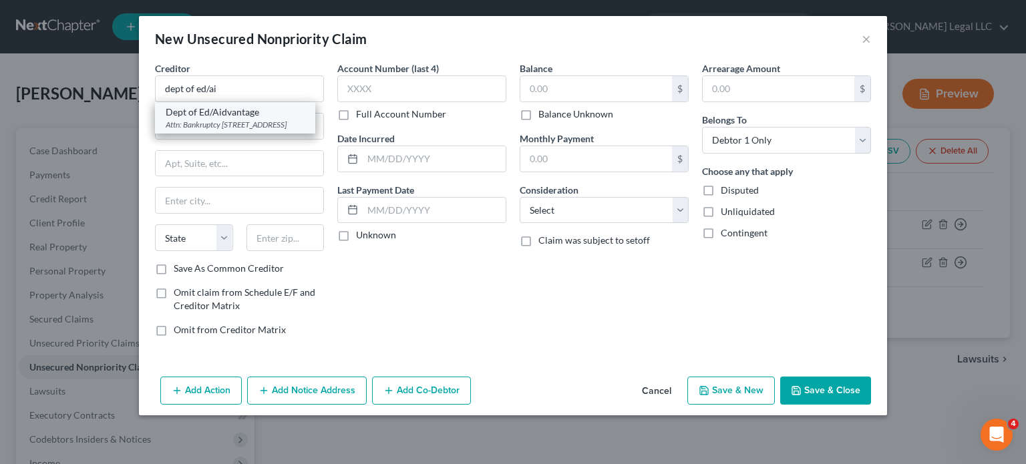
click at [238, 118] on div "Dept of Ed/Aidvantage" at bounding box center [235, 112] width 139 height 13
type input "Dept of Ed/Aidvantage"
type input "Attn: Bankruptcy"
type input "PO Box 300001"
type input "[GEOGRAPHIC_DATA]"
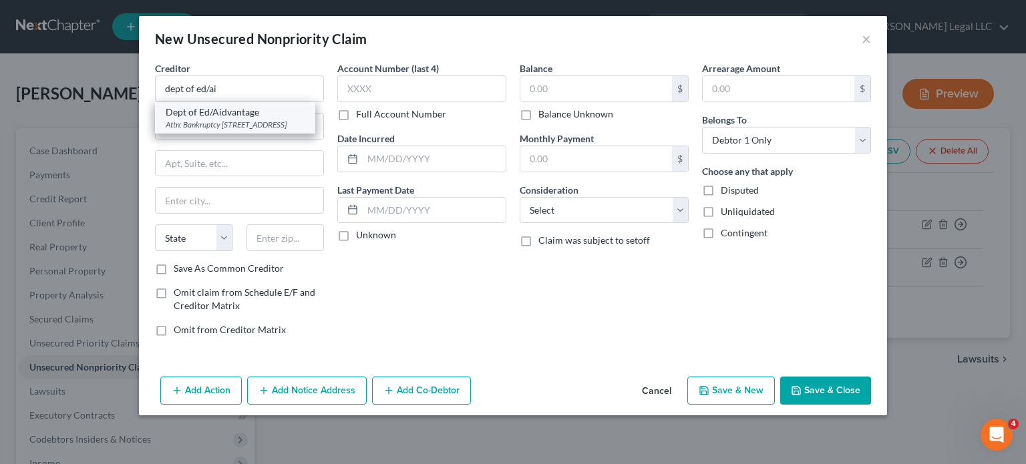
select select "45"
type input "75403"
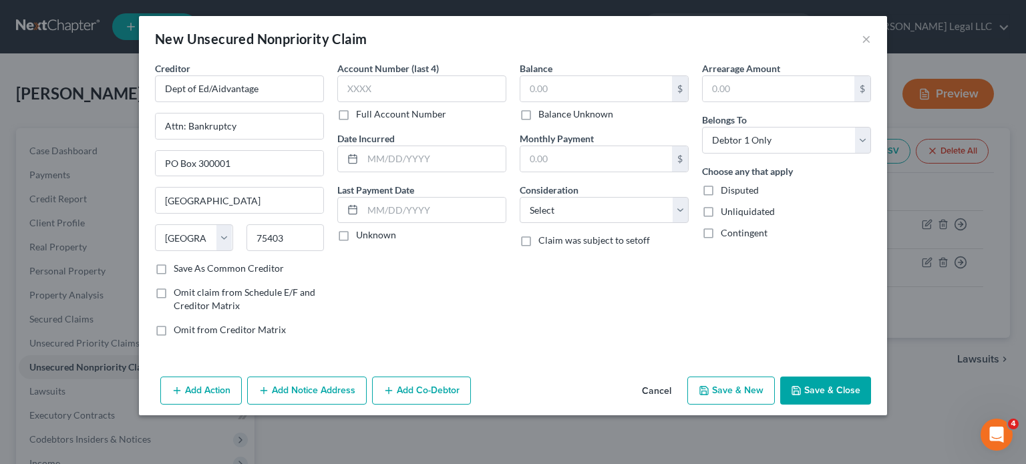
click at [356, 120] on label "Full Account Number" at bounding box center [401, 114] width 90 height 13
click at [361, 116] on input "Full Account Number" at bounding box center [365, 112] width 9 height 9
click at [362, 88] on input "text" at bounding box center [421, 89] width 169 height 27
paste input "964921XXXXXXXXXXXXXXXXXXXXXXX"
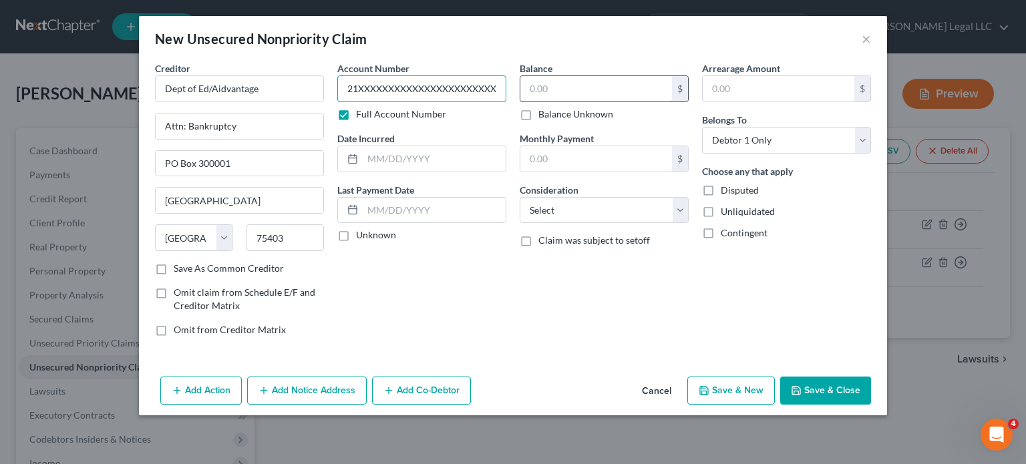
type input "964921XXXXXXXXXXXXXXXXXXXXXXX"
click at [576, 90] on input "text" at bounding box center [596, 88] width 152 height 25
type input "6,848"
click at [593, 207] on select "Select Cable / Satellite Services Collection Agency Credit Card Debt Debt Couns…" at bounding box center [604, 210] width 169 height 27
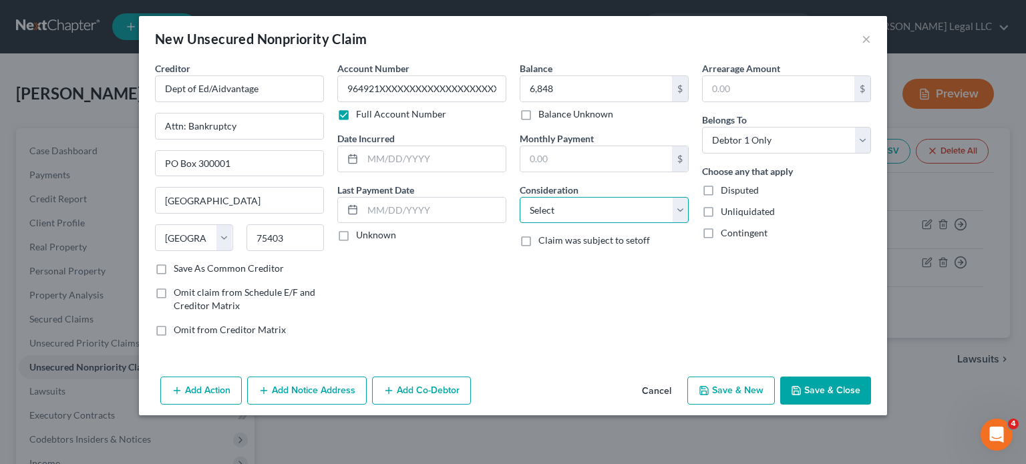
select select "17"
click at [520, 197] on select "Select Cable / Satellite Services Collection Agency Credit Card Debt Debt Couns…" at bounding box center [604, 210] width 169 height 27
drag, startPoint x: 413, startPoint y: 160, endPoint x: 315, endPoint y: 172, distance: 98.4
click at [413, 160] on input "text" at bounding box center [434, 158] width 143 height 25
click at [444, 158] on input "text" at bounding box center [434, 158] width 143 height 25
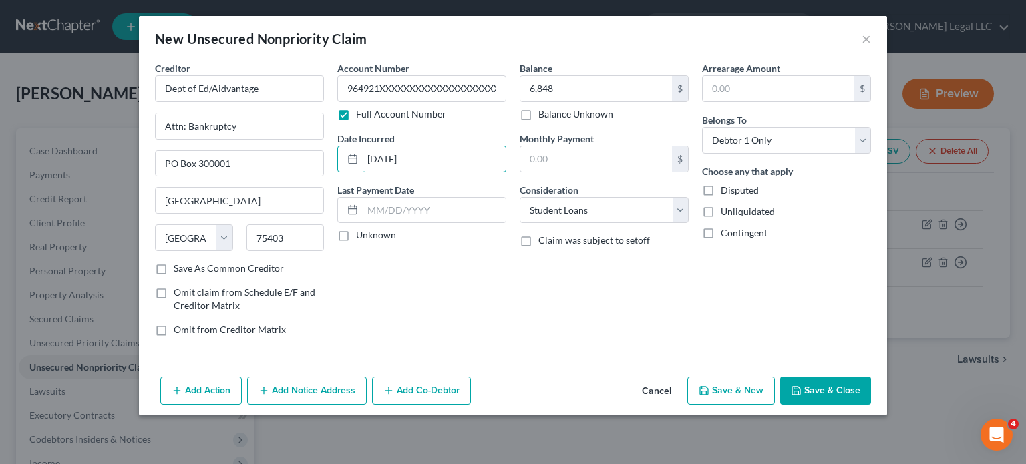
type input "[DATE]"
click at [724, 396] on button "Save & New" at bounding box center [732, 391] width 88 height 28
select select "0"
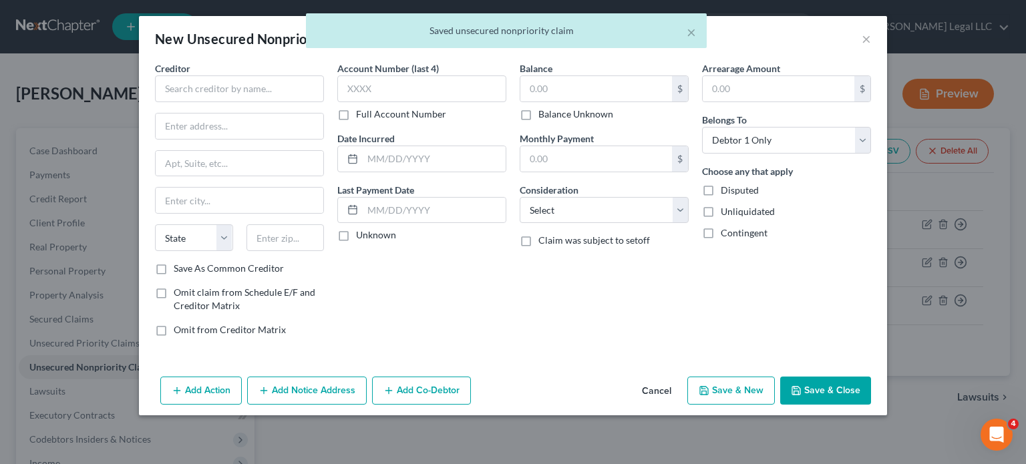
click at [654, 384] on button "Cancel" at bounding box center [656, 391] width 51 height 27
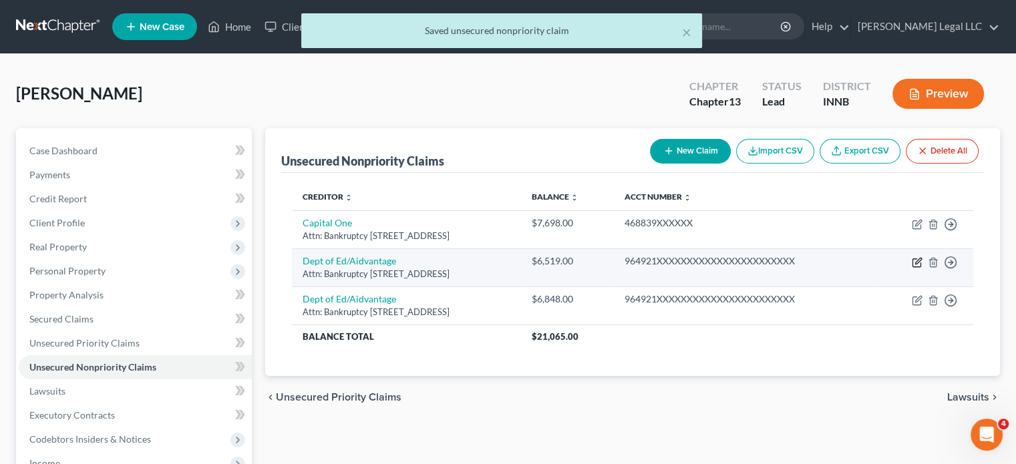
click at [917, 261] on icon "button" at bounding box center [917, 262] width 11 height 11
select select "45"
select select "2"
select select "0"
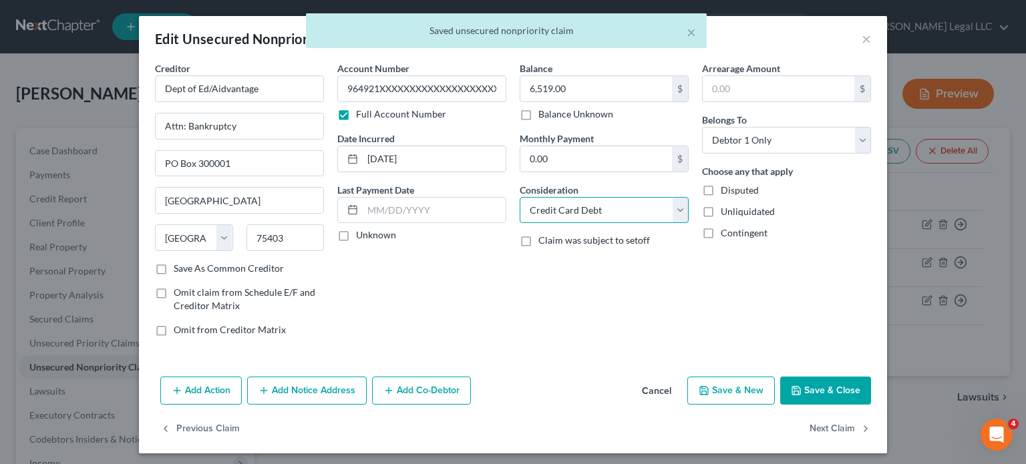
click at [573, 202] on select "Select Cable / Satellite Services Collection Agency Credit Card Debt Debt Couns…" at bounding box center [604, 210] width 169 height 27
select select "17"
click at [520, 197] on select "Select Cable / Satellite Services Collection Agency Credit Card Debt Debt Couns…" at bounding box center [604, 210] width 169 height 27
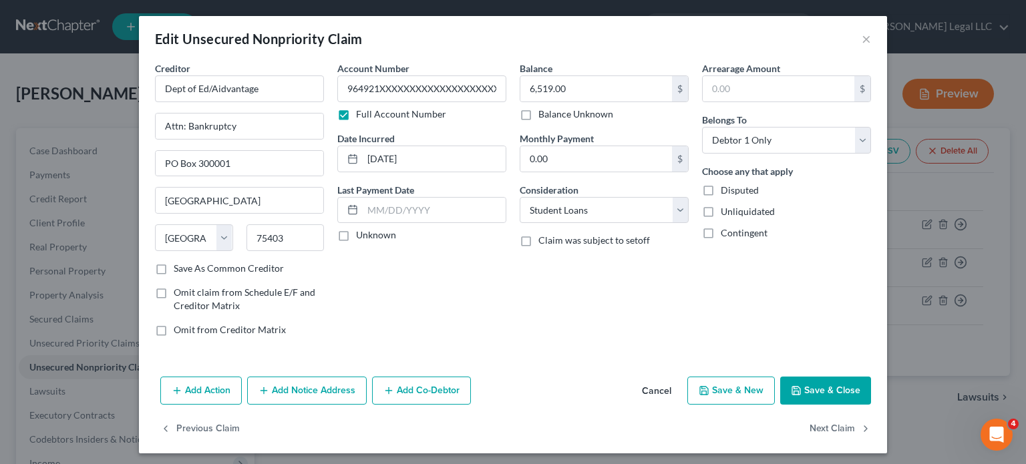
click at [815, 390] on button "Save & Close" at bounding box center [825, 391] width 91 height 28
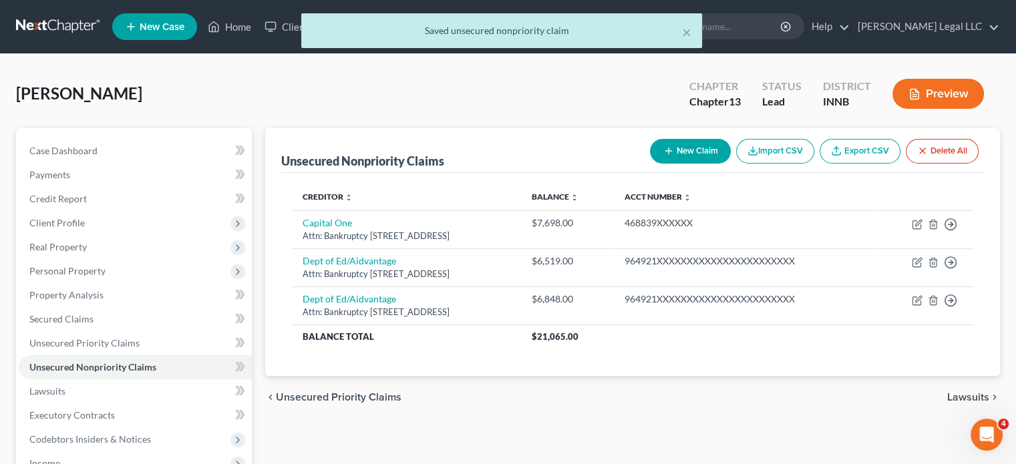
click at [695, 155] on button "New Claim" at bounding box center [690, 151] width 81 height 25
select select "0"
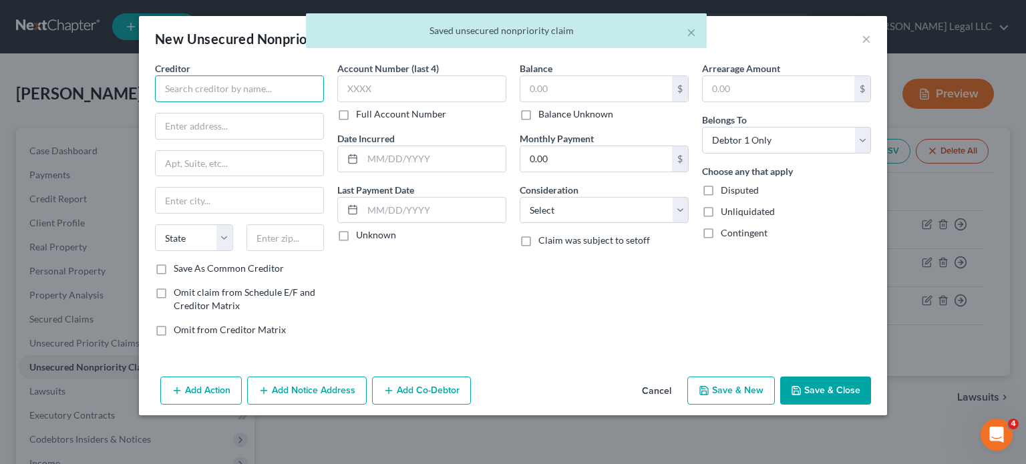
click at [187, 88] on input "text" at bounding box center [239, 89] width 169 height 27
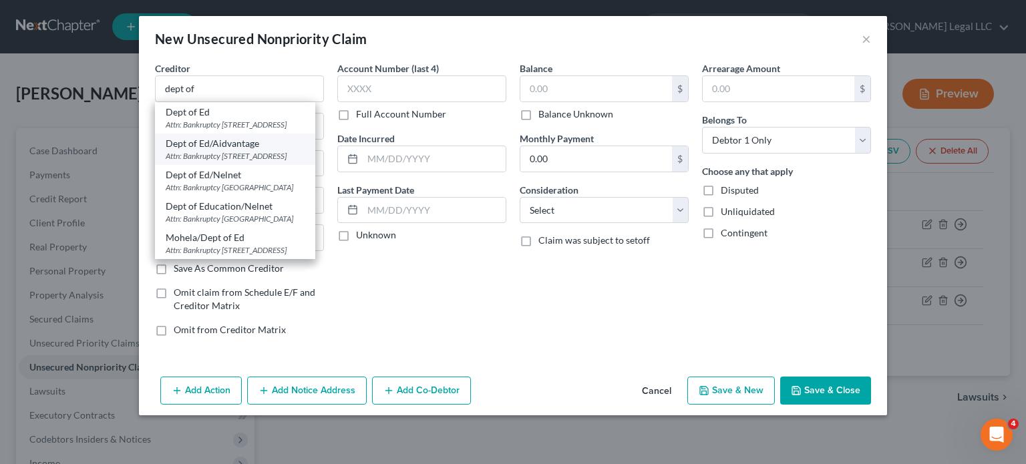
click at [222, 150] on div "Dept of Ed/Aidvantage" at bounding box center [235, 143] width 139 height 13
type input "Dept of Ed/Aidvantage"
type input "Attn: Bankruptcy"
type input "PO Box 300001"
type input "[GEOGRAPHIC_DATA]"
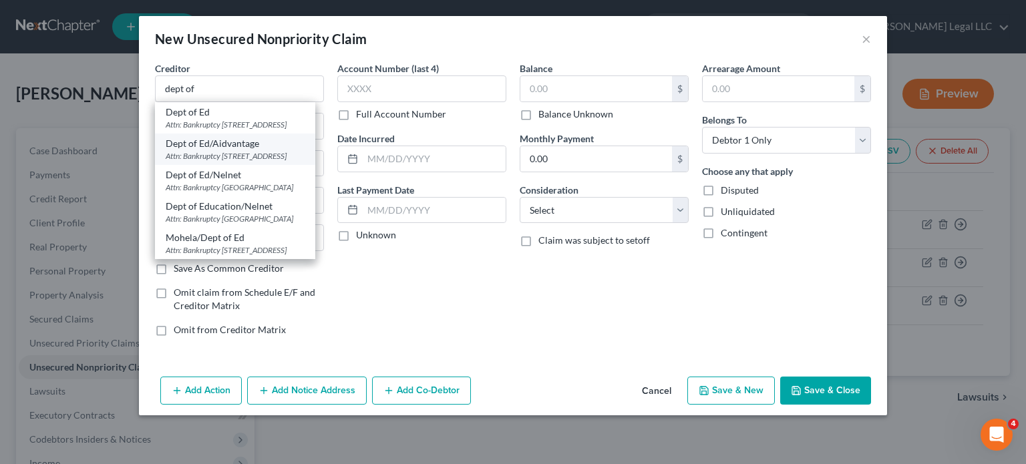
select select "45"
type input "75403"
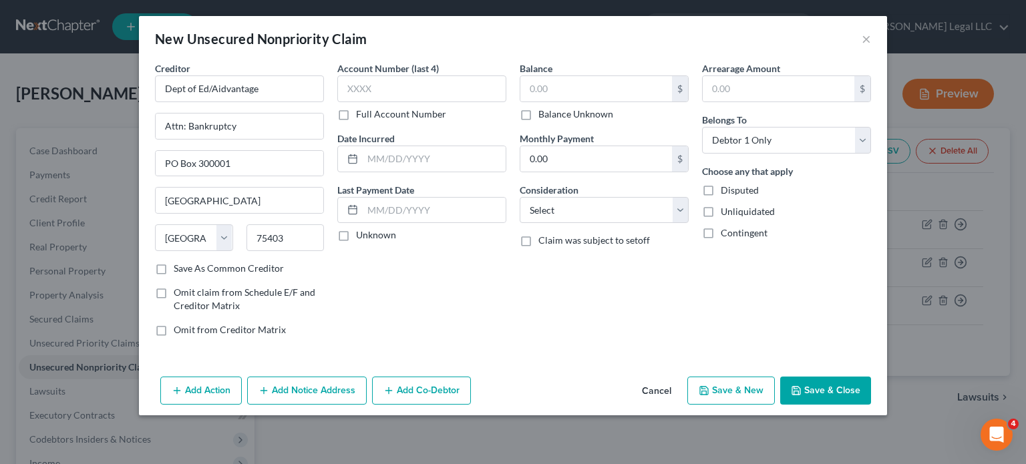
click at [356, 115] on label "Full Account Number" at bounding box center [401, 114] width 90 height 13
click at [361, 115] on input "Full Account Number" at bounding box center [365, 112] width 9 height 9
click at [364, 85] on input "text" at bounding box center [421, 89] width 169 height 27
paste input "964921XXXXXXXXXXXXXXXXXXXXXXX"
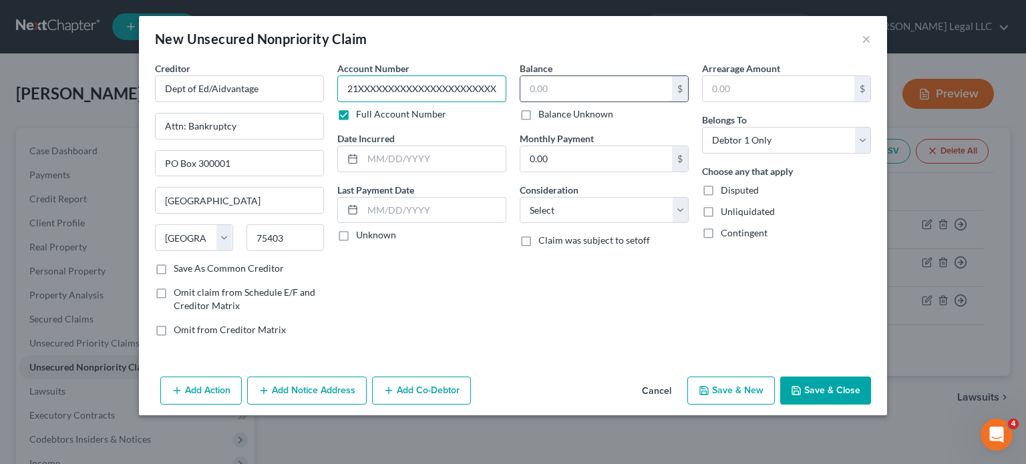
type input "964921XXXXXXXXXXXXXXXXXXXXXXX"
click at [553, 88] on input "text" at bounding box center [596, 88] width 152 height 25
type input "18,562"
click at [601, 205] on select "Select Cable / Satellite Services Collection Agency Credit Card Debt Debt Couns…" at bounding box center [604, 210] width 169 height 27
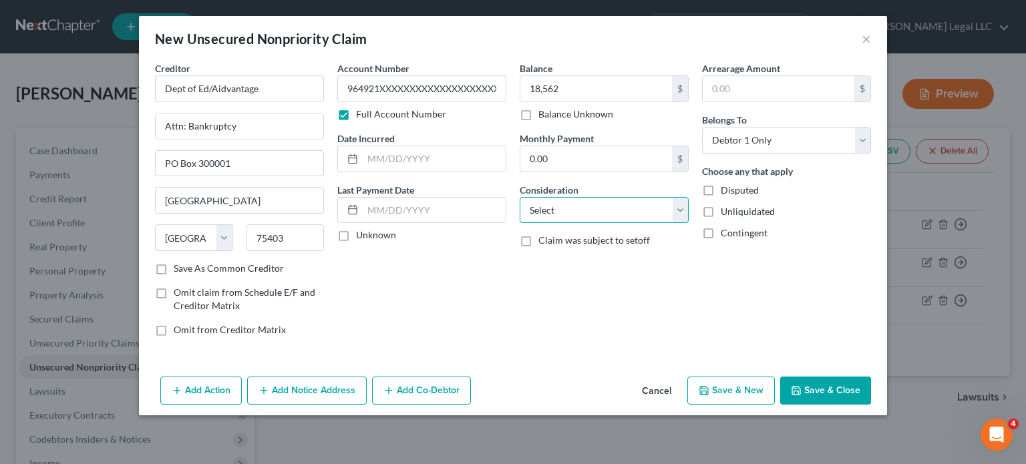
select select "17"
click at [520, 197] on select "Select Cable / Satellite Services Collection Agency Credit Card Debt Debt Couns…" at bounding box center [604, 210] width 169 height 27
click at [433, 170] on input "text" at bounding box center [434, 158] width 143 height 25
click at [432, 160] on input "text" at bounding box center [434, 158] width 143 height 25
type input "[DATE]"
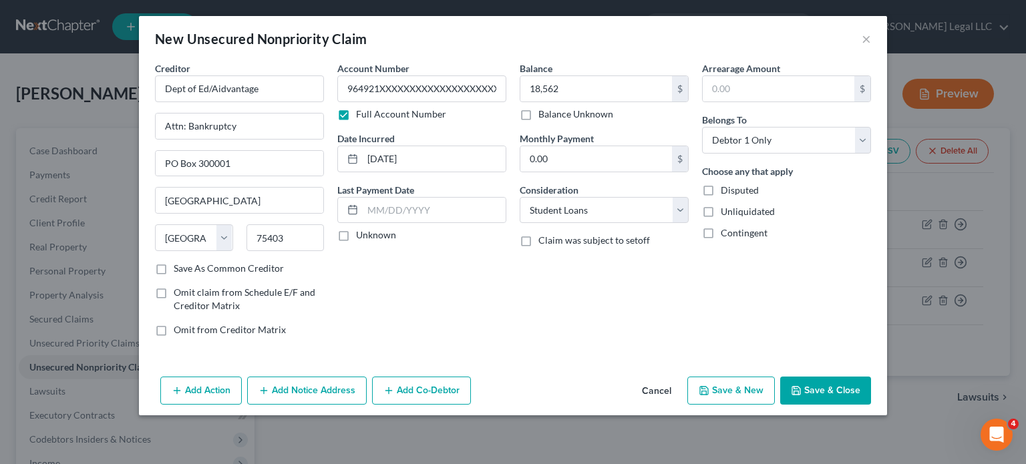
click at [740, 395] on button "Save & New" at bounding box center [732, 391] width 88 height 28
select select "0"
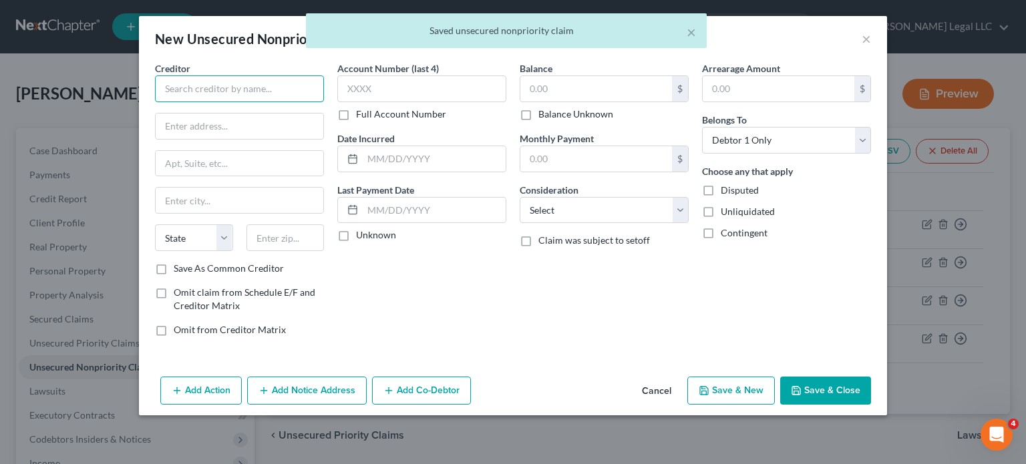
click at [225, 97] on input "text" at bounding box center [239, 89] width 169 height 27
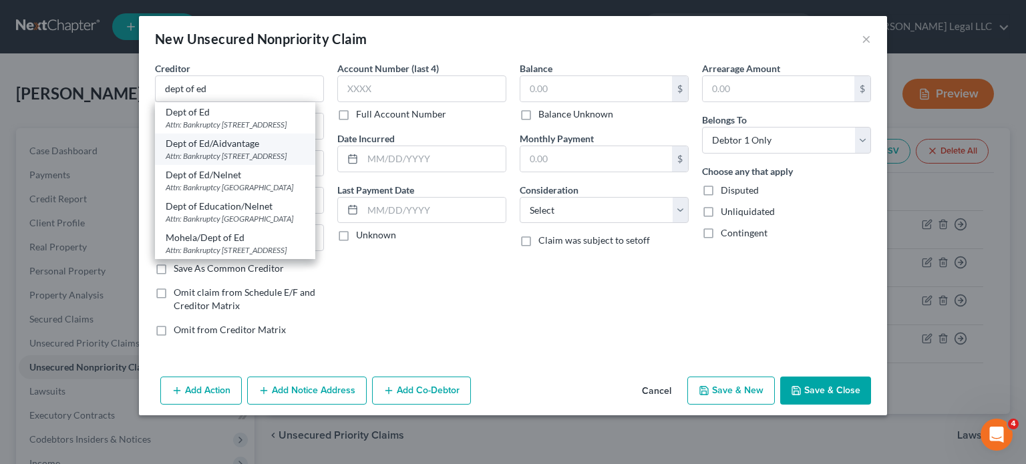
click at [219, 150] on div "Dept of Ed/Aidvantage" at bounding box center [235, 143] width 139 height 13
type input "Dept of Ed/Aidvantage"
type input "Attn: Bankruptcy"
type input "PO Box 300001"
type input "[GEOGRAPHIC_DATA]"
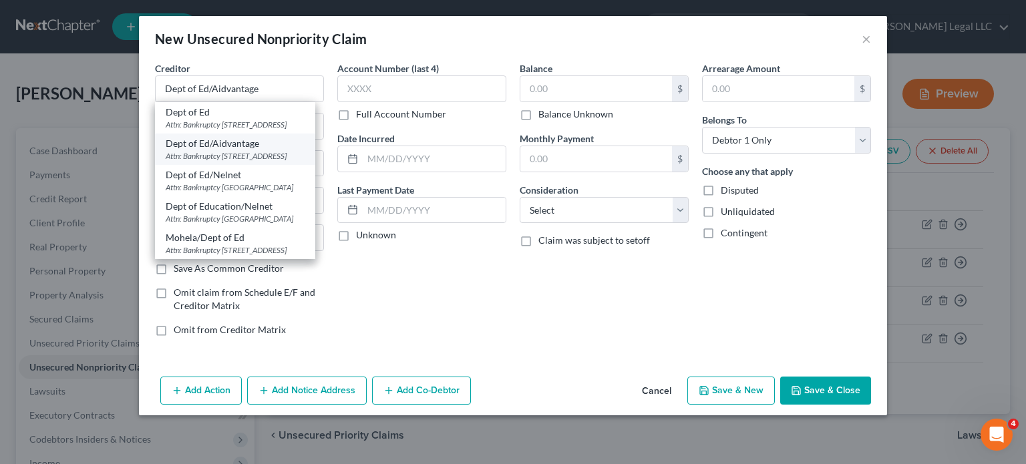
select select "45"
type input "75403"
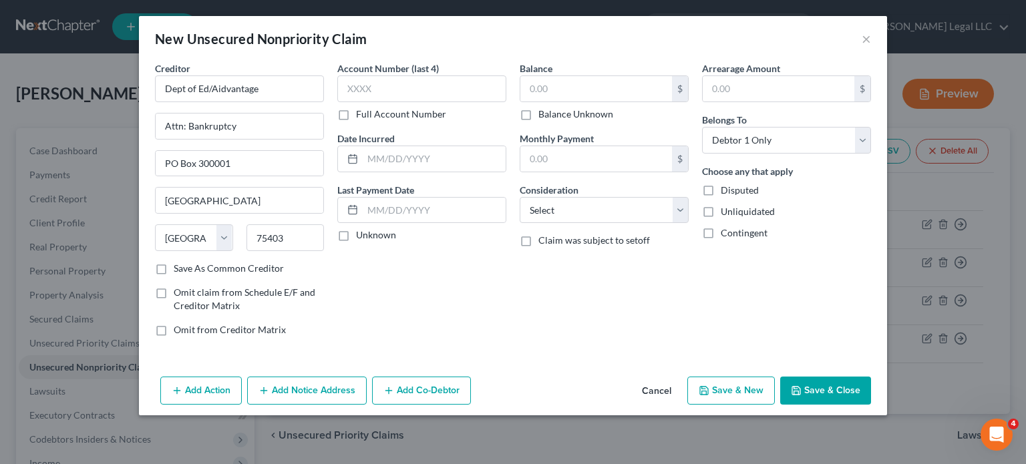
click at [356, 112] on label "Full Account Number" at bounding box center [401, 114] width 90 height 13
click at [361, 112] on input "Full Account Number" at bounding box center [365, 112] width 9 height 9
click at [360, 90] on input "text" at bounding box center [421, 89] width 169 height 27
paste input "964921XXXXXXXXXXXXXXXXXXXXXXX"
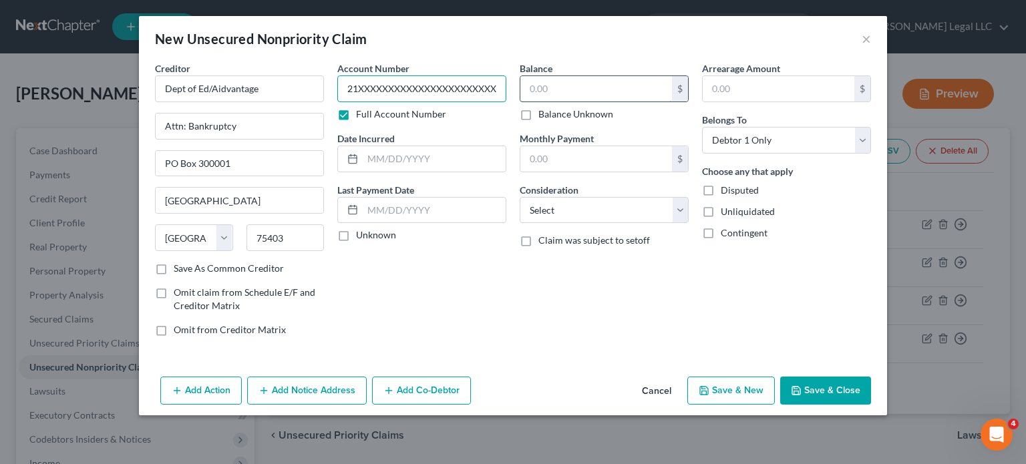
type input "964921XXXXXXXXXXXXXXXXXXXXXXX"
click at [561, 90] on input "text" at bounding box center [596, 88] width 152 height 25
type input "4,360"
click at [601, 205] on select "Select Cable / Satellite Services Collection Agency Credit Card Debt Debt Couns…" at bounding box center [604, 210] width 169 height 27
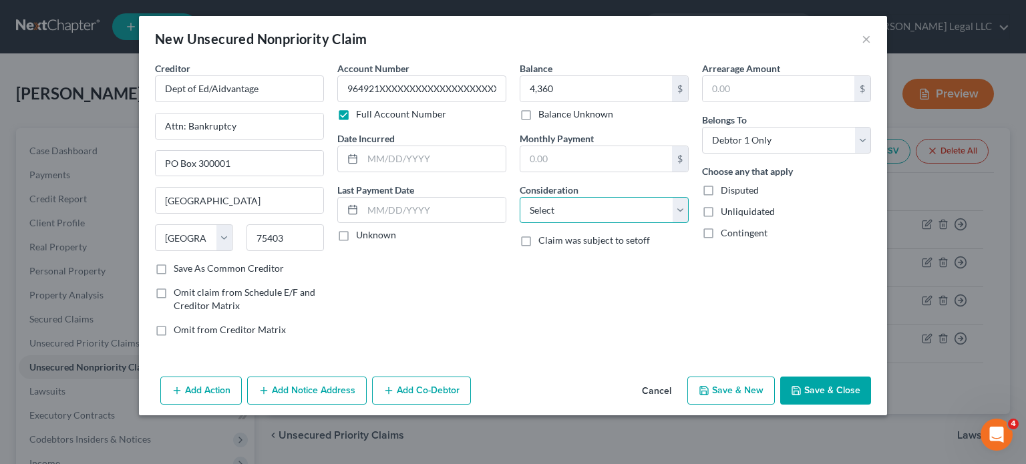
select select "17"
click at [520, 197] on select "Select Cable / Satellite Services Collection Agency Credit Card Debt Debt Couns…" at bounding box center [604, 210] width 169 height 27
click at [399, 158] on input "text" at bounding box center [434, 158] width 143 height 25
drag, startPoint x: 412, startPoint y: 160, endPoint x: 430, endPoint y: 164, distance: 18.5
click at [412, 160] on input "text" at bounding box center [434, 158] width 143 height 25
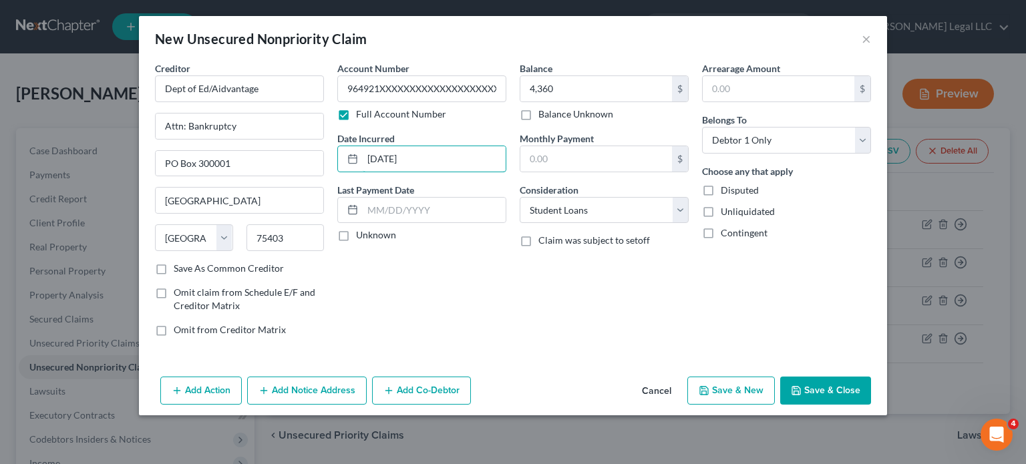
type input "[DATE]"
click at [443, 285] on div "Account Number 964921XXXXXXXXXXXXXXXXXXXXXXX Full Account Number Date Incurred …" at bounding box center [422, 204] width 182 height 286
click at [734, 387] on button "Save & New" at bounding box center [732, 391] width 88 height 28
select select "0"
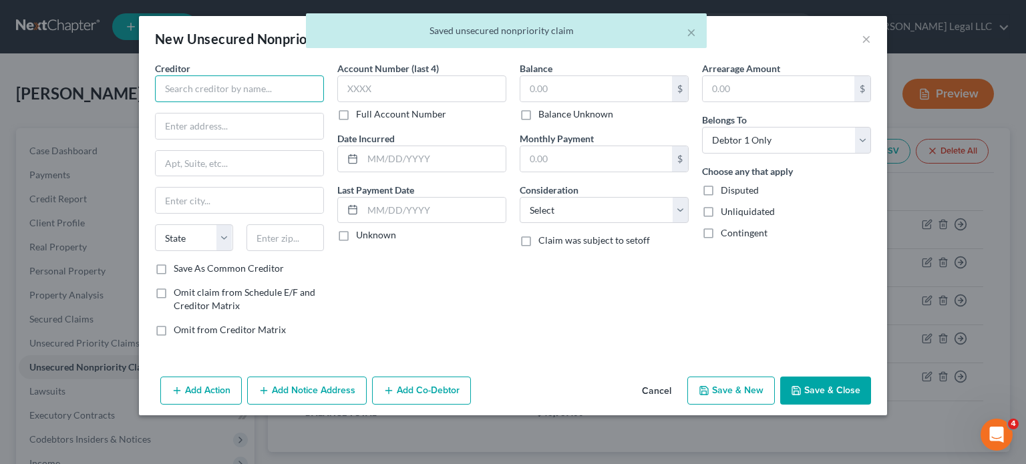
click at [192, 90] on input "text" at bounding box center [239, 89] width 169 height 27
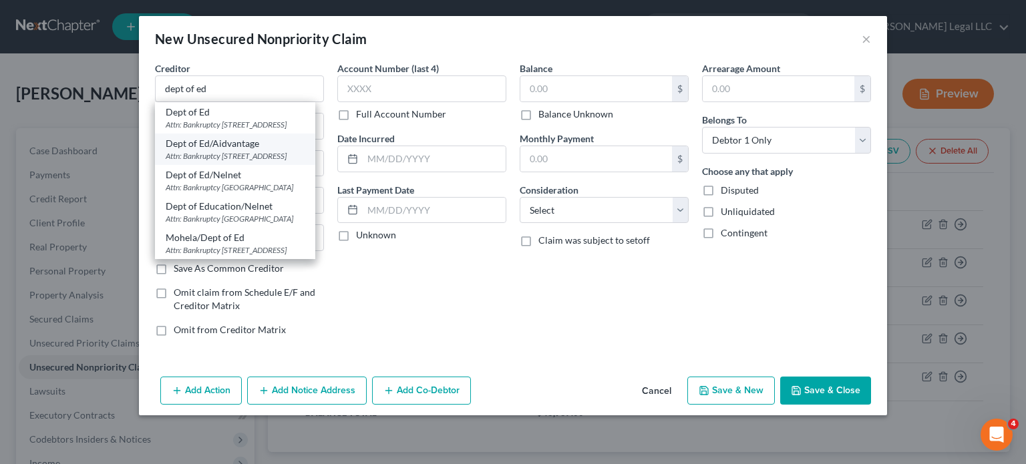
click at [238, 162] on div "Attn: Bankruptcy [STREET_ADDRESS]" at bounding box center [235, 155] width 139 height 11
type input "Dept of Ed/Aidvantage"
type input "Attn: Bankruptcy"
type input "PO Box 300001"
type input "[GEOGRAPHIC_DATA]"
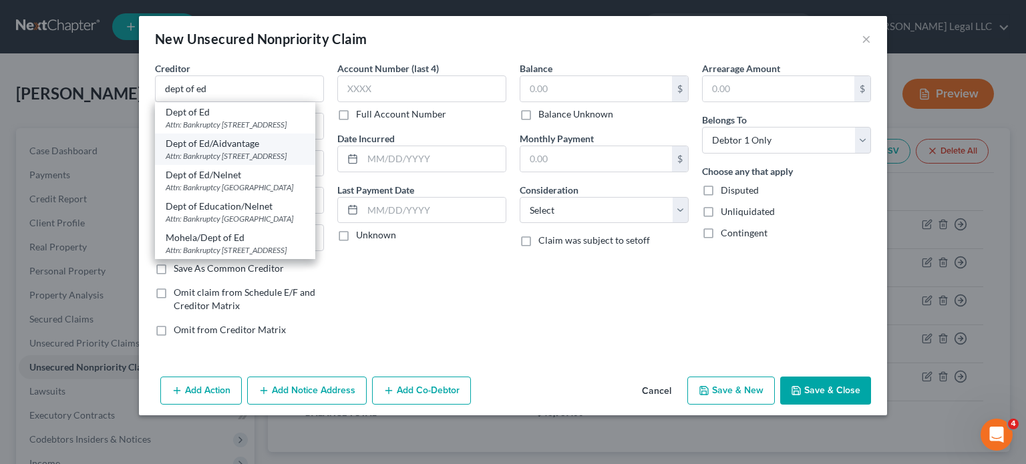
select select "45"
type input "75403"
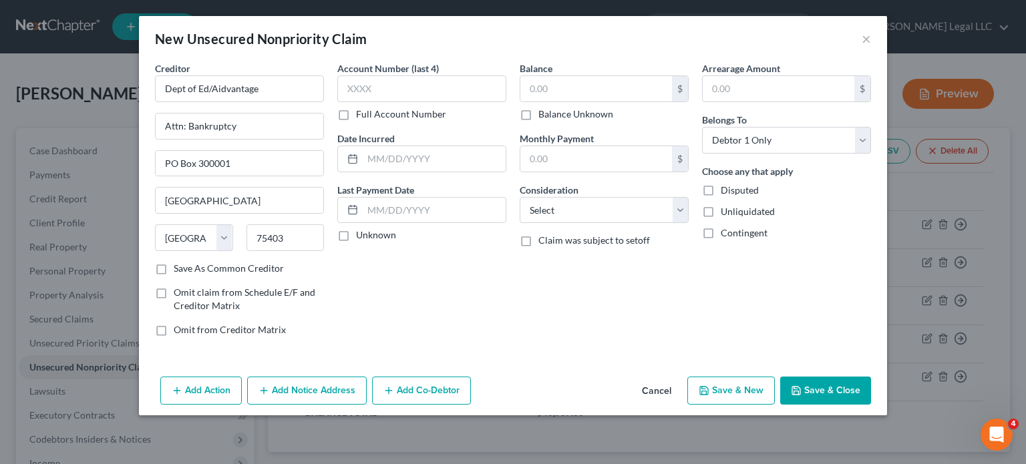
click at [356, 112] on label "Full Account Number" at bounding box center [401, 114] width 90 height 13
click at [361, 112] on input "Full Account Number" at bounding box center [365, 112] width 9 height 9
click at [373, 90] on input "text" at bounding box center [421, 89] width 169 height 27
paste input "964921XXXXXXXXXXXXXXXXXXXXXXX"
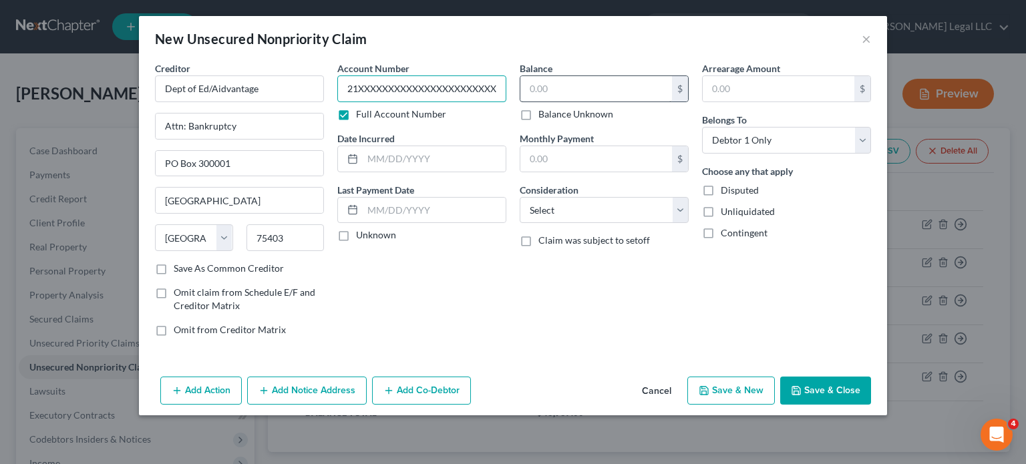
type input "964921XXXXXXXXXXXXXXXXXXXXXXX"
click at [593, 92] on input "text" at bounding box center [596, 88] width 152 height 25
type input "17,428"
click at [603, 228] on div "Balance 17,428.00 $ Balance Unknown Balance Undetermined 17,428 $ Balance Unkno…" at bounding box center [604, 204] width 182 height 286
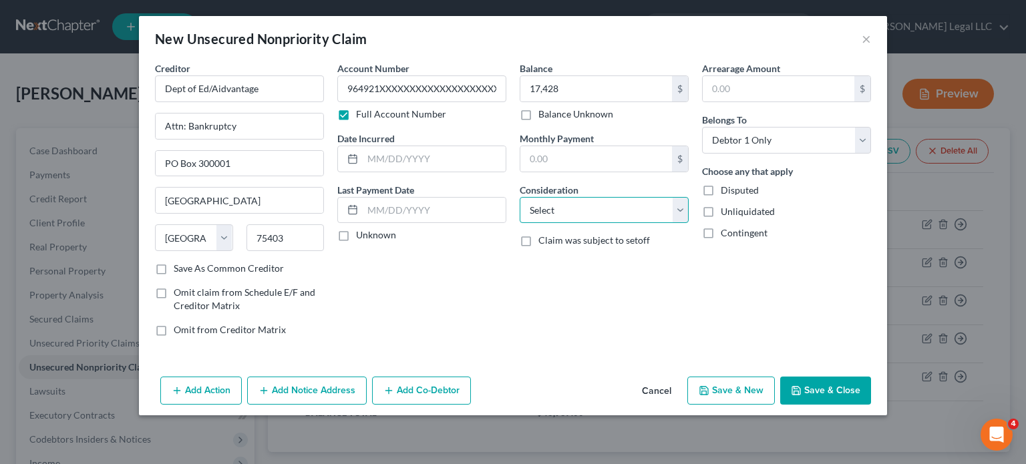
click at [602, 211] on select "Select Cable / Satellite Services Collection Agency Credit Card Debt Debt Couns…" at bounding box center [604, 210] width 169 height 27
select select "17"
click at [520, 197] on select "Select Cable / Satellite Services Collection Agency Credit Card Debt Debt Couns…" at bounding box center [604, 210] width 169 height 27
click at [413, 172] on div "Account Number 964921XXXXXXXXXXXXXXXXXXXXXXX Full Account Number Date Incurred …" at bounding box center [422, 204] width 182 height 286
click at [414, 156] on input "text" at bounding box center [434, 158] width 143 height 25
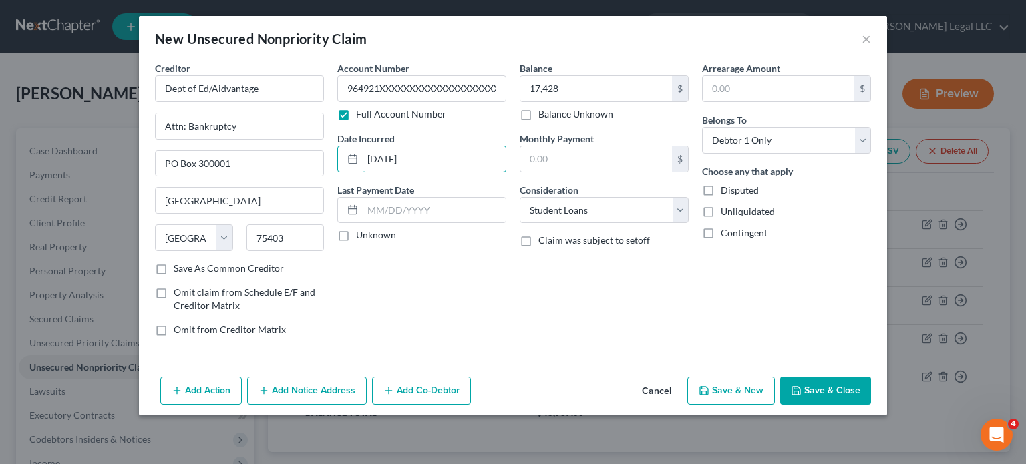
type input "[DATE]"
click at [744, 390] on button "Save & New" at bounding box center [732, 391] width 88 height 28
select select "0"
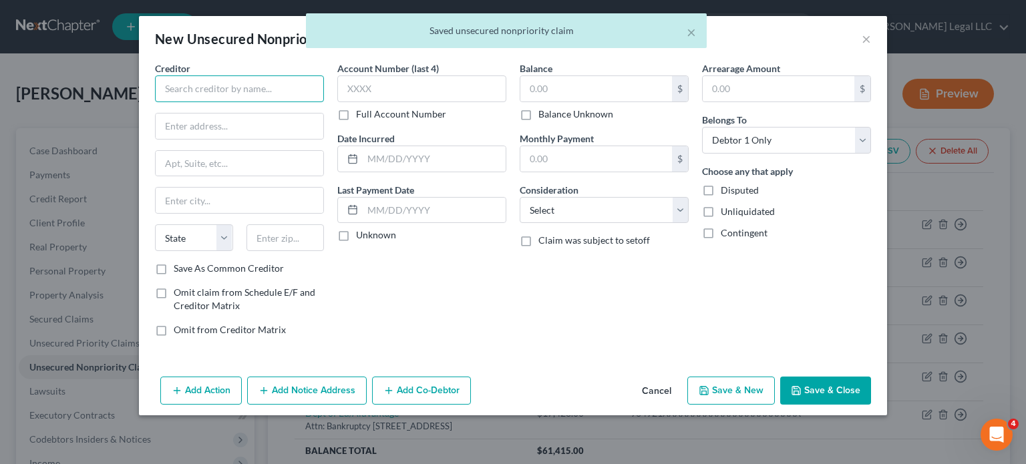
click at [257, 98] on input "text" at bounding box center [239, 89] width 169 height 27
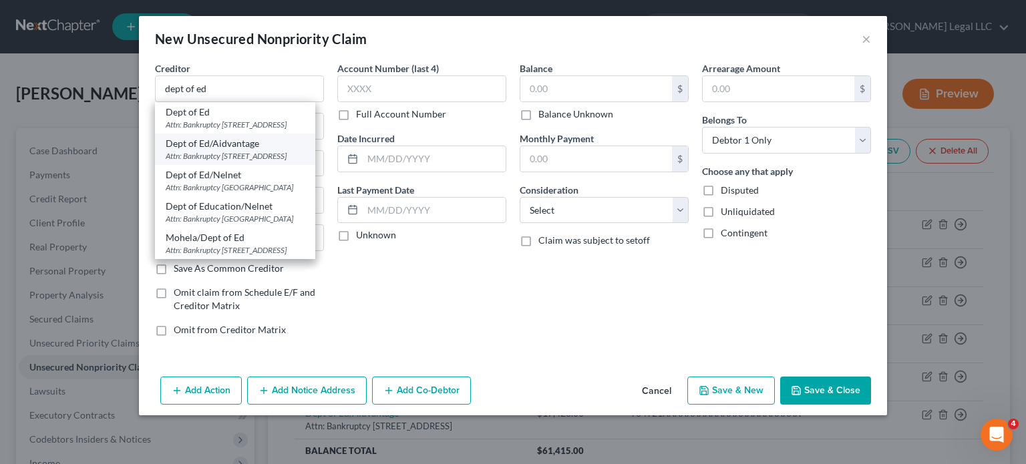
click at [245, 162] on div "Attn: Bankruptcy [STREET_ADDRESS]" at bounding box center [235, 155] width 139 height 11
type input "Dept of Ed/Aidvantage"
type input "Attn: Bankruptcy"
type input "PO Box 300001"
type input "[GEOGRAPHIC_DATA]"
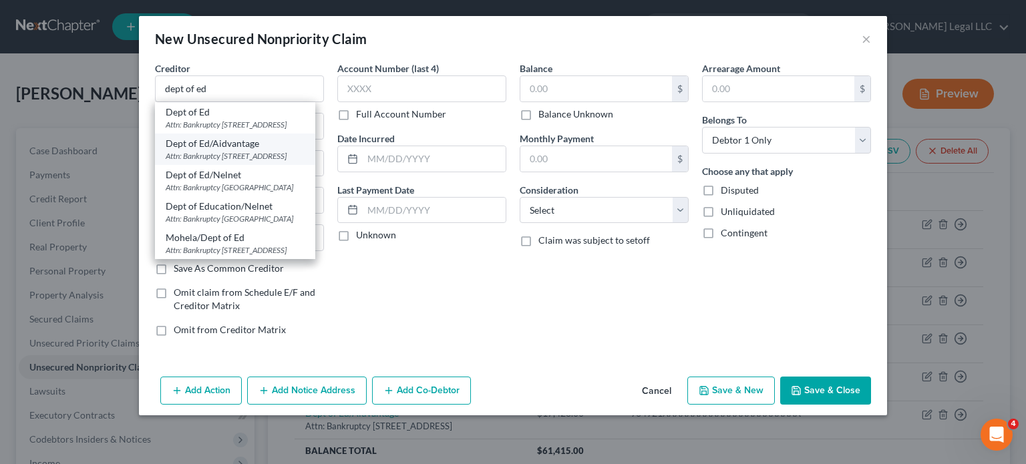
select select "45"
type input "75403"
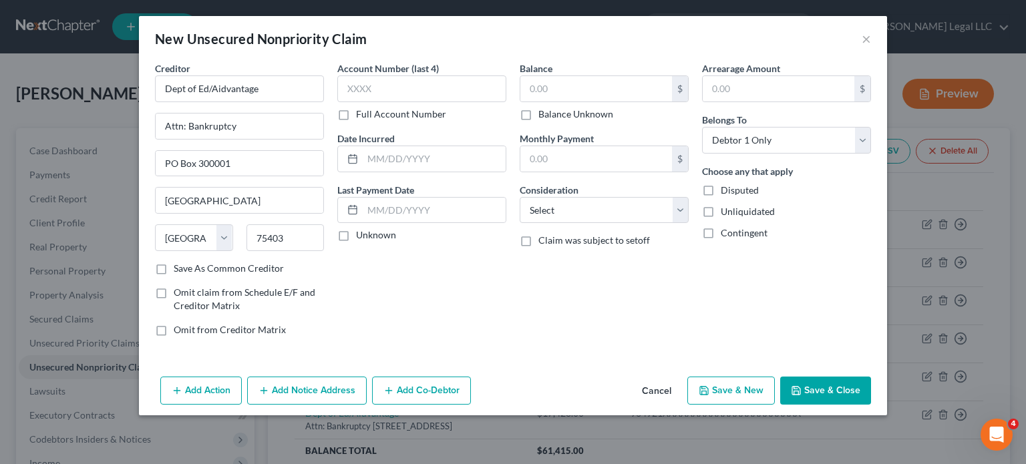
click at [356, 114] on label "Full Account Number" at bounding box center [401, 114] width 90 height 13
click at [361, 114] on input "Full Account Number" at bounding box center [365, 112] width 9 height 9
click at [373, 100] on input "text" at bounding box center [421, 89] width 169 height 27
paste input "964921XXXXXXXXXXXXXXXXXXXXXXX"
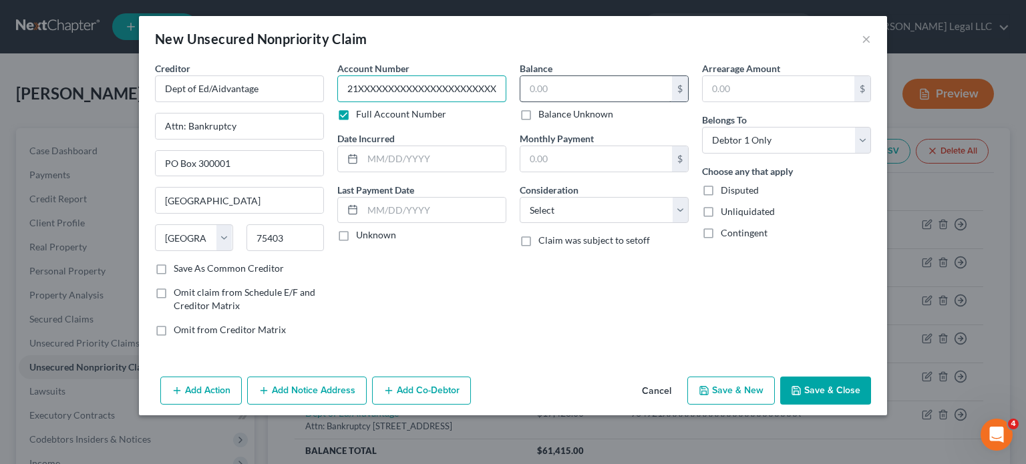
type input "964921XXXXXXXXXXXXXXXXXXXXXXX"
click at [620, 85] on input "text" at bounding box center [596, 88] width 152 height 25
type input "4,399"
click at [561, 200] on select "Select Cable / Satellite Services Collection Agency Credit Card Debt Debt Couns…" at bounding box center [604, 210] width 169 height 27
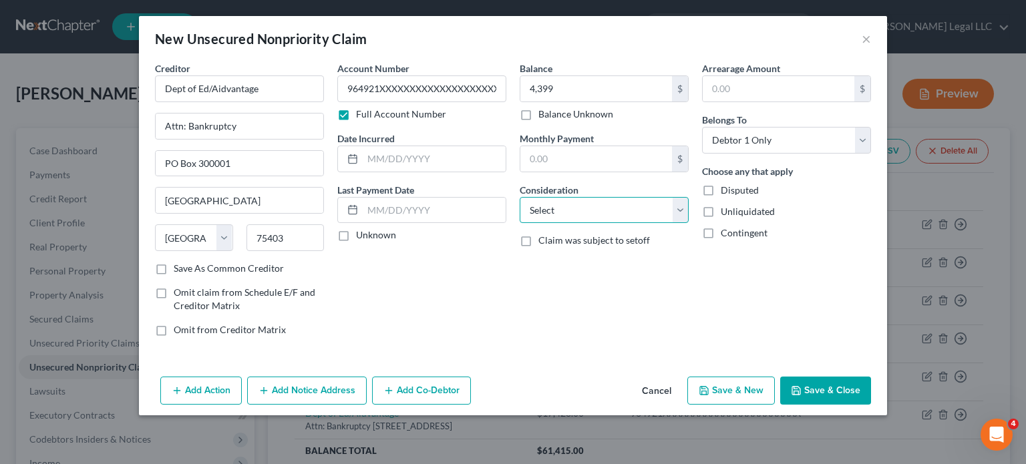
select select "17"
click at [520, 197] on select "Select Cable / Satellite Services Collection Agency Credit Card Debt Debt Couns…" at bounding box center [604, 210] width 169 height 27
click at [426, 164] on input "text" at bounding box center [434, 158] width 143 height 25
type input "[DATE]"
click at [732, 393] on button "Save & New" at bounding box center [732, 391] width 88 height 28
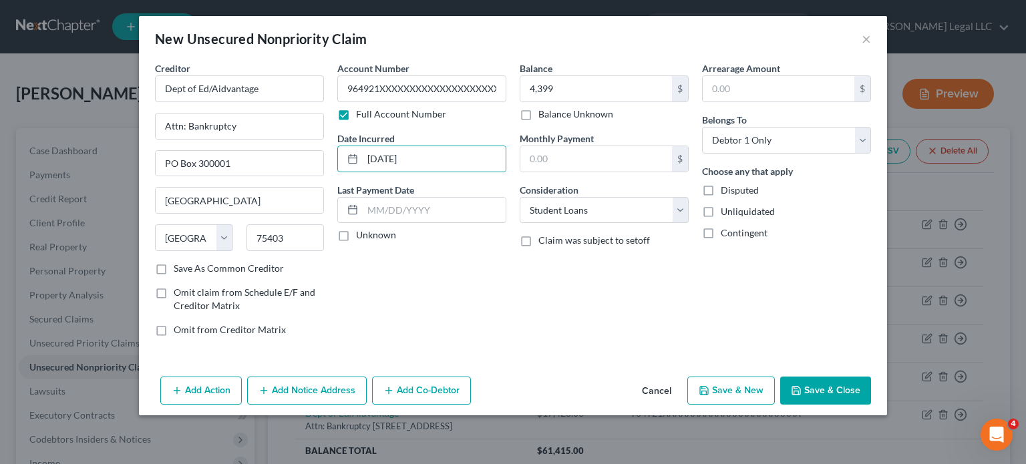
select select "0"
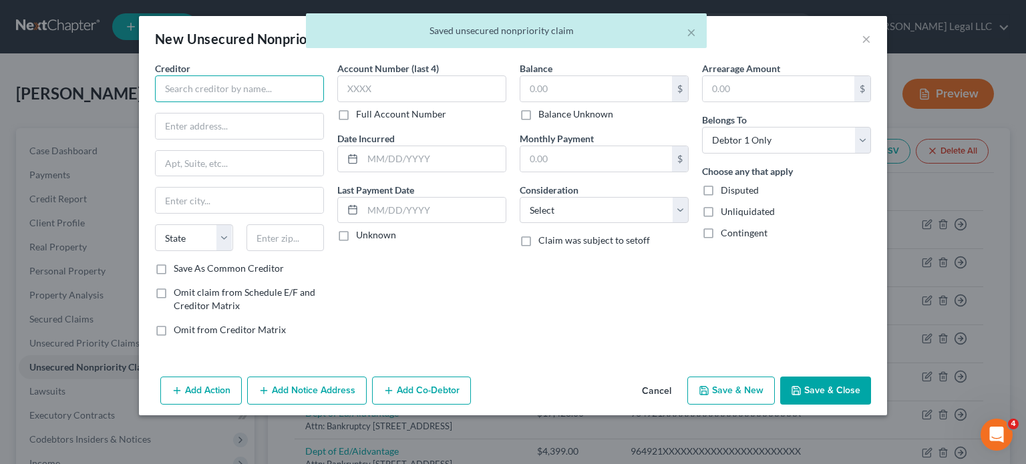
click at [233, 93] on input "text" at bounding box center [239, 89] width 169 height 27
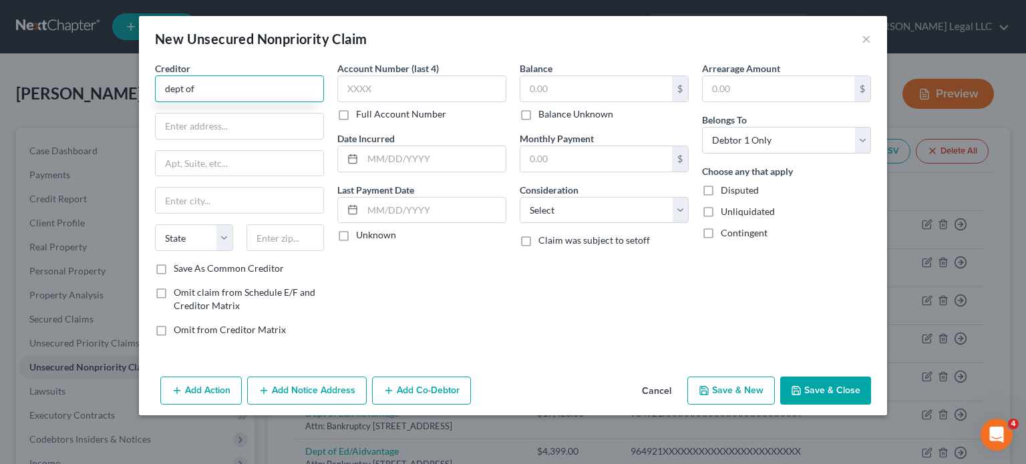
click at [236, 93] on input "dept of" at bounding box center [239, 89] width 169 height 27
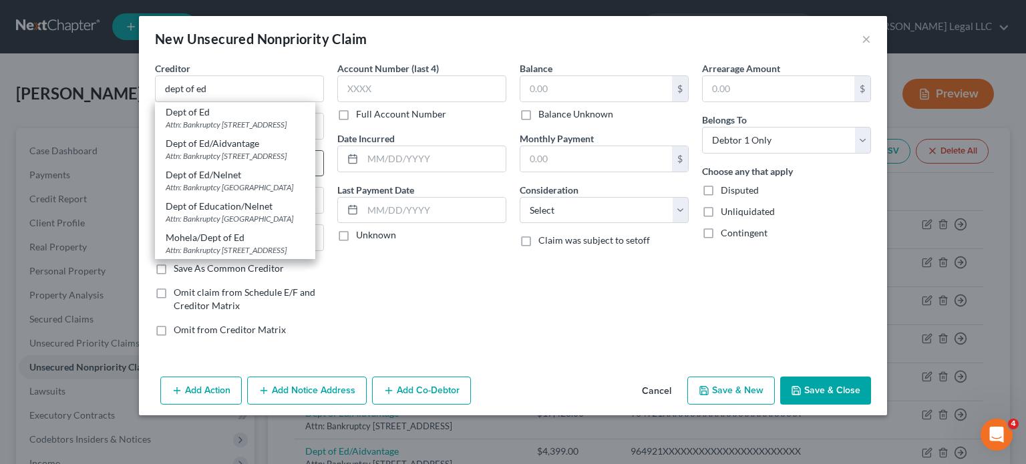
click at [241, 150] on div "Dept of Ed/Aidvantage" at bounding box center [235, 143] width 139 height 13
type input "Dept of Ed/Aidvantage"
type input "Attn: Bankruptcy"
type input "PO Box 300001"
type input "[GEOGRAPHIC_DATA]"
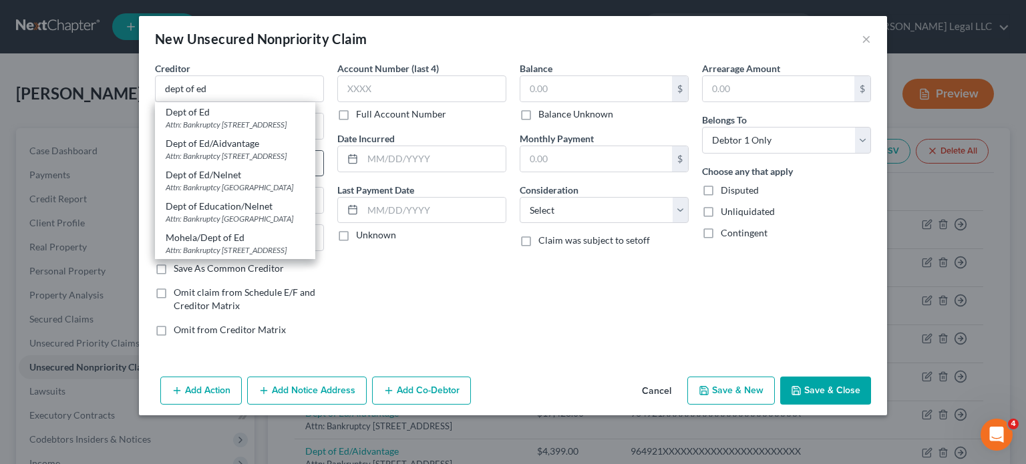
select select "45"
type input "75403"
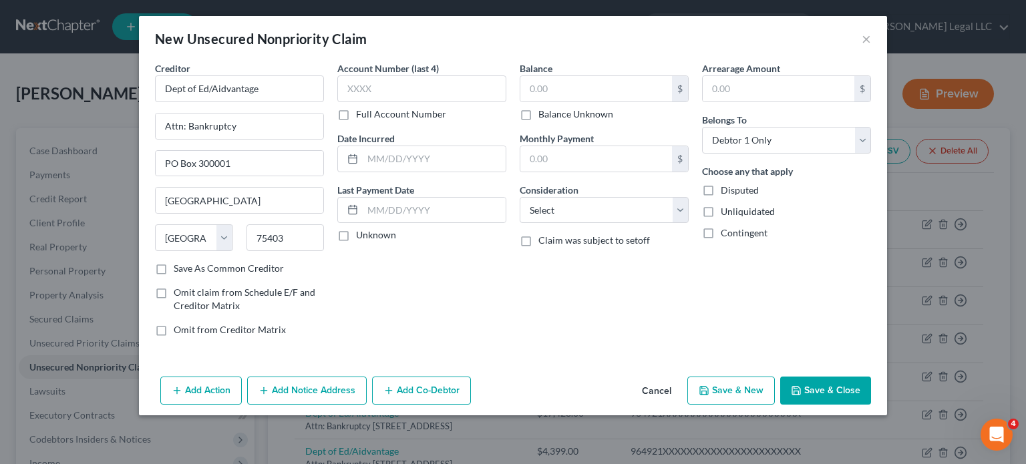
click at [356, 114] on label "Full Account Number" at bounding box center [401, 114] width 90 height 13
click at [361, 114] on input "Full Account Number" at bounding box center [365, 112] width 9 height 9
click at [362, 90] on input "text" at bounding box center [421, 89] width 169 height 27
paste input "964921XXXXXXXXXXXXXXXXXXXXXXX"
drag, startPoint x: 402, startPoint y: 90, endPoint x: 295, endPoint y: 79, distance: 107.4
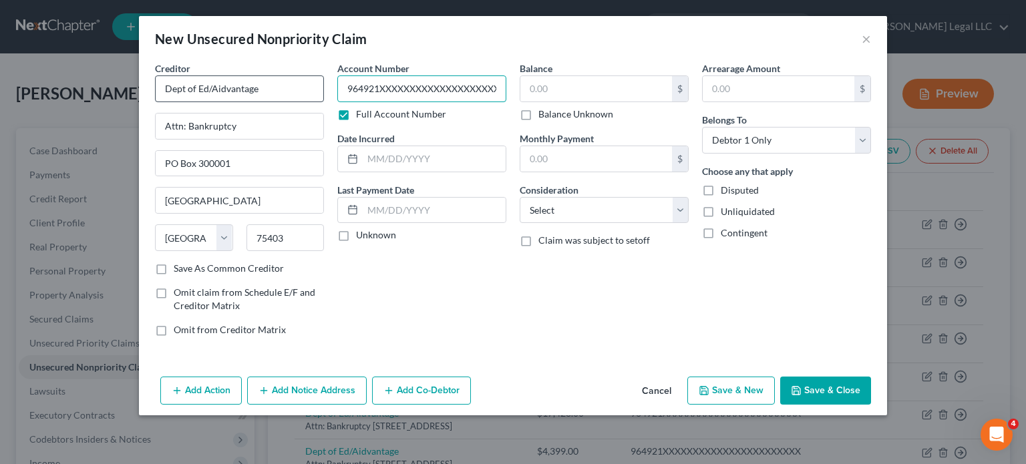
click at [301, 80] on div "Creditor * Dept of Ed/Aidvantage Attn: Bankruptcy PO Box 300001 [GEOGRAPHIC_DAT…" at bounding box center [513, 204] width 730 height 286
type input "964921XXXXXXXXXXXXXXXXXXXXXXX"
click at [551, 86] on input "text" at bounding box center [596, 88] width 152 height 25
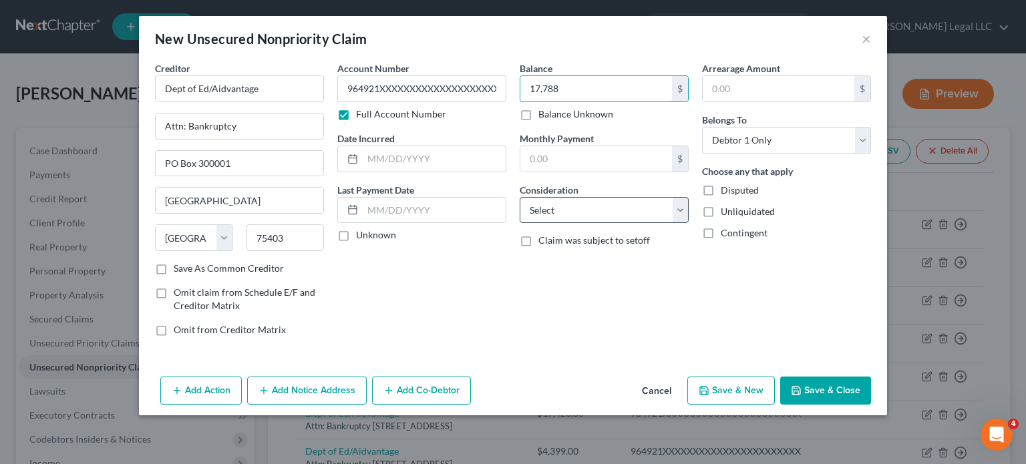
type input "17,788"
drag, startPoint x: 607, startPoint y: 209, endPoint x: 603, endPoint y: 199, distance: 10.6
click at [607, 209] on select "Select Cable / Satellite Services Collection Agency Credit Card Debt Debt Couns…" at bounding box center [604, 210] width 169 height 27
select select "17"
click at [520, 197] on select "Select Cable / Satellite Services Collection Agency Credit Card Debt Debt Couns…" at bounding box center [604, 210] width 169 height 27
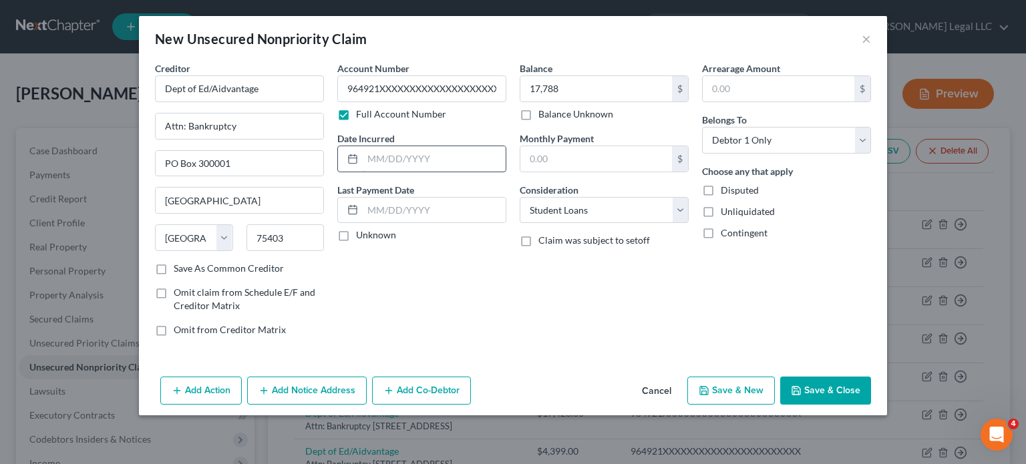
click at [426, 168] on input "text" at bounding box center [434, 158] width 143 height 25
type input "[DATE]"
click at [733, 388] on button "Save & New" at bounding box center [732, 391] width 88 height 28
select select "0"
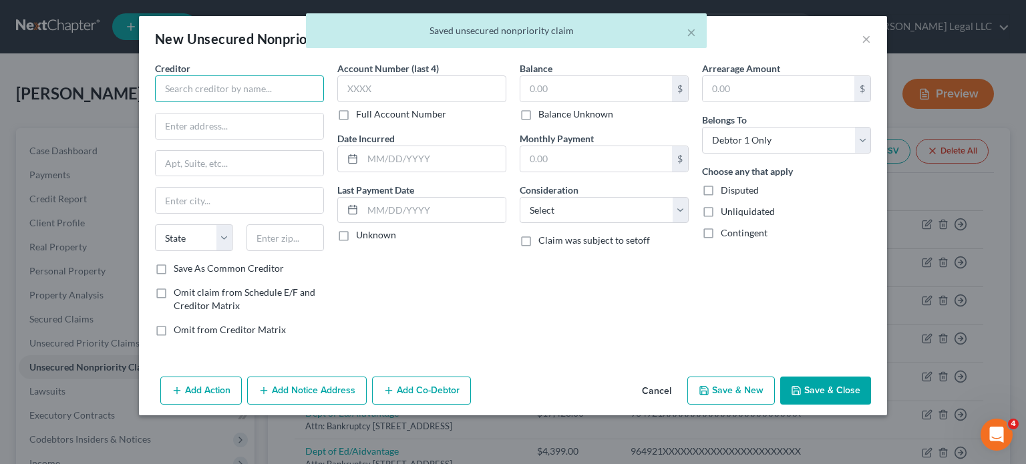
click at [241, 98] on input "text" at bounding box center [239, 89] width 169 height 27
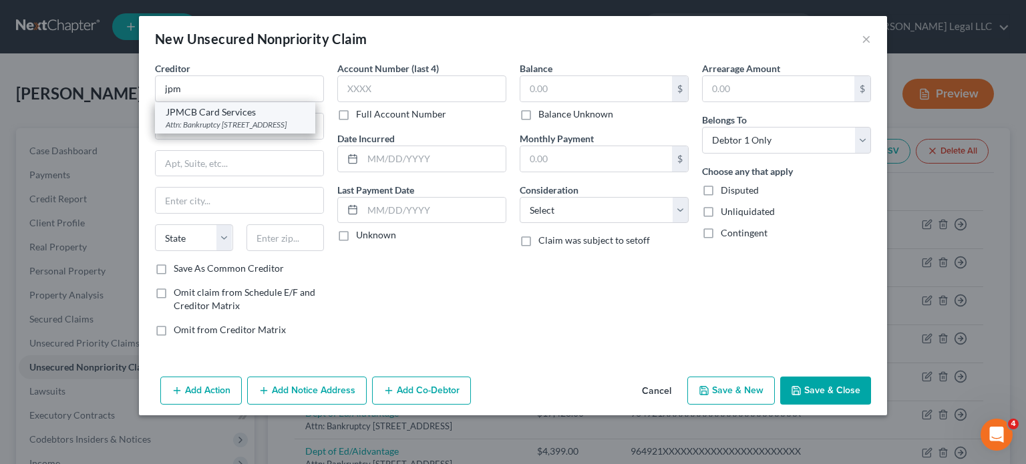
click at [222, 122] on div "Attn: Bankruptcy [STREET_ADDRESS]" at bounding box center [235, 124] width 139 height 11
type input "JPMCB Card Services"
type input "Attn: Bankruptcy"
type input "PO Box 15369"
type input "Wilmington"
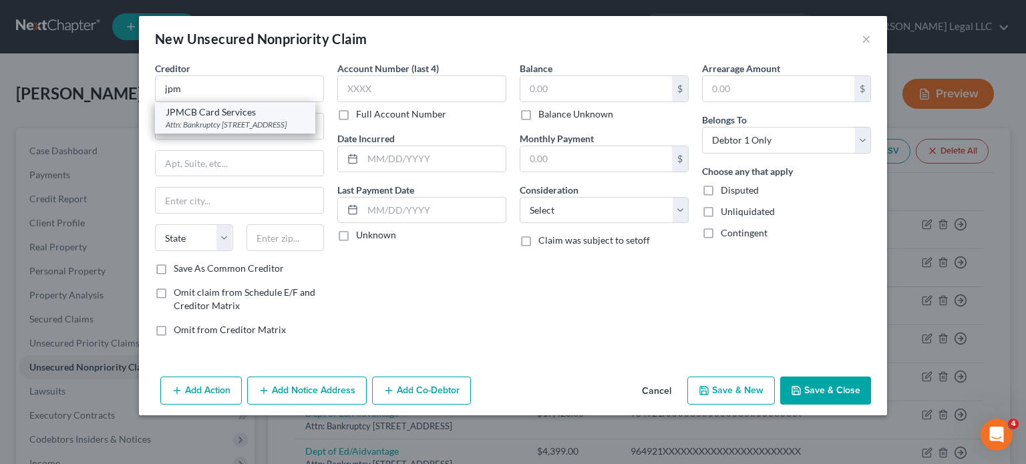
select select "7"
type input "19850"
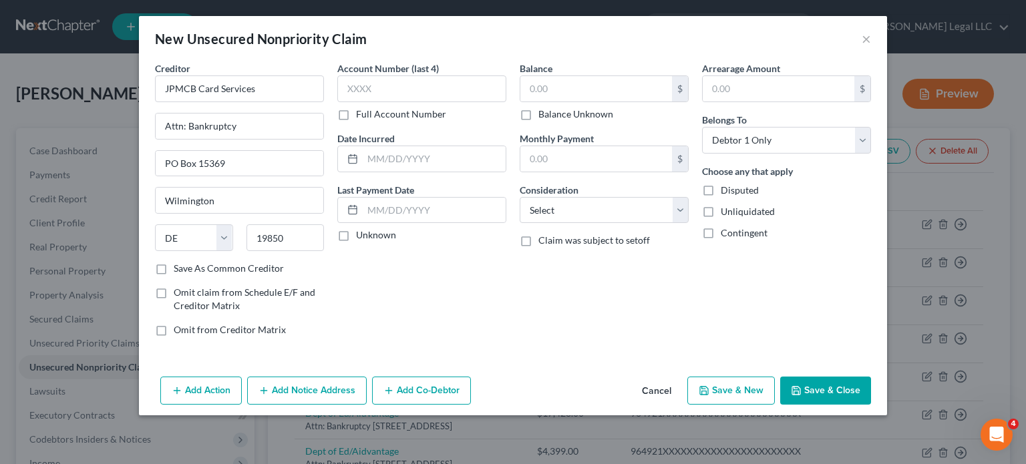
click at [356, 115] on label "Full Account Number" at bounding box center [401, 114] width 90 height 13
click at [361, 115] on input "Full Account Number" at bounding box center [365, 112] width 9 height 9
click at [366, 94] on input "text" at bounding box center [421, 89] width 169 height 27
paste input "426684XXXXXX"
type input "426684XXXXXX"
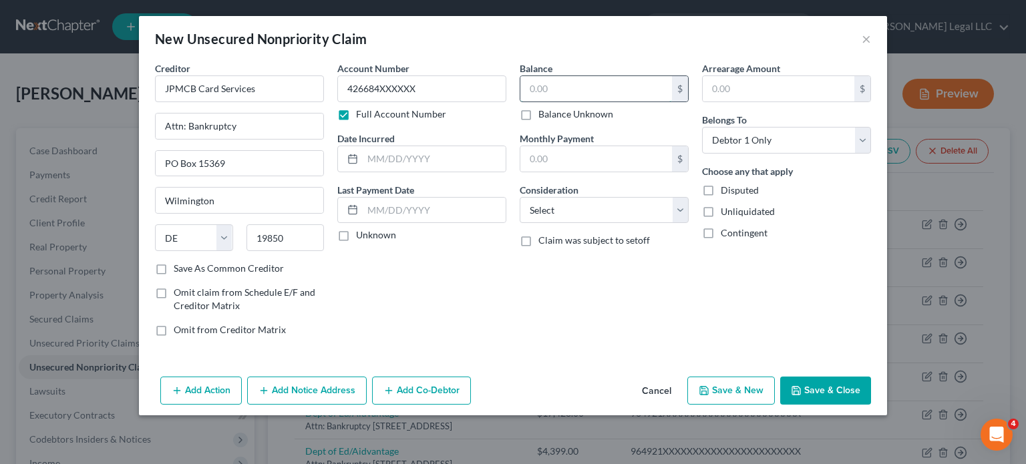
click at [566, 92] on input "text" at bounding box center [596, 88] width 152 height 25
type input "475"
click at [589, 208] on select "Select Cable / Satellite Services Collection Agency Credit Card Debt Debt Couns…" at bounding box center [604, 210] width 169 height 27
select select "2"
click at [520, 197] on select "Select Cable / Satellite Services Collection Agency Credit Card Debt Debt Couns…" at bounding box center [604, 210] width 169 height 27
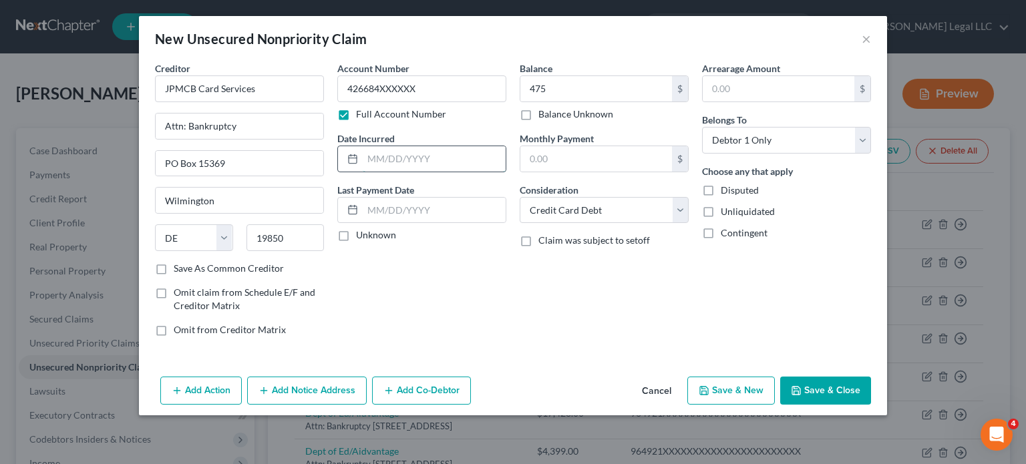
click at [397, 167] on input "text" at bounding box center [434, 158] width 143 height 25
type input "[DATE]"
click at [660, 392] on button "Cancel" at bounding box center [656, 391] width 51 height 27
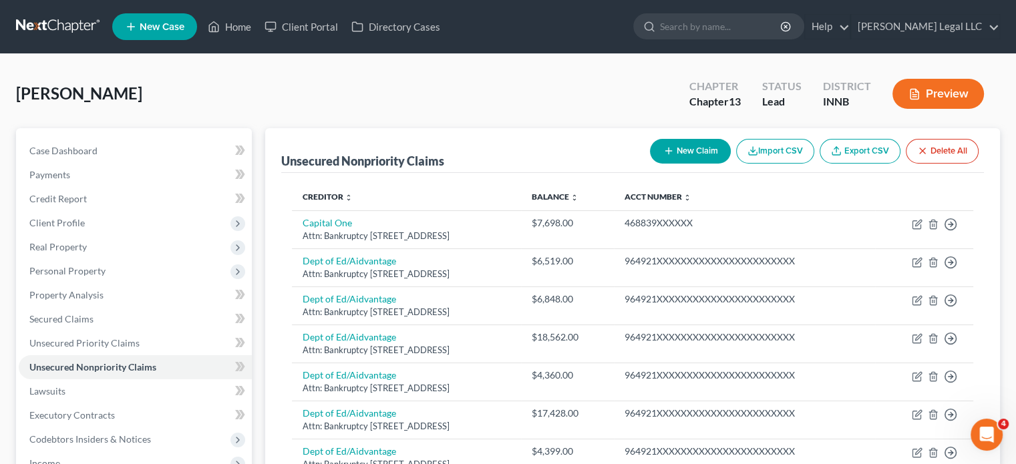
click at [691, 148] on button "New Claim" at bounding box center [690, 151] width 81 height 25
select select "0"
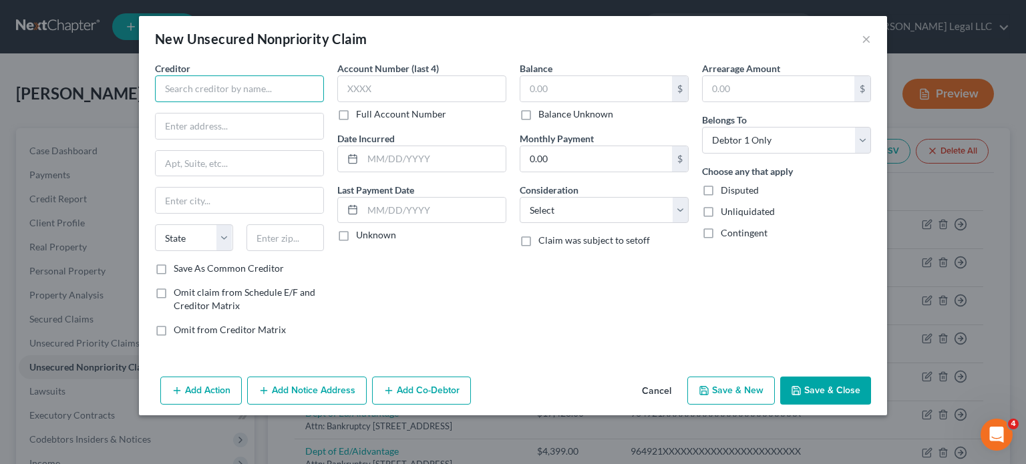
click at [237, 92] on input "text" at bounding box center [239, 89] width 169 height 27
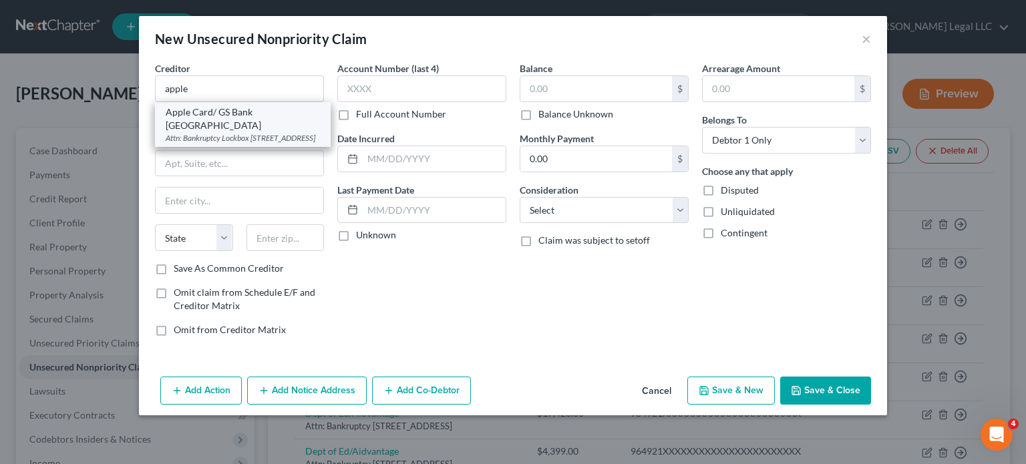
click at [233, 132] on div "Attn: Bankruptcy Lockbox [STREET_ADDRESS]" at bounding box center [243, 137] width 154 height 11
type input "Apple Card/ GS Bank [GEOGRAPHIC_DATA]"
type input "Attn: Bankruptcy"
type input "[STREET_ADDRESS]"
type input "[GEOGRAPHIC_DATA]"
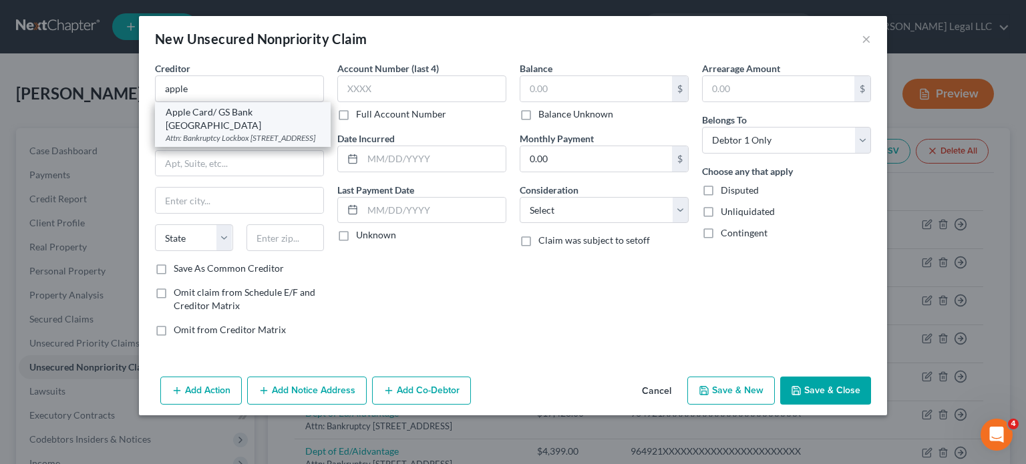
select select "39"
type input "19170"
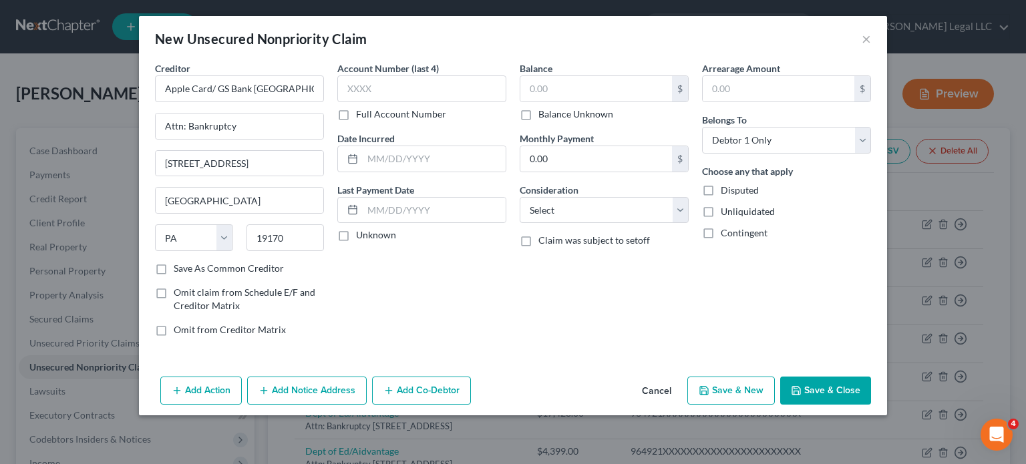
click at [356, 119] on label "Full Account Number" at bounding box center [401, 114] width 90 height 13
click at [361, 116] on input "Full Account Number" at bounding box center [365, 112] width 9 height 9
click at [361, 94] on input "text" at bounding box center [421, 89] width 169 height 27
paste input "120001XXXXXXXXXX"
type input "120001XXXXXXXXXX"
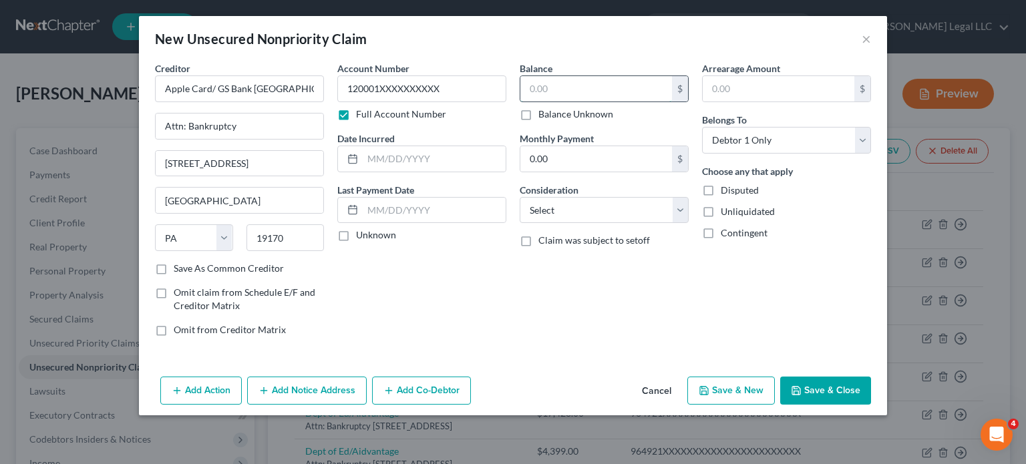
click at [588, 83] on input "text" at bounding box center [596, 88] width 152 height 25
type input "9,605"
click at [591, 205] on select "Select Cable / Satellite Services Collection Agency Credit Card Debt Debt Couns…" at bounding box center [604, 210] width 169 height 27
select select "2"
click at [520, 197] on select "Select Cable / Satellite Services Collection Agency Credit Card Debt Debt Couns…" at bounding box center [604, 210] width 169 height 27
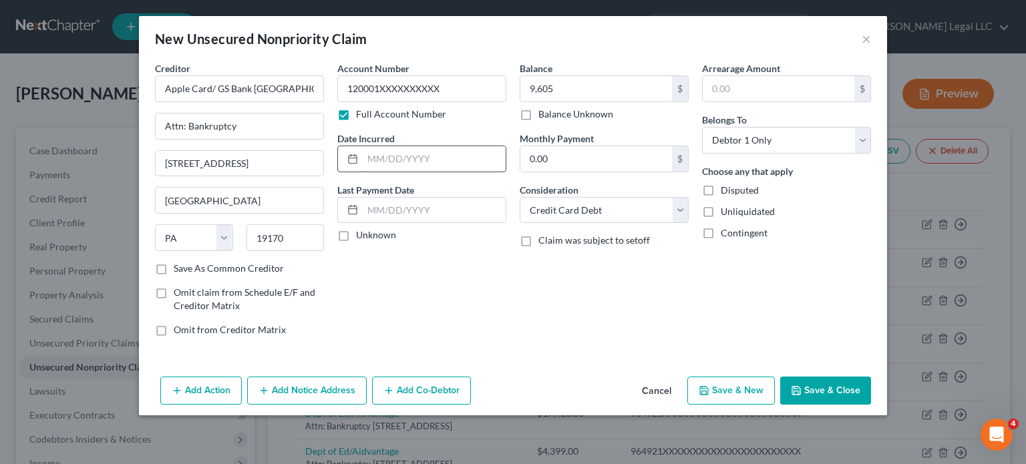
click at [384, 152] on input "text" at bounding box center [434, 158] width 143 height 25
click at [405, 154] on input "text" at bounding box center [434, 158] width 143 height 25
type input "[DATE]"
click at [742, 395] on button "Save & New" at bounding box center [732, 391] width 88 height 28
select select "0"
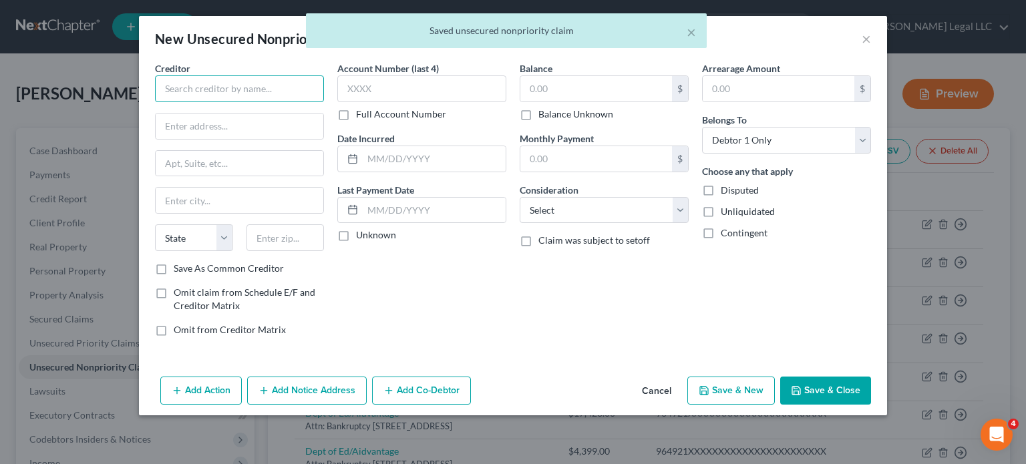
click at [287, 86] on input "text" at bounding box center [239, 89] width 169 height 27
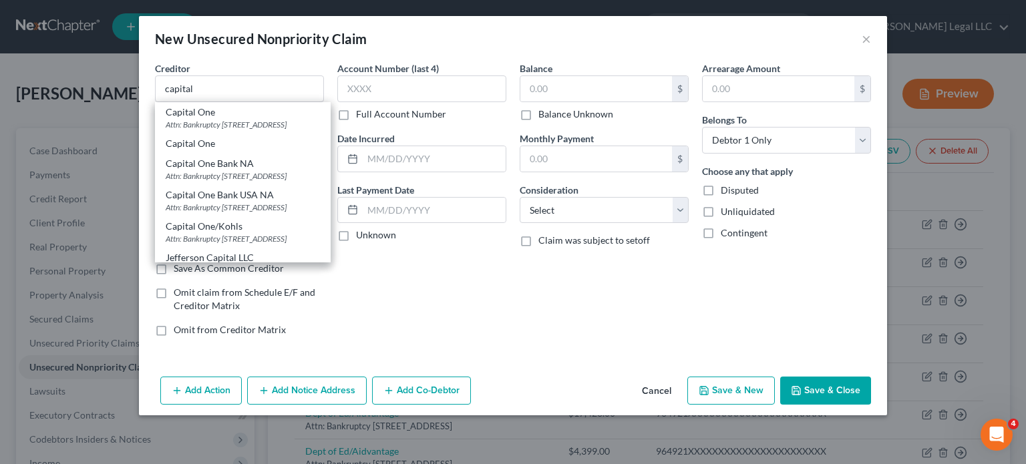
click at [229, 130] on div "Attn: Bankruptcy [STREET_ADDRESS]" at bounding box center [243, 124] width 154 height 11
type input "Capital One"
type input "Attn: Bankruptcy"
type input "PO Box 31293"
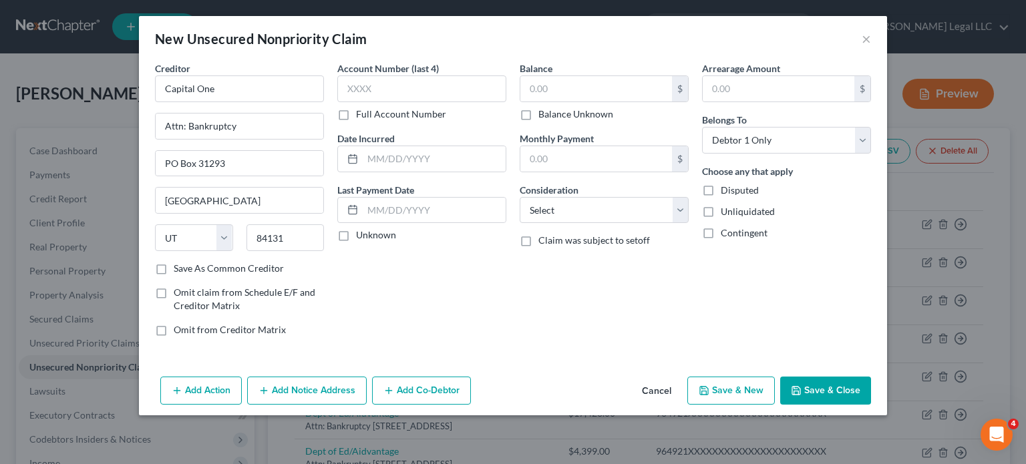
click at [356, 118] on label "Full Account Number" at bounding box center [401, 114] width 90 height 13
click at [361, 116] on input "Full Account Number" at bounding box center [365, 112] width 9 height 9
click at [369, 88] on input "text" at bounding box center [421, 89] width 169 height 27
paste input "517805XXXXXX"
click at [580, 86] on input "text" at bounding box center [596, 88] width 152 height 25
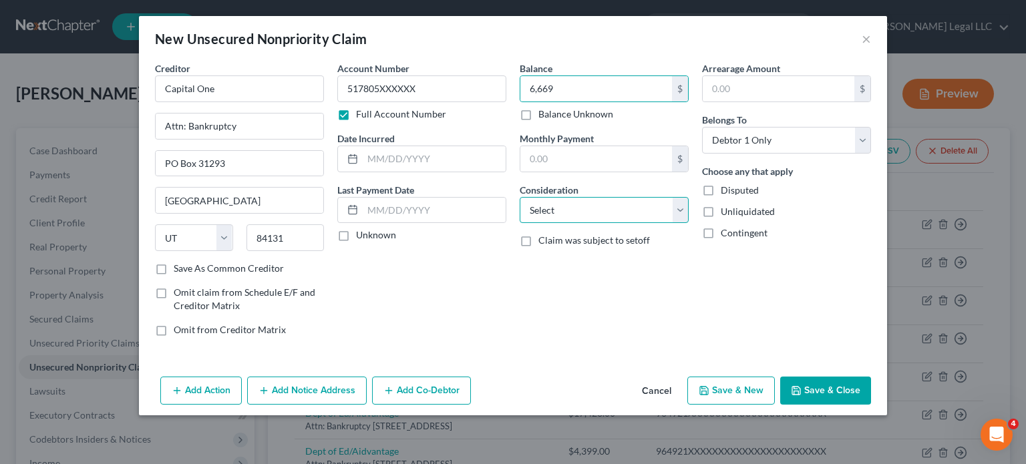
click at [609, 210] on select "Select Cable / Satellite Services Collection Agency Credit Card Debt Debt Couns…" at bounding box center [604, 210] width 169 height 27
click at [520, 197] on select "Select Cable / Satellite Services Collection Agency Credit Card Debt Debt Couns…" at bounding box center [604, 210] width 169 height 27
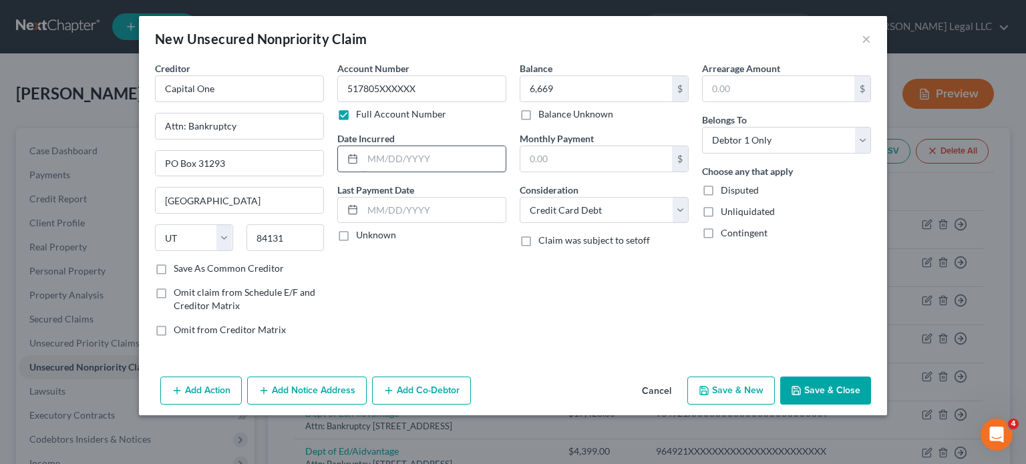
click at [437, 154] on input "text" at bounding box center [434, 158] width 143 height 25
click at [734, 385] on button "Save & New" at bounding box center [732, 391] width 88 height 28
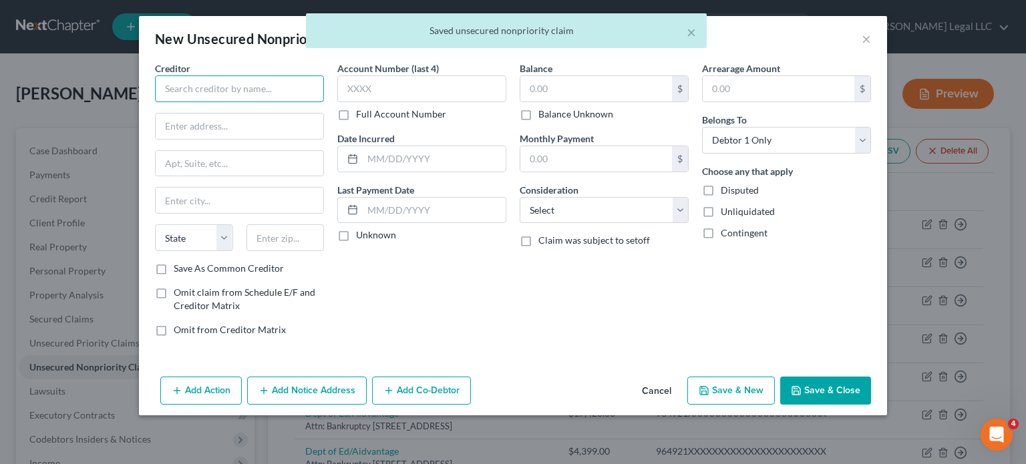
click at [233, 86] on input "text" at bounding box center [239, 89] width 169 height 27
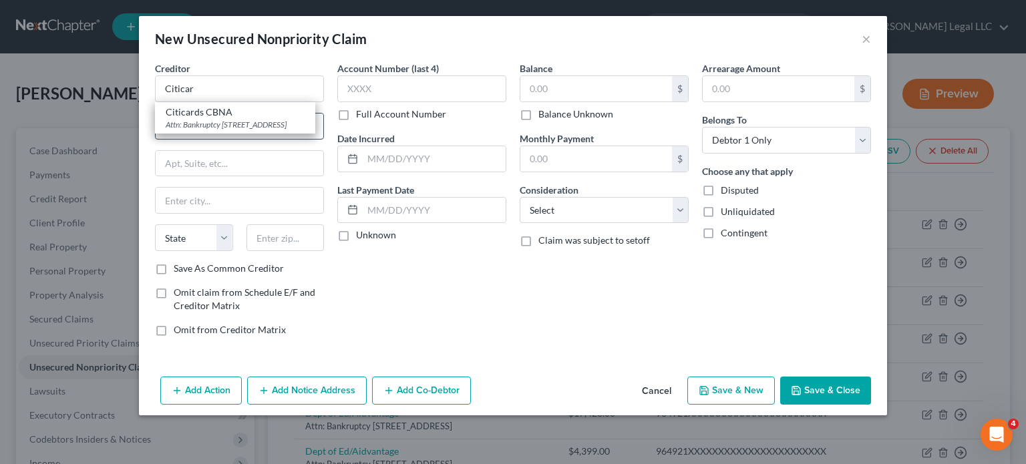
click at [224, 124] on div "Attn: Bankruptcy [STREET_ADDRESS]" at bounding box center [235, 124] width 139 height 11
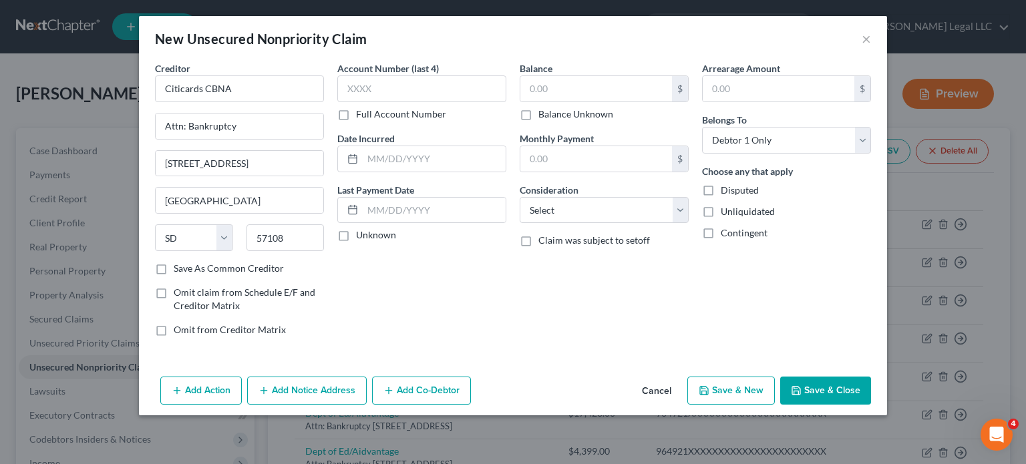
click at [356, 112] on label "Full Account Number" at bounding box center [401, 114] width 90 height 13
click at [361, 112] on input "Full Account Number" at bounding box center [365, 112] width 9 height 9
click at [362, 89] on input "text" at bounding box center [421, 89] width 169 height 27
paste input "542418XXXXXX"
click at [561, 85] on input "text" at bounding box center [596, 88] width 152 height 25
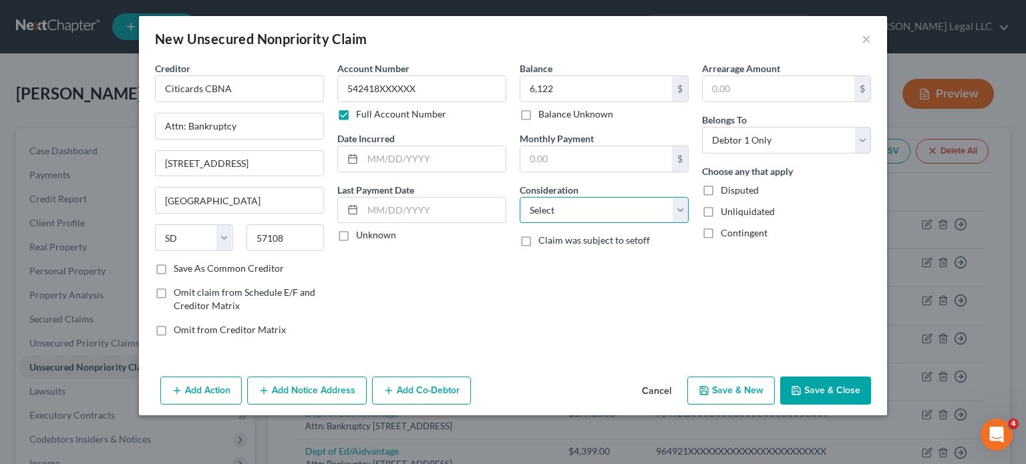
drag, startPoint x: 571, startPoint y: 210, endPoint x: 571, endPoint y: 203, distance: 7.3
click at [571, 210] on select "Select Cable / Satellite Services Collection Agency Credit Card Debt Debt Couns…" at bounding box center [604, 210] width 169 height 27
click at [520, 197] on select "Select Cable / Satellite Services Collection Agency Credit Card Debt Debt Couns…" at bounding box center [604, 210] width 169 height 27
click at [434, 155] on input "text" at bounding box center [434, 158] width 143 height 25
click at [418, 160] on input "text" at bounding box center [434, 158] width 143 height 25
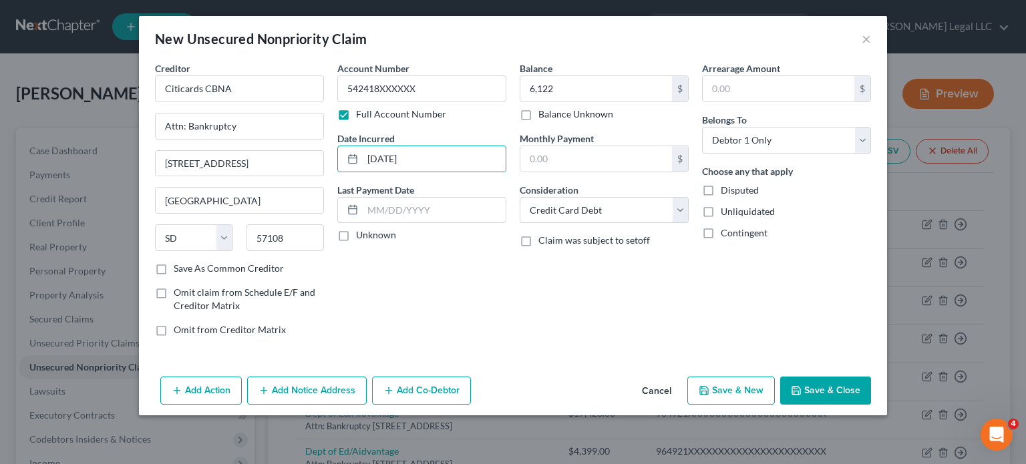
click at [592, 294] on div "Balance 6,122.00 $ Balance Unknown Balance Undetermined 6,122 $ Balance Unknown…" at bounding box center [604, 204] width 182 height 286
click at [715, 398] on button "Save & New" at bounding box center [732, 391] width 88 height 28
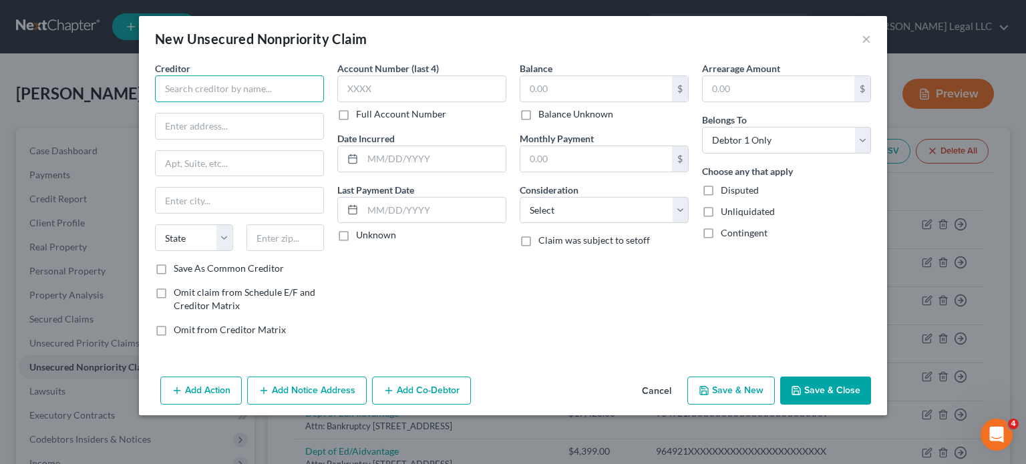
click at [228, 86] on input "text" at bounding box center [239, 89] width 169 height 27
click at [356, 120] on label "Full Account Number" at bounding box center [401, 114] width 90 height 13
click at [361, 116] on input "Full Account Number" at bounding box center [365, 112] width 9 height 9
click at [356, 115] on label "Full Account Number" at bounding box center [401, 114] width 90 height 13
click at [361, 115] on input "Full Account Number" at bounding box center [365, 112] width 9 height 9
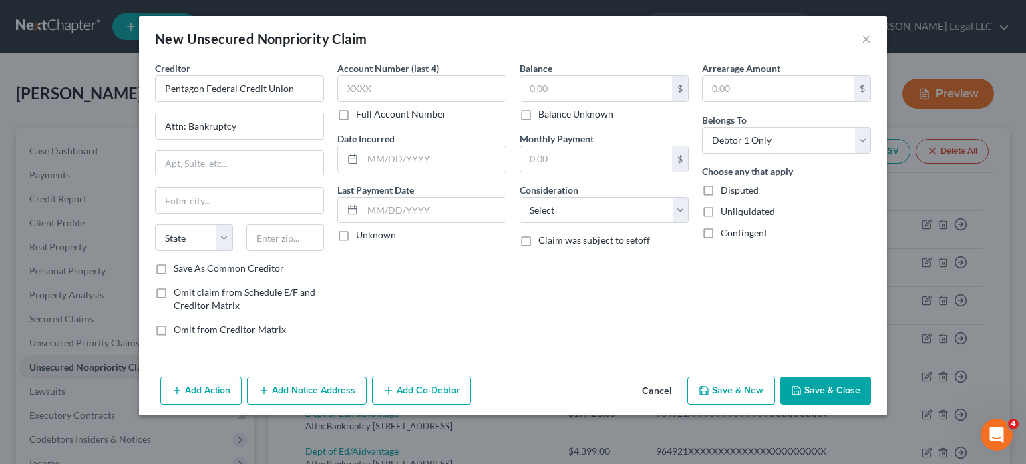
click at [356, 115] on label "Full Account Number" at bounding box center [401, 114] width 90 height 13
click at [361, 115] on input "Full Account Number" at bounding box center [365, 112] width 9 height 9
click at [366, 85] on input "text" at bounding box center [421, 89] width 169 height 27
paste input "334785X"
click at [561, 85] on input "text" at bounding box center [596, 88] width 152 height 25
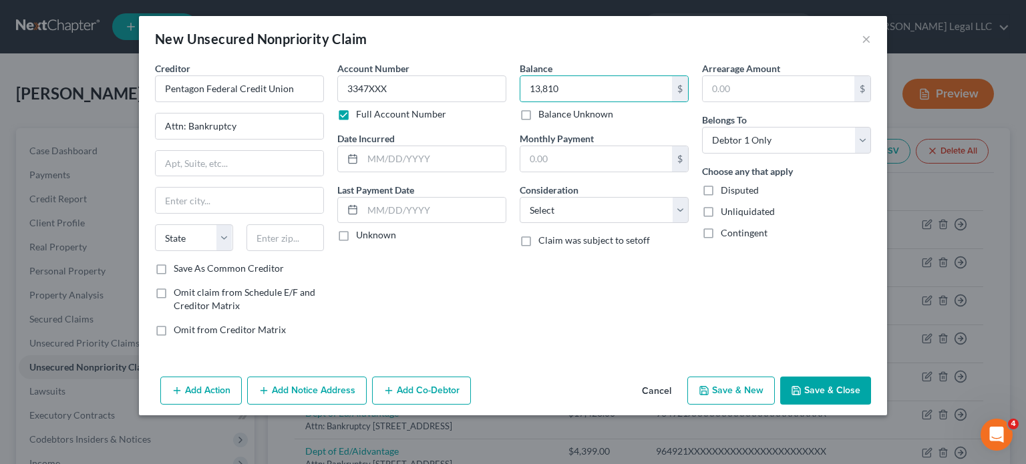
click at [567, 227] on div "Balance 13,810.00 $ Balance Unknown Balance Undetermined 13,810 $ Balance Unkno…" at bounding box center [604, 204] width 182 height 286
click at [573, 212] on select "Select Cable / Satellite Services Collection Agency Credit Card Debt Debt Couns…" at bounding box center [604, 210] width 169 height 27
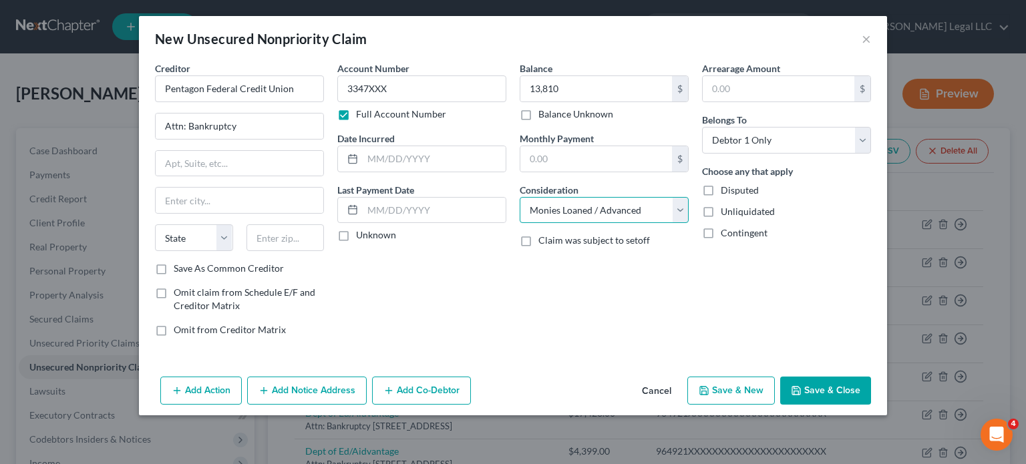
click at [520, 197] on select "Select Cable / Satellite Services Collection Agency Credit Card Debt Debt Couns…" at bounding box center [604, 210] width 169 height 27
click at [402, 150] on input "text" at bounding box center [434, 158] width 143 height 25
click at [231, 165] on input "text" at bounding box center [240, 163] width 168 height 25
click at [466, 291] on div "Account Number 3347XXX Full Account Number Date Incurred [DATE] Last Payment Da…" at bounding box center [422, 204] width 182 height 286
click at [747, 390] on button "Save & New" at bounding box center [732, 391] width 88 height 28
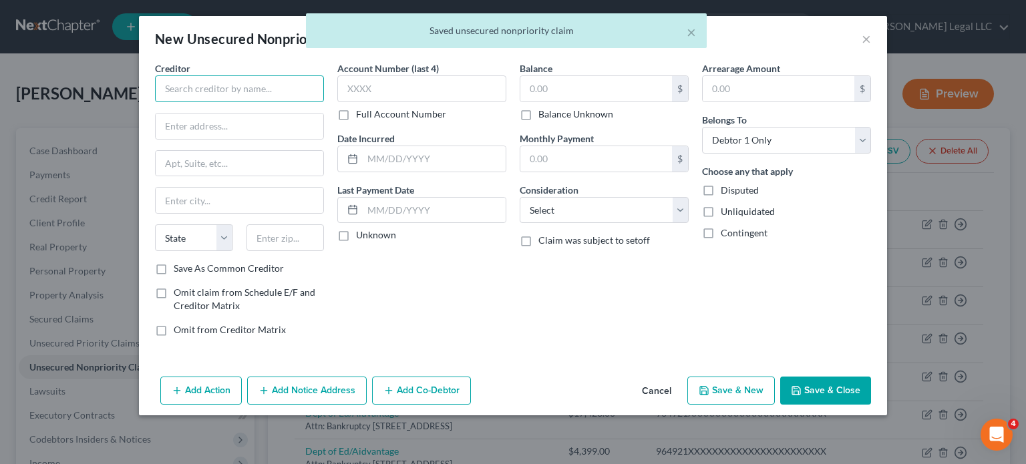
click at [188, 91] on input "text" at bounding box center [239, 89] width 169 height 27
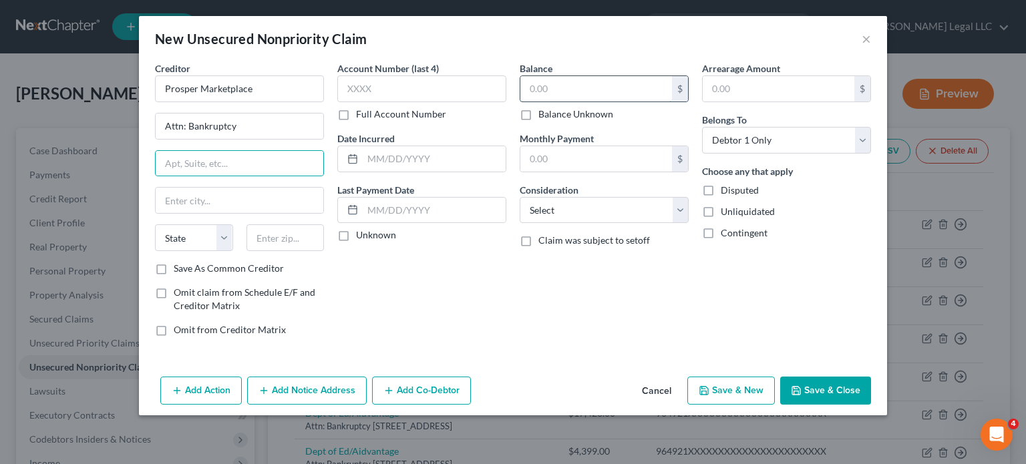
click at [559, 89] on input "text" at bounding box center [596, 88] width 152 height 25
click at [575, 210] on select "Select Cable / Satellite Services Collection Agency Credit Card Debt Debt Couns…" at bounding box center [604, 210] width 169 height 27
click at [520, 197] on select "Select Cable / Satellite Services Collection Agency Credit Card Debt Debt Couns…" at bounding box center [604, 210] width 169 height 27
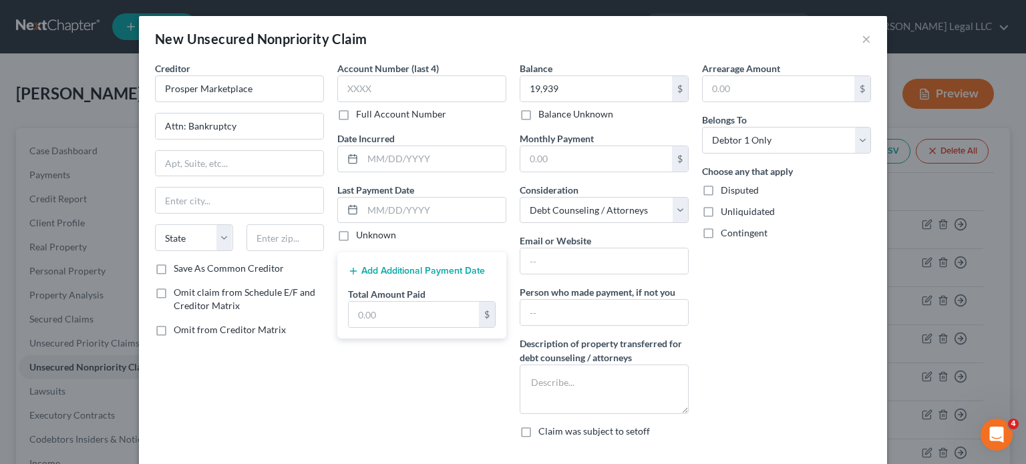
click at [356, 109] on label "Full Account Number" at bounding box center [401, 114] width 90 height 13
click at [361, 109] on input "Full Account Number" at bounding box center [365, 112] width 9 height 9
click at [350, 92] on input "text" at bounding box center [421, 89] width 169 height 27
paste input "181925X"
click at [398, 148] on input "text" at bounding box center [434, 158] width 143 height 25
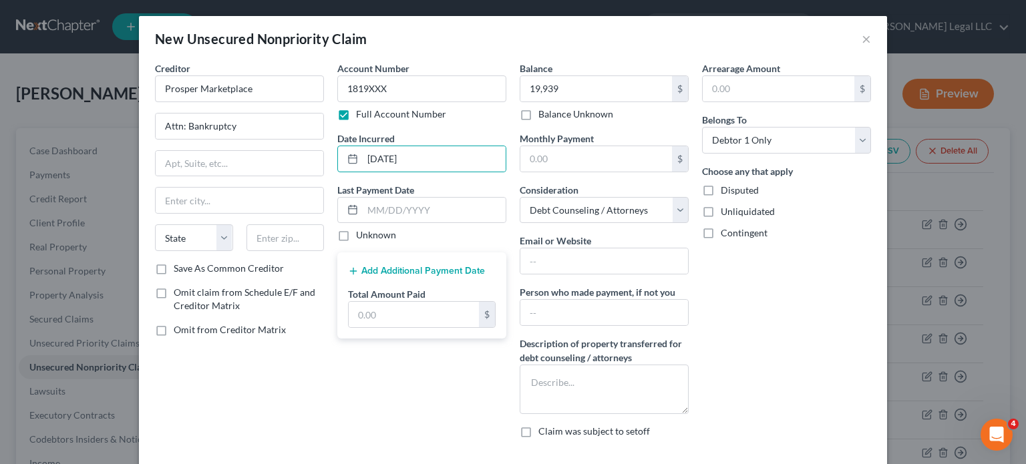
click at [355, 411] on div "Account Number 1819XXX Full Account Number Date Incurred [DATE] Last Payment Da…" at bounding box center [422, 255] width 182 height 388
click at [579, 202] on select "Select Cable / Satellite Services Collection Agency Credit Card Debt Debt Couns…" at bounding box center [604, 210] width 169 height 27
click at [520, 197] on select "Select Cable / Satellite Services Collection Agency Credit Card Debt Debt Couns…" at bounding box center [604, 210] width 169 height 27
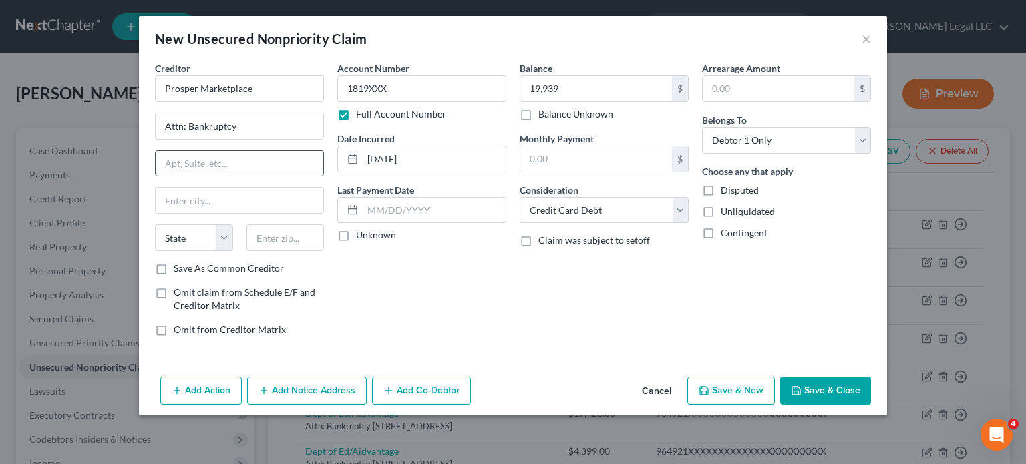
click at [188, 170] on input "text" at bounding box center [240, 163] width 168 height 25
click at [224, 159] on input "text" at bounding box center [240, 163] width 168 height 25
drag, startPoint x: 236, startPoint y: 200, endPoint x: 254, endPoint y: 182, distance: 25.5
click at [236, 200] on input "text" at bounding box center [240, 200] width 168 height 25
drag, startPoint x: 266, startPoint y: 165, endPoint x: 121, endPoint y: 157, distance: 145.2
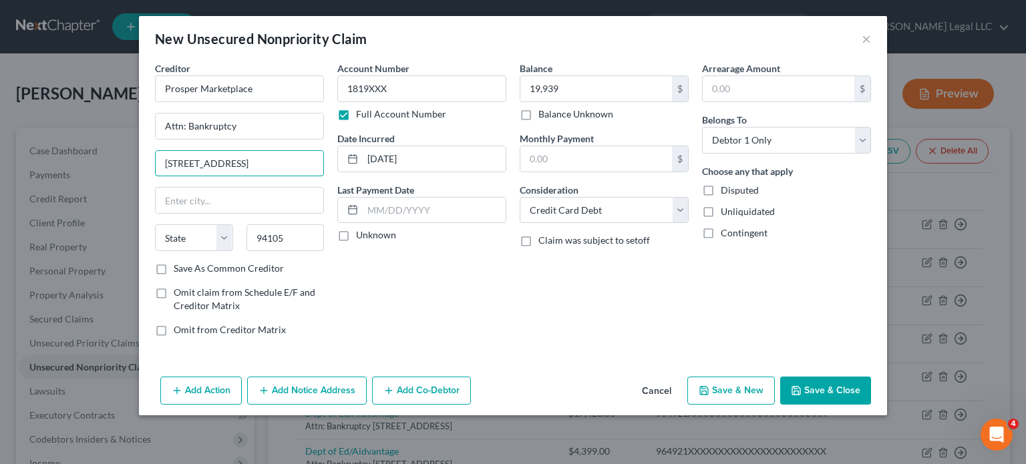
click at [118, 157] on div "New Unsecured Nonpriority Claim × Creditor * Prosper Marketplace Attn: Bankrupt…" at bounding box center [513, 232] width 1026 height 464
click at [383, 276] on div "Account Number 1819XXX Full Account Number Date Incurred [DATE] Last Payment Da…" at bounding box center [422, 204] width 182 height 286
click at [838, 390] on button "Save & Close" at bounding box center [825, 391] width 91 height 28
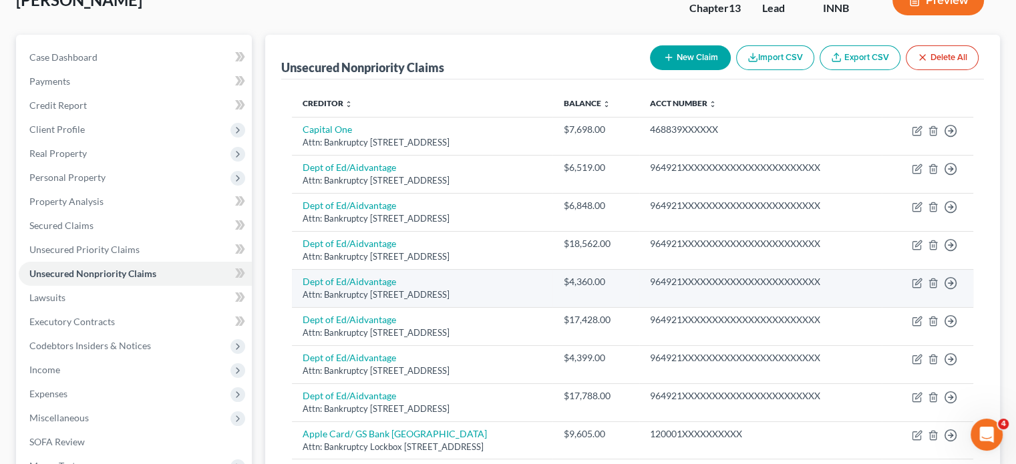
scroll to position [182, 0]
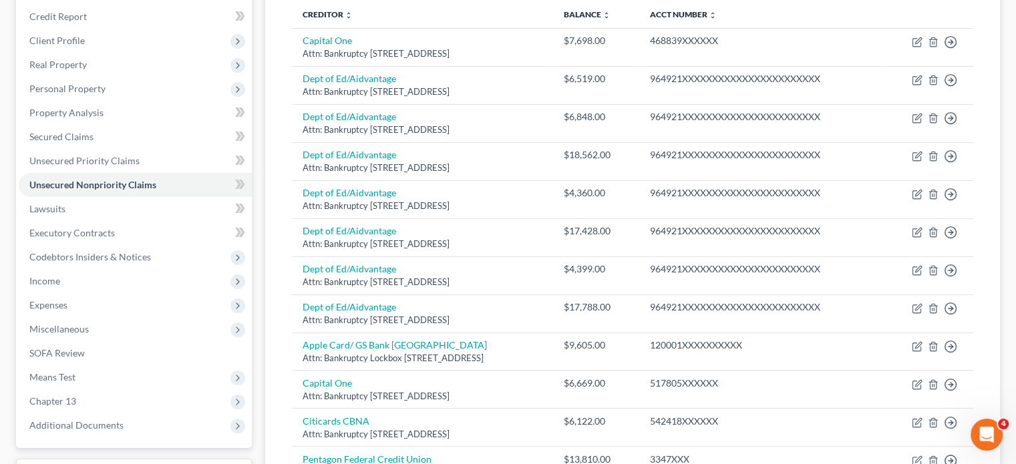
click at [337, 18] on th "Creditor expand_more expand_less unfold_more" at bounding box center [422, 14] width 261 height 27
click at [333, 13] on link "Creditor expand_more expand_less unfold_more" at bounding box center [328, 14] width 50 height 10
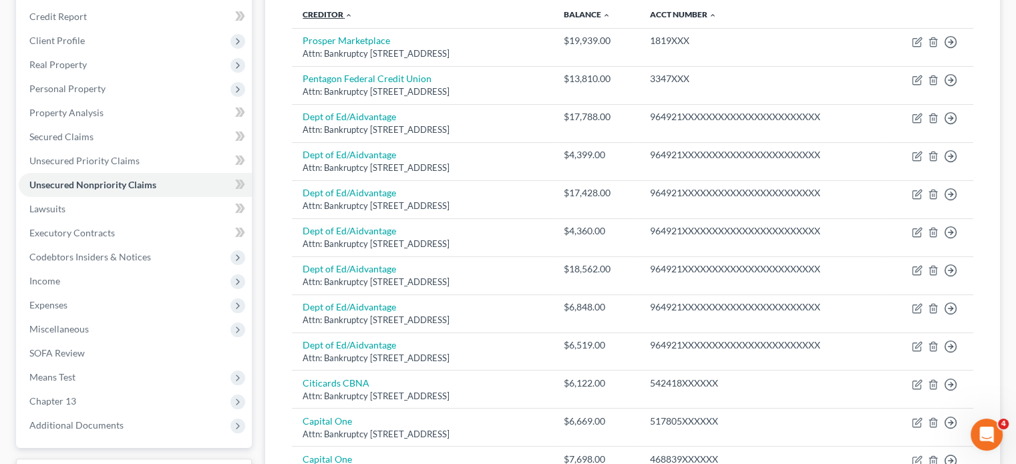
click at [333, 13] on link "Creditor expand_more expand_less unfold_more" at bounding box center [328, 14] width 50 height 10
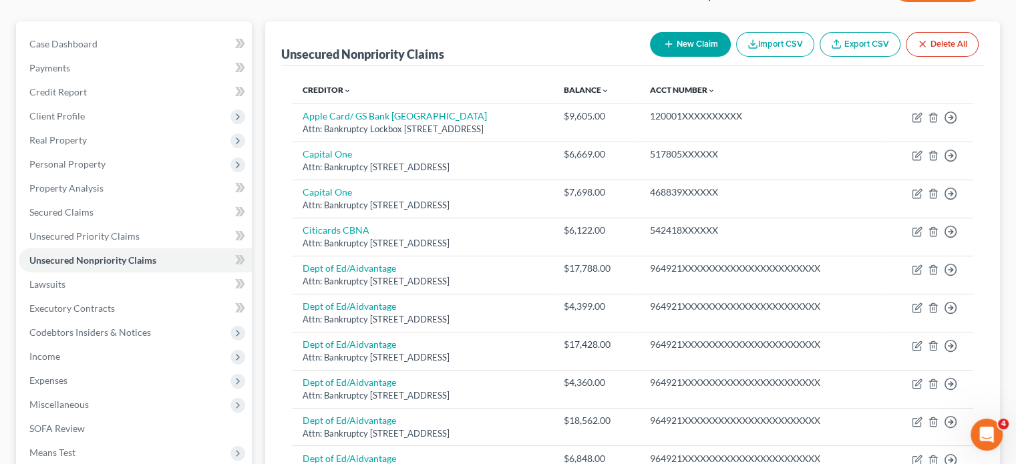
scroll to position [0, 0]
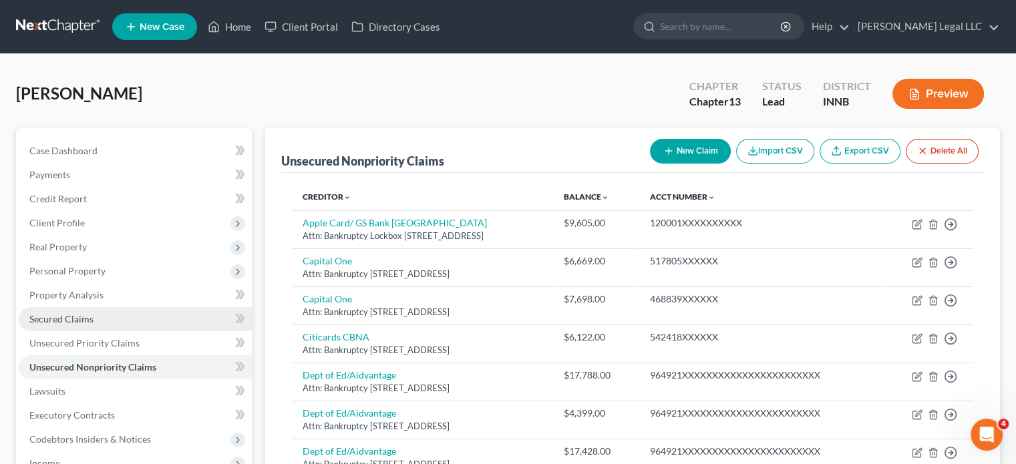
click at [88, 323] on span "Secured Claims" at bounding box center [61, 318] width 64 height 11
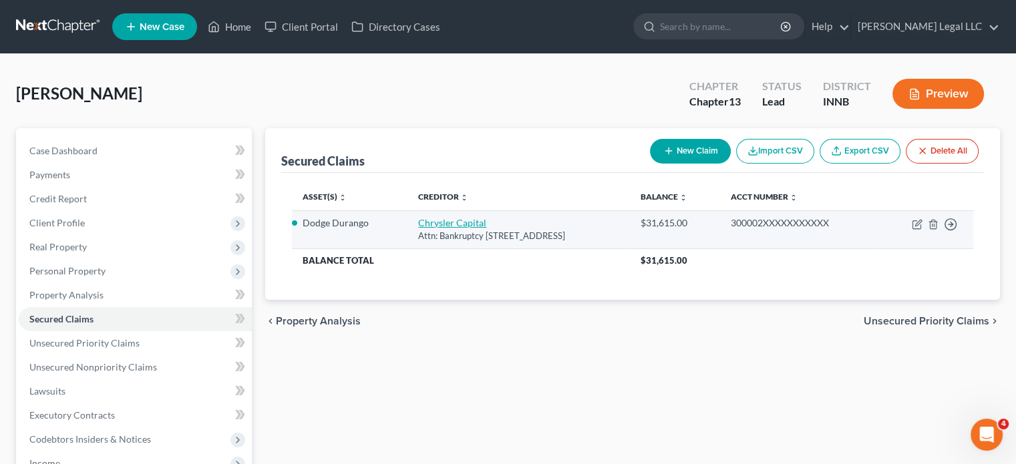
click at [418, 222] on link "Chrysler Capital" at bounding box center [452, 222] width 68 height 11
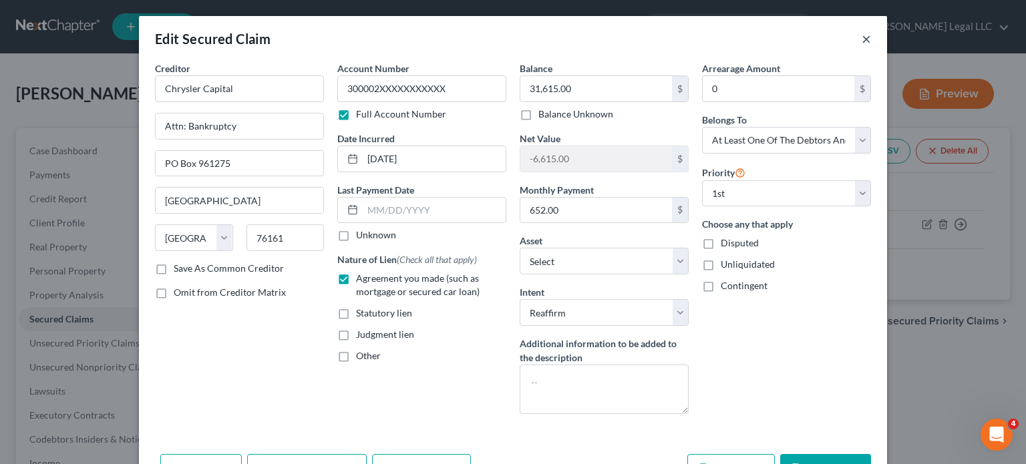
click at [862, 45] on button "×" at bounding box center [866, 39] width 9 height 16
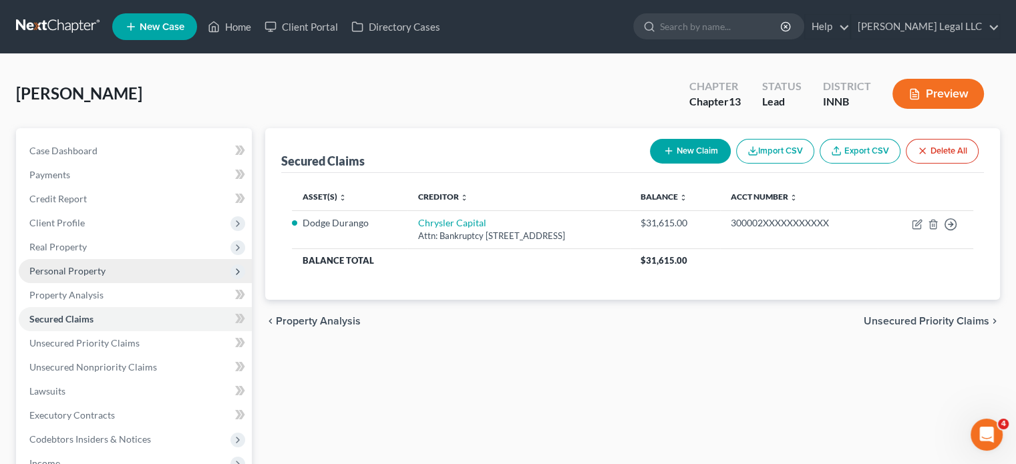
click at [56, 265] on span "Personal Property" at bounding box center [67, 270] width 76 height 11
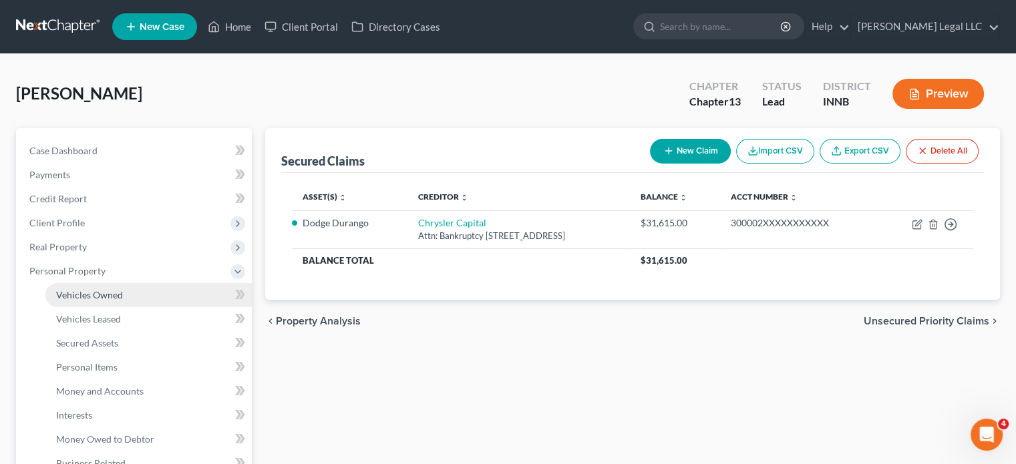
click at [98, 290] on span "Vehicles Owned" at bounding box center [89, 294] width 67 height 11
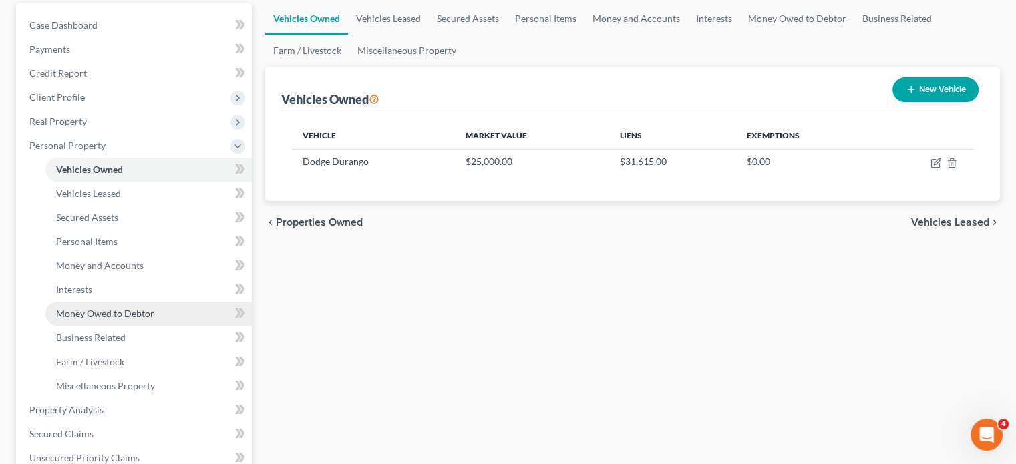
scroll to position [134, 0]
